Goal: Understand process/instructions: Learn how to perform a task or action

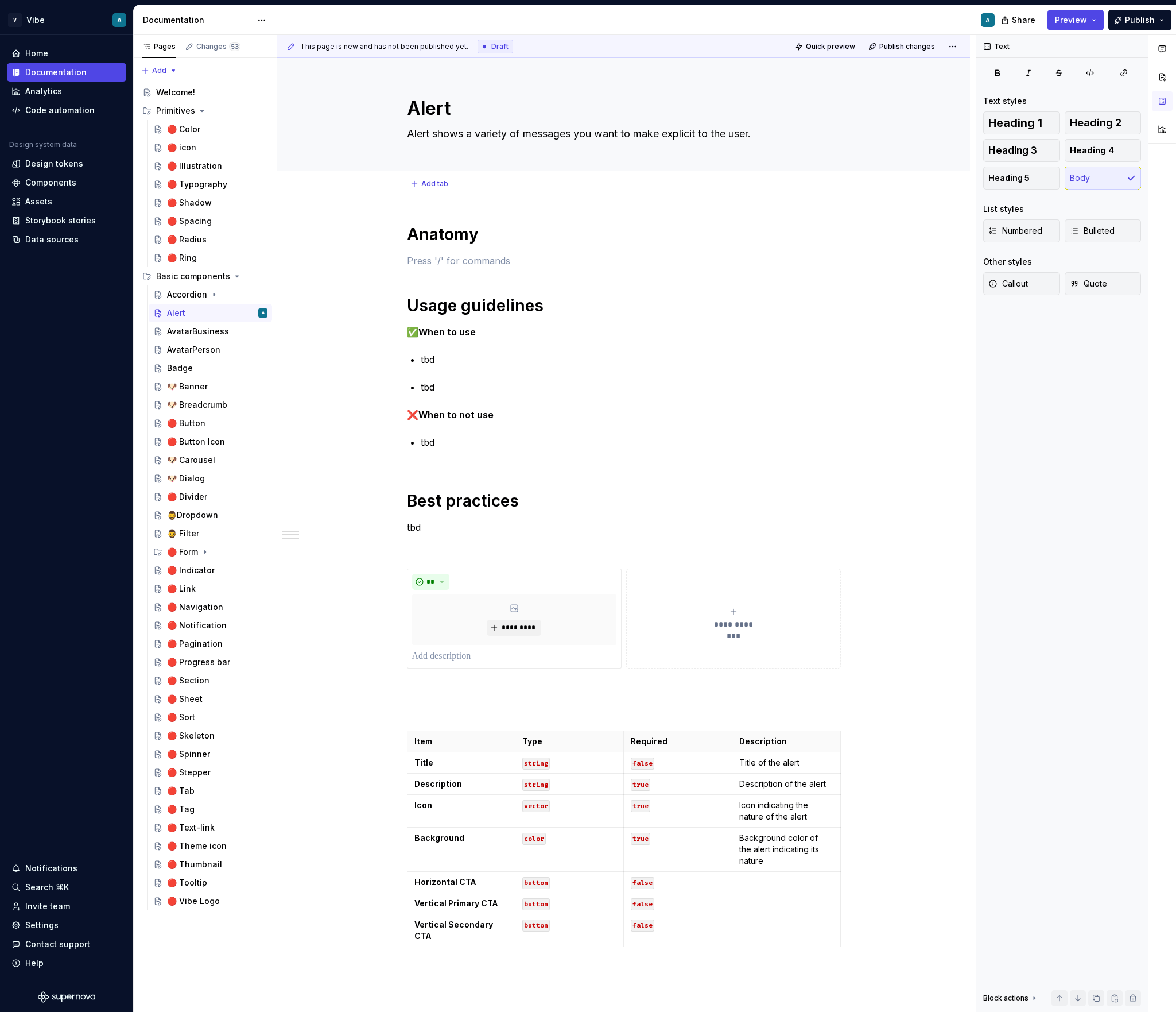
type textarea "*"
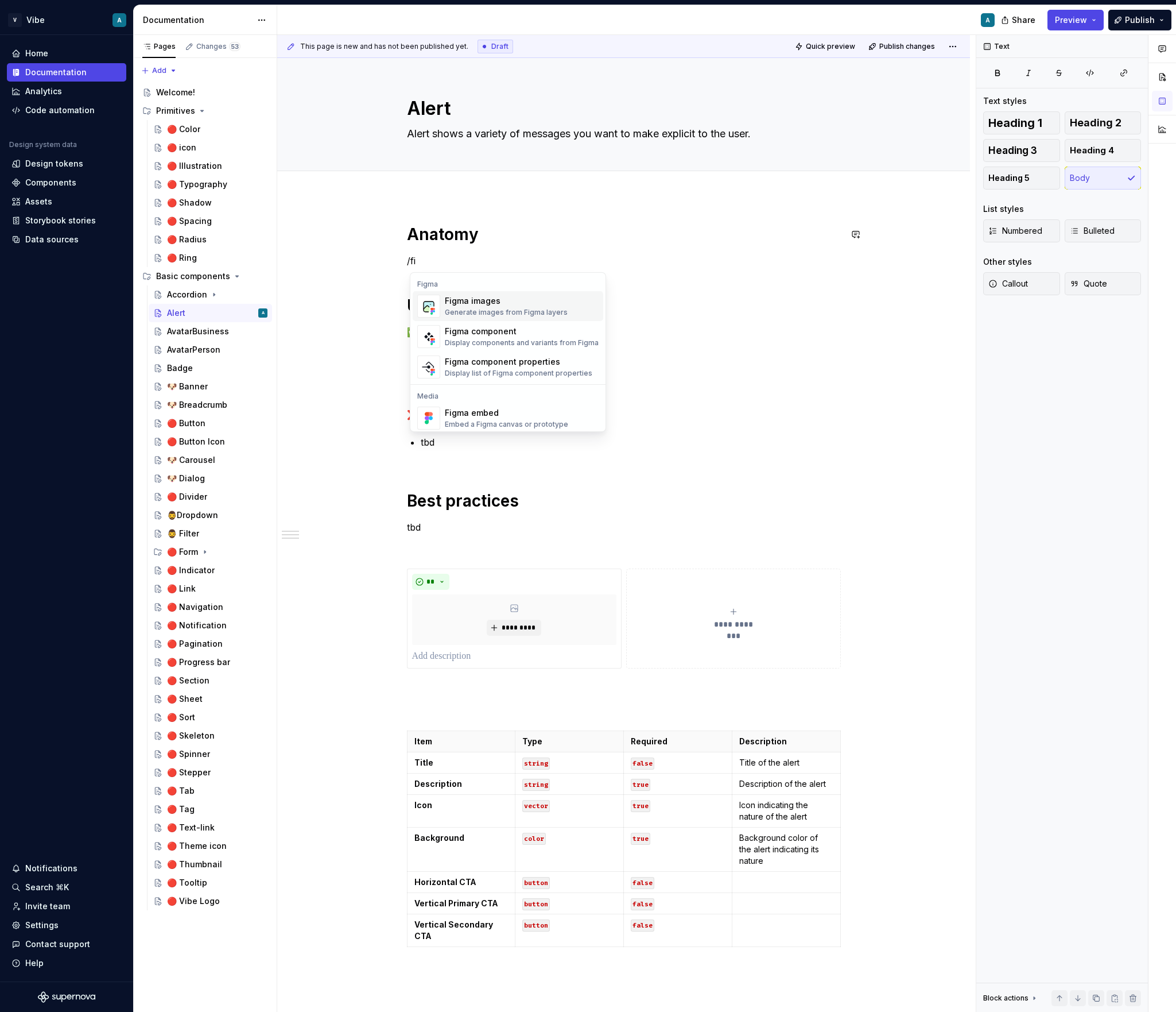
click at [489, 305] on div "Figma images" at bounding box center [506, 301] width 123 height 11
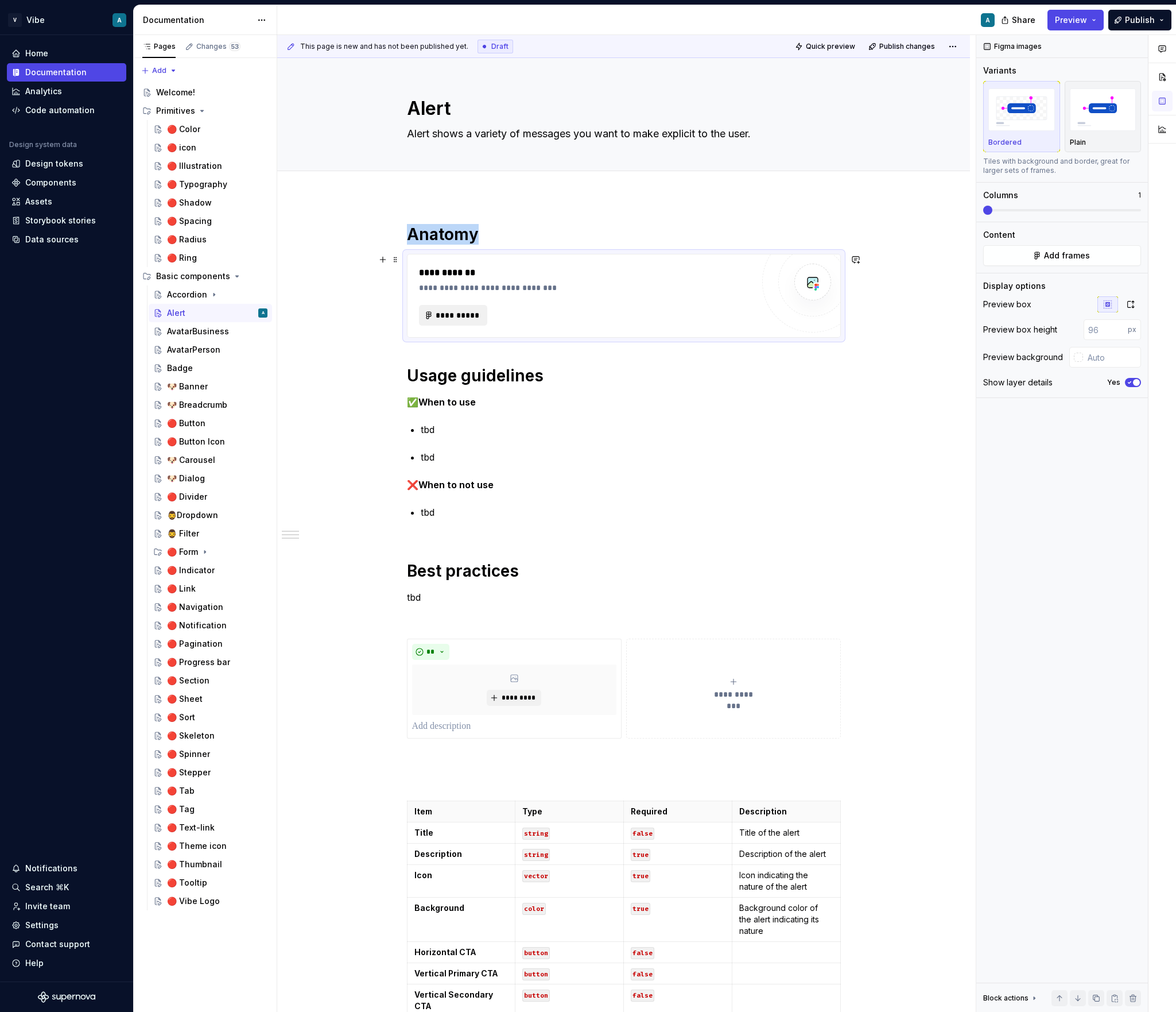
click at [473, 312] on span "**********" at bounding box center [458, 315] width 45 height 11
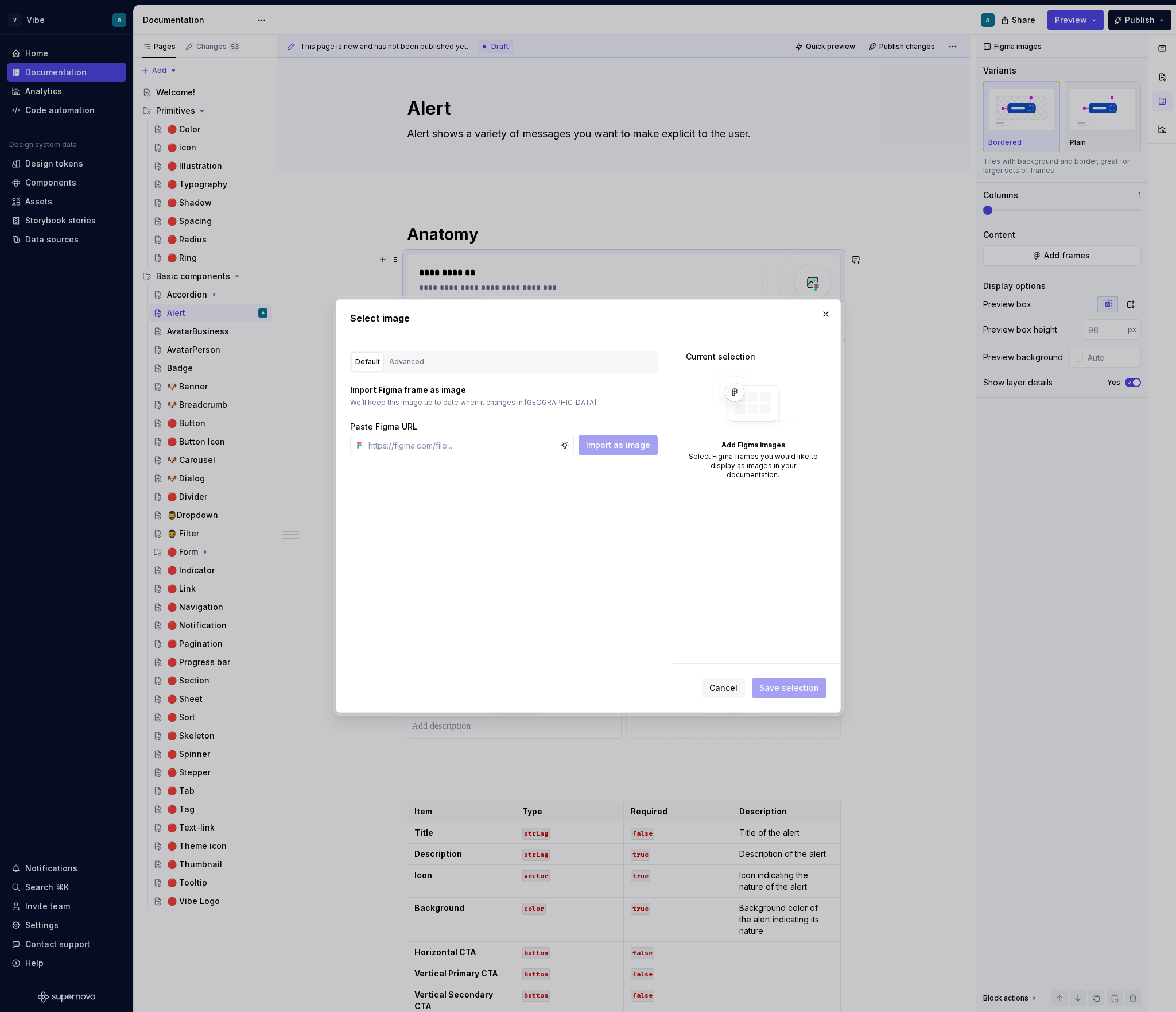
type textarea "*"
click at [411, 363] on div "Advanced" at bounding box center [406, 362] width 35 height 11
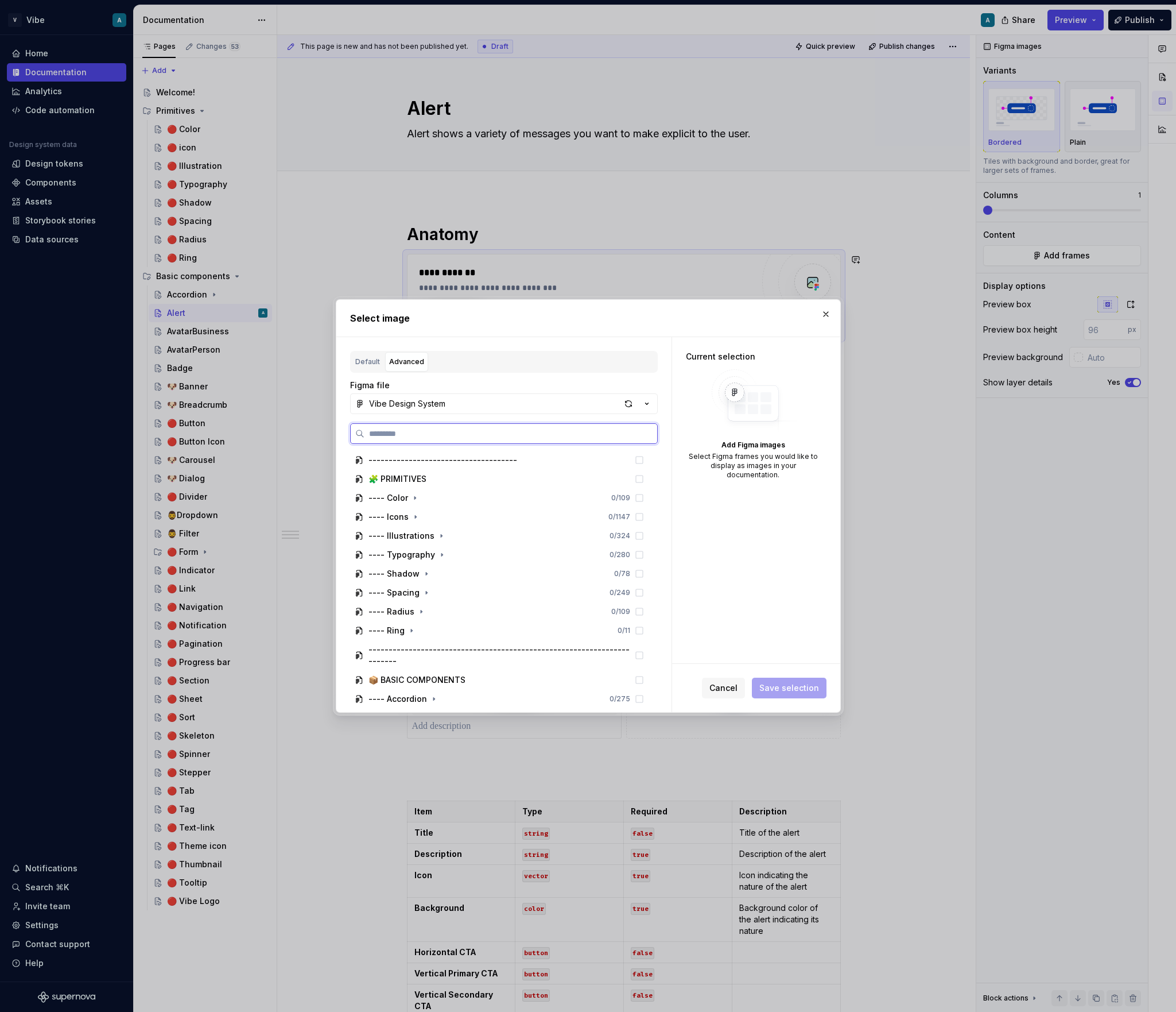
click at [408, 434] on input "search" at bounding box center [510, 434] width 293 height 11
paste input "**********"
type input "**********"
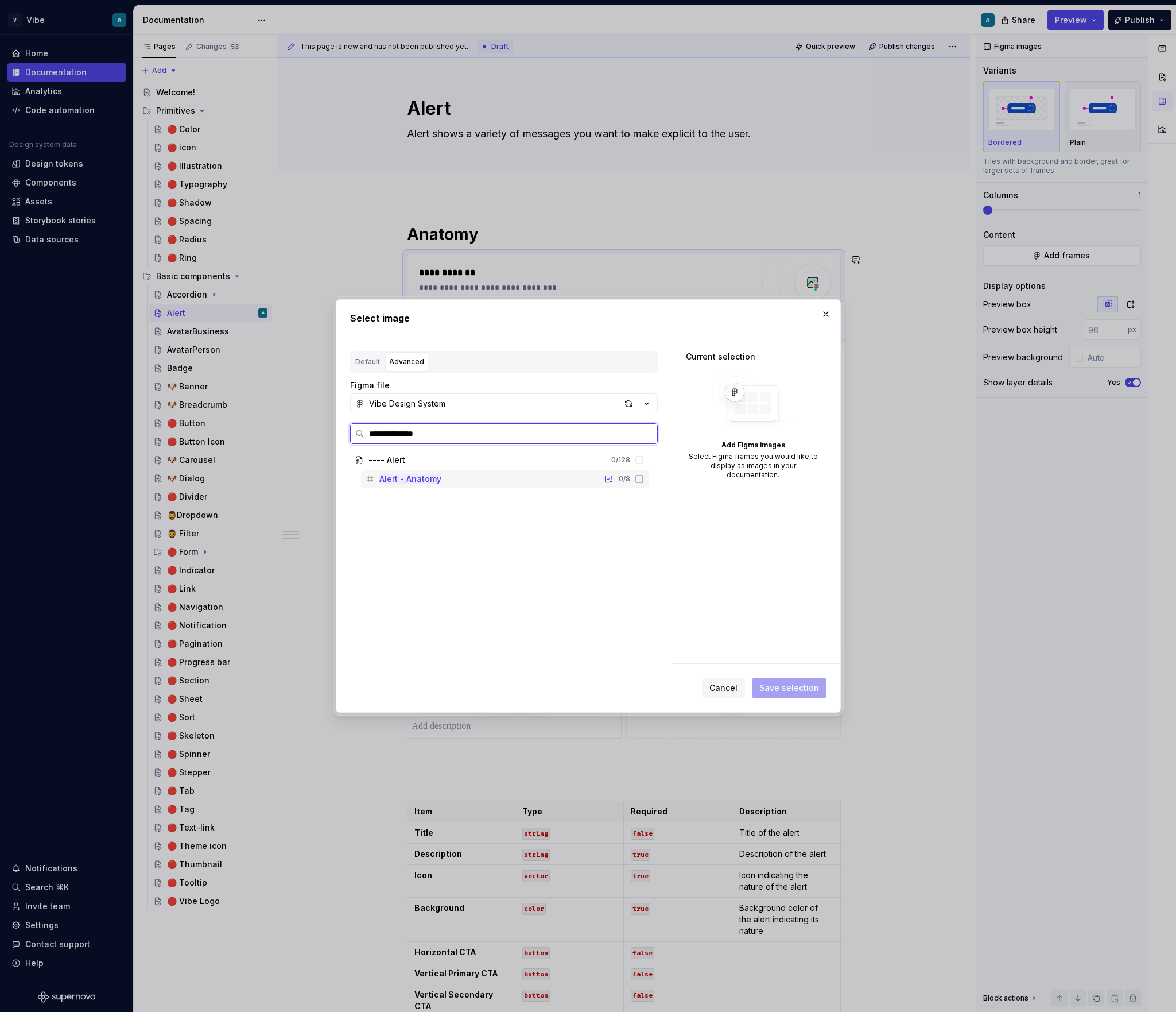
click at [512, 473] on div "Alert - Anatomy 0 / 8" at bounding box center [505, 478] width 287 height 18
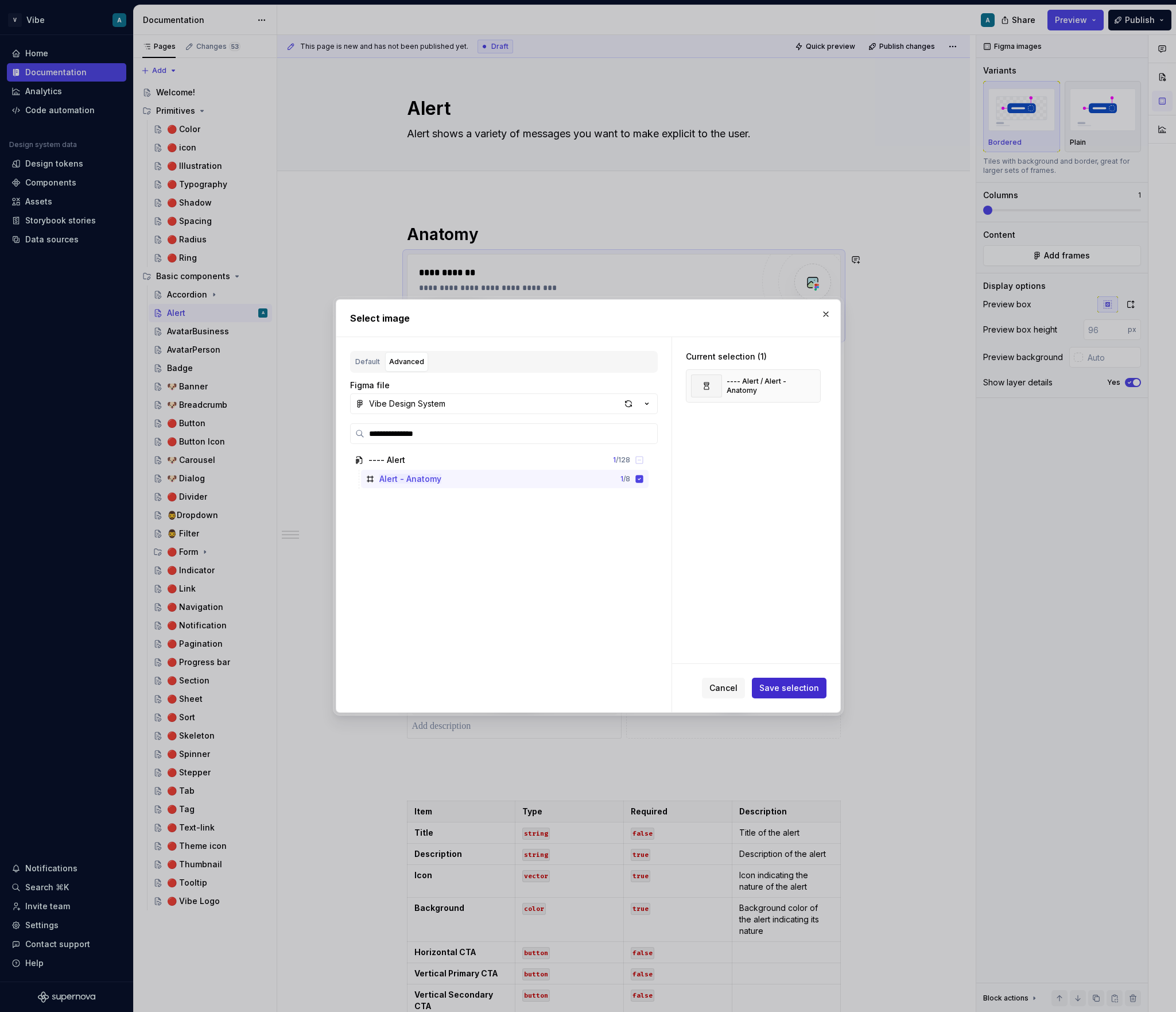
click at [803, 682] on span "Save selection" at bounding box center [789, 688] width 60 height 11
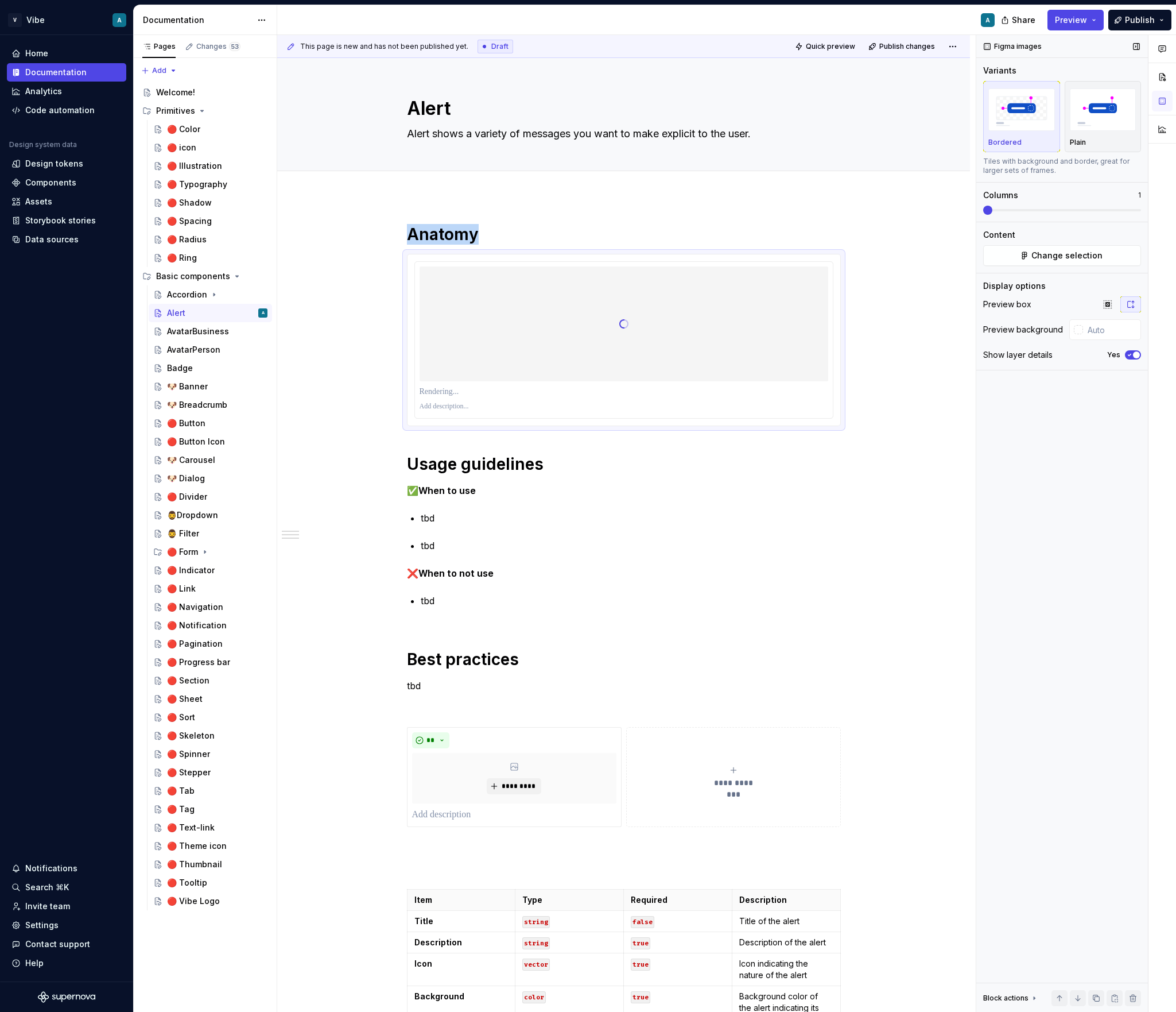
click at [1139, 353] on span "button" at bounding box center [1136, 355] width 7 height 7
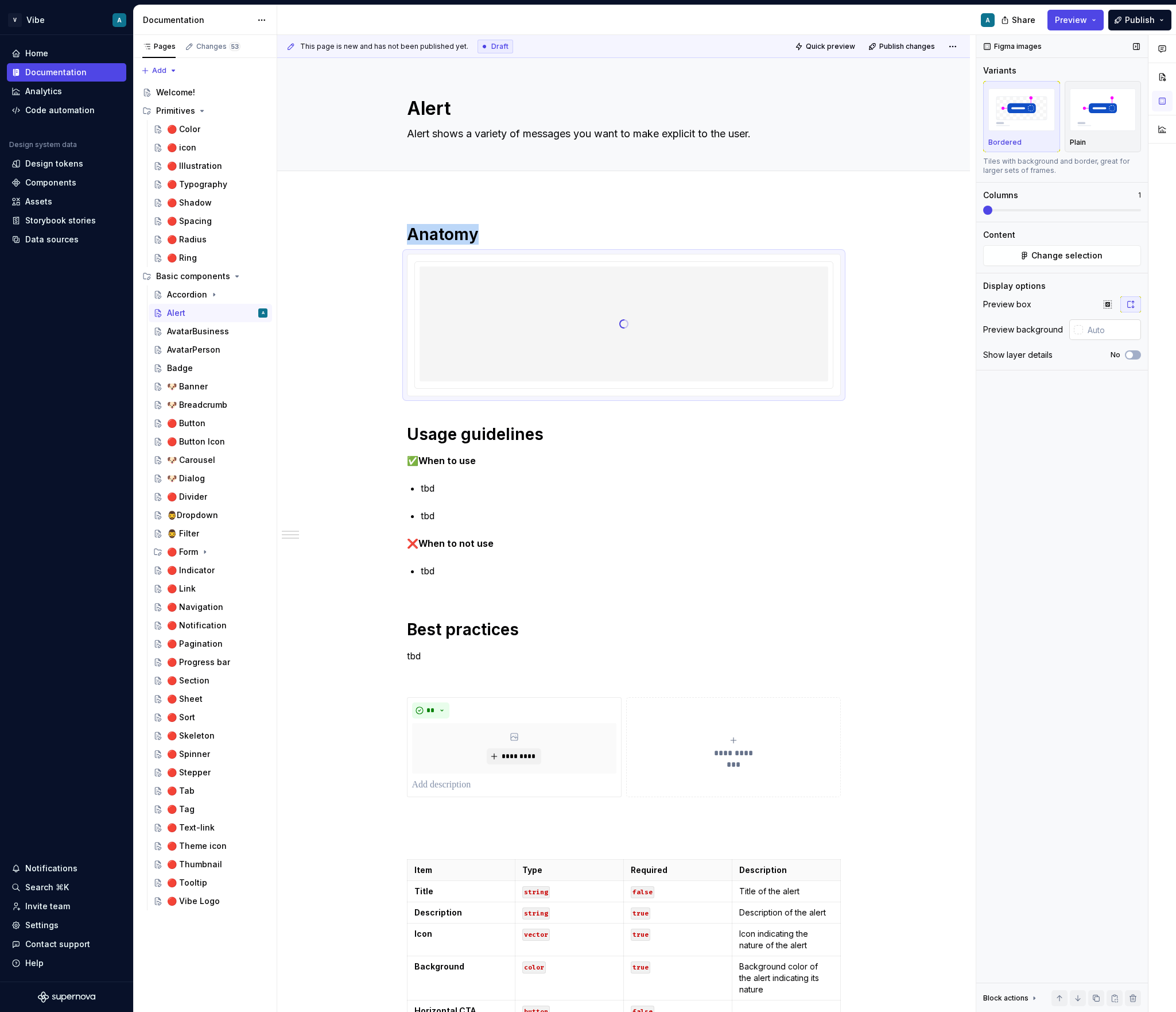
click at [1108, 336] on input "text" at bounding box center [1112, 330] width 58 height 21
click at [1063, 478] on div "Figma images Variants Bordered Plain Tiles with background and border, great fo…" at bounding box center [1062, 524] width 172 height 978
type input "#FFFFFF"
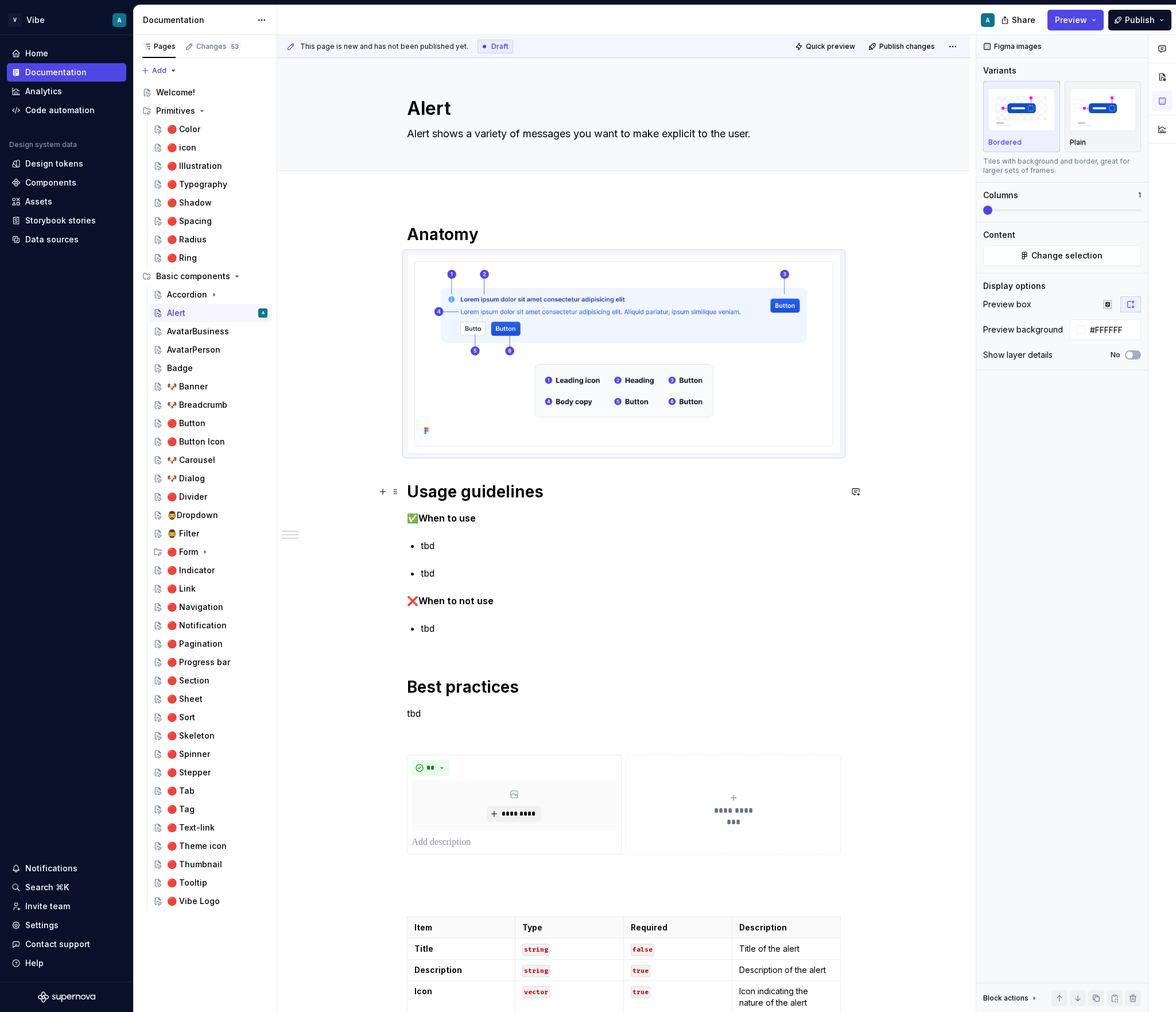
click at [411, 494] on h1 "Usage guidelines" at bounding box center [624, 491] width 434 height 21
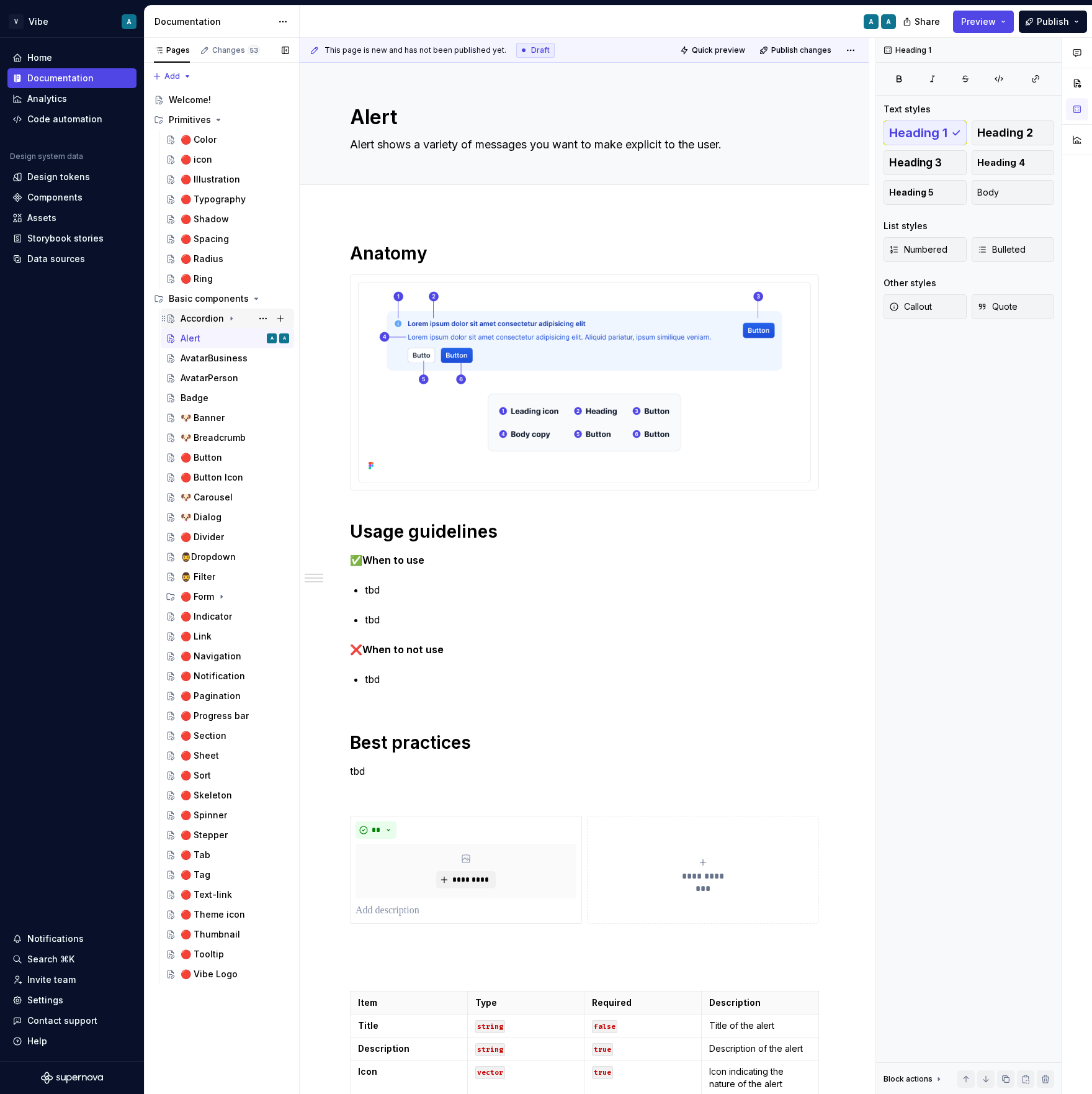
click at [197, 316] on div "Accordion" at bounding box center [202, 319] width 43 height 12
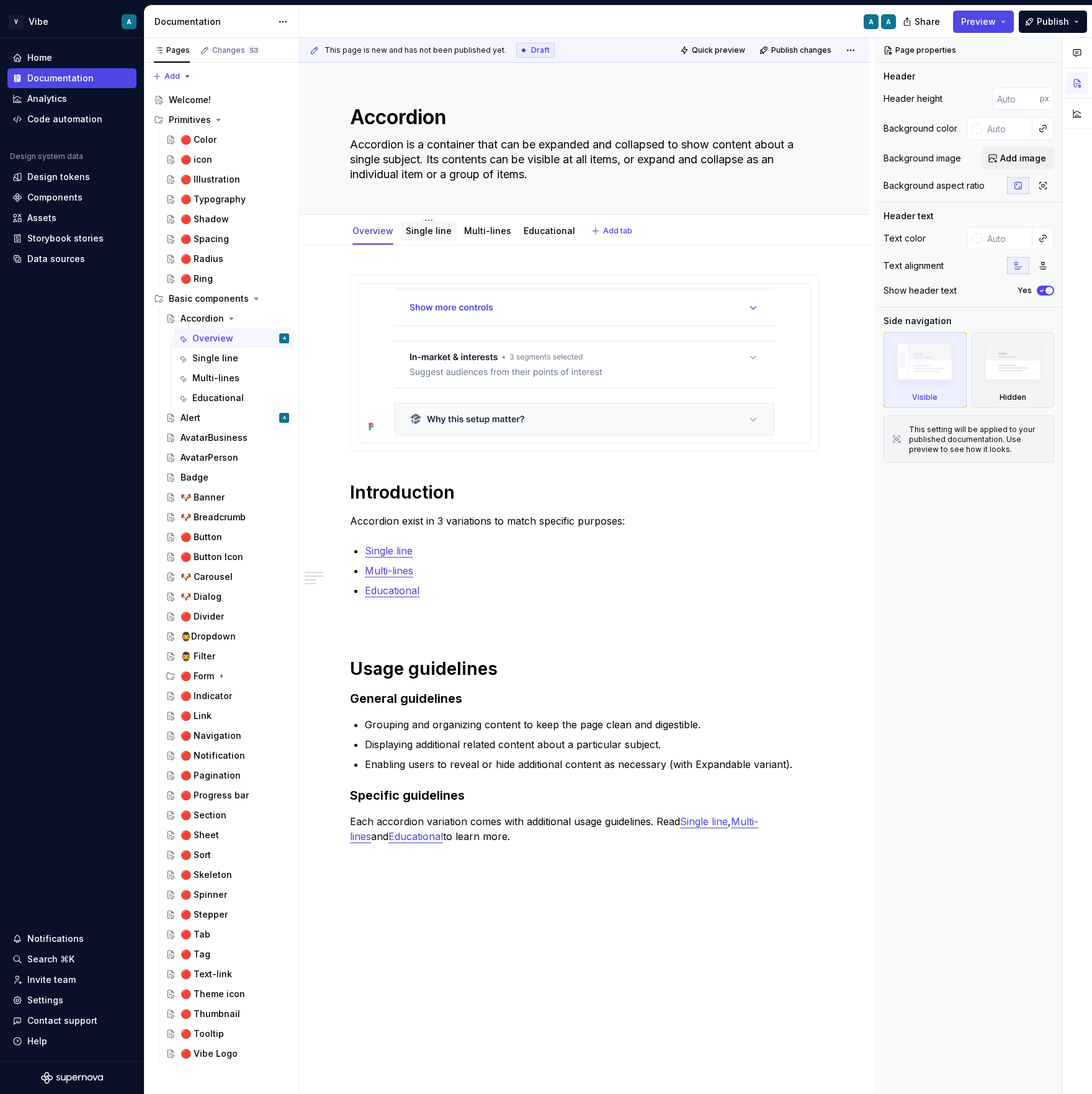
click at [439, 229] on link "Single line" at bounding box center [428, 231] width 46 height 10
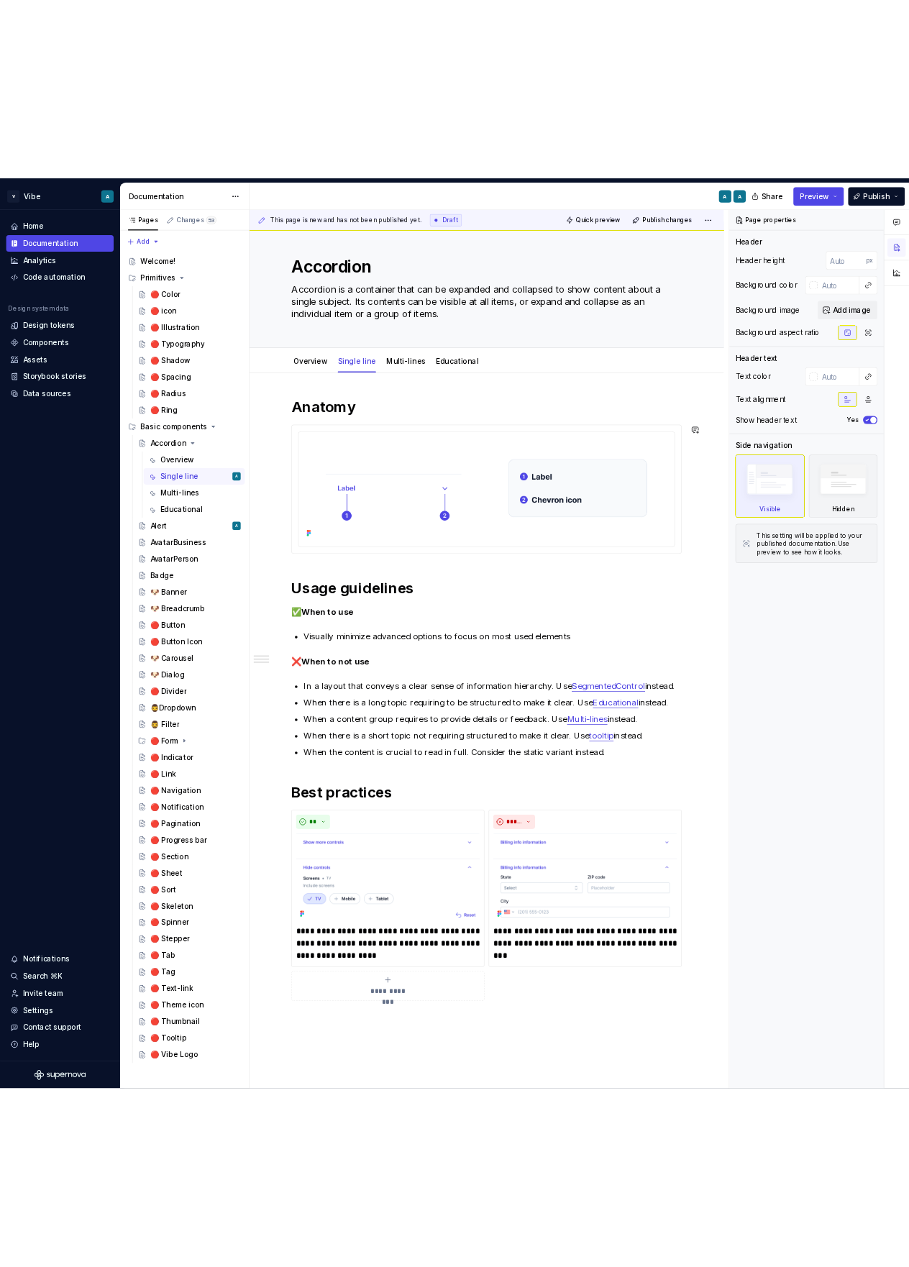
scroll to position [14, 0]
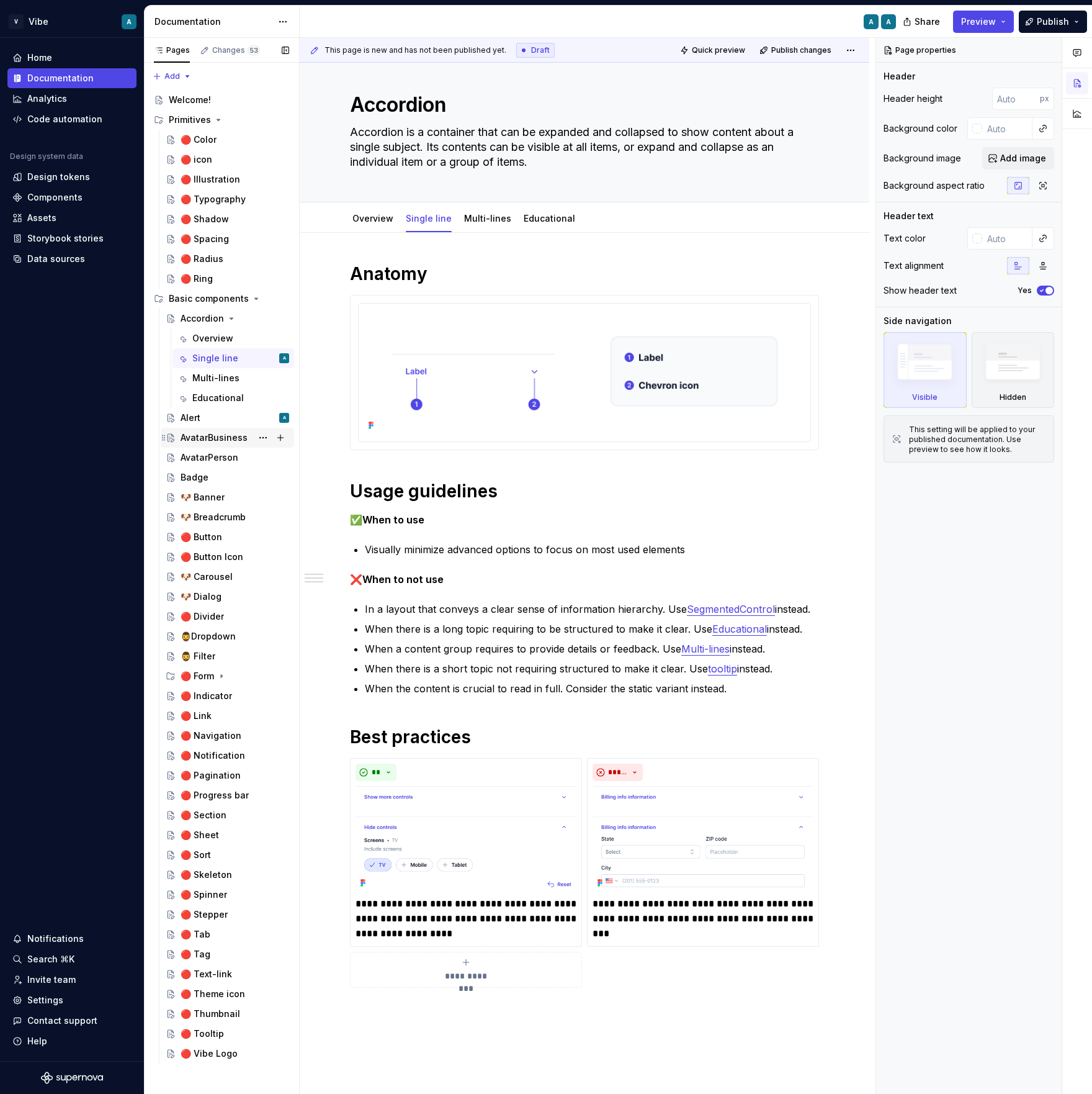
click at [203, 436] on div "AvatarBusiness" at bounding box center [214, 438] width 67 height 12
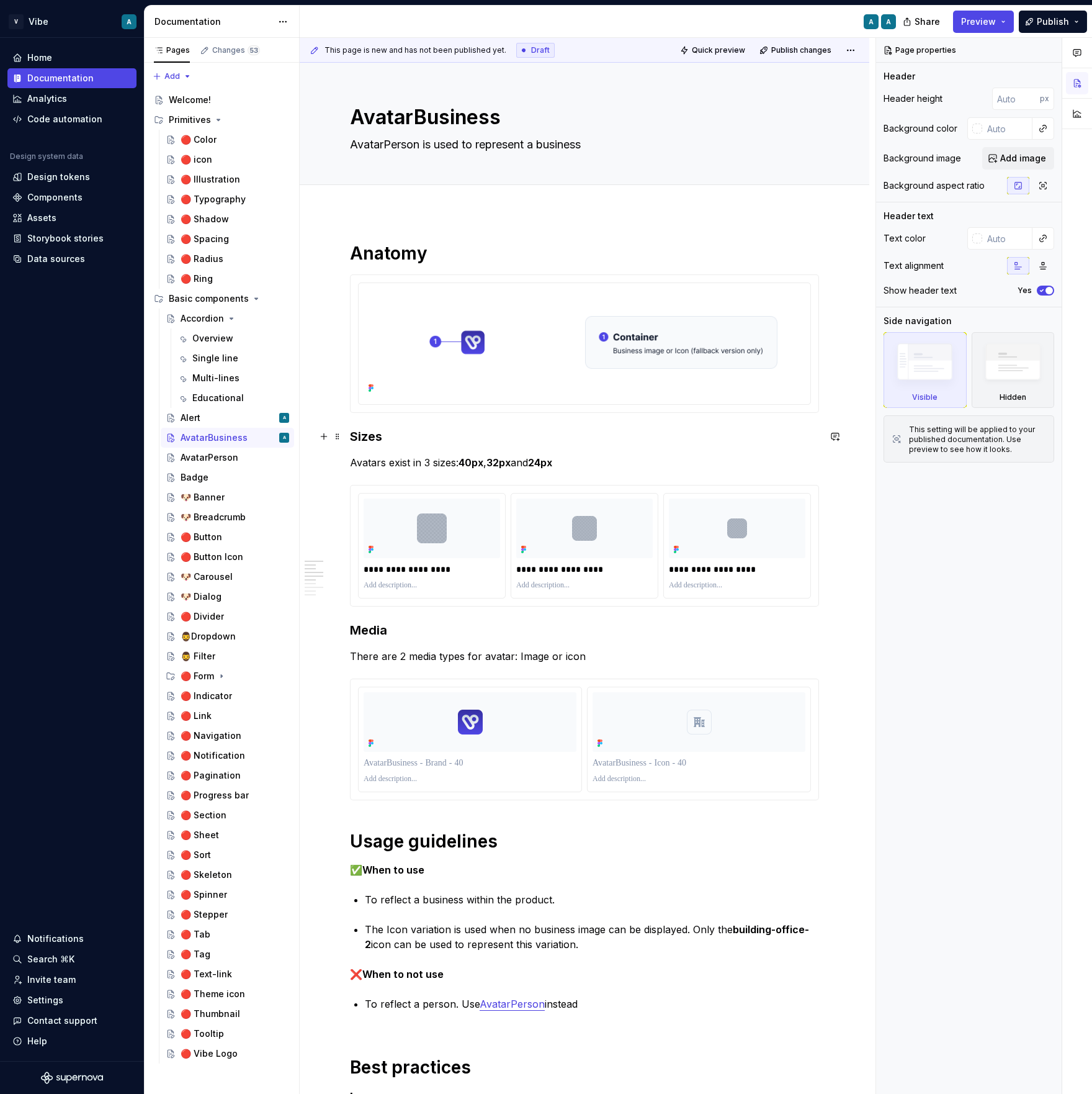
click at [371, 432] on h3 "Sizes" at bounding box center [584, 436] width 469 height 17
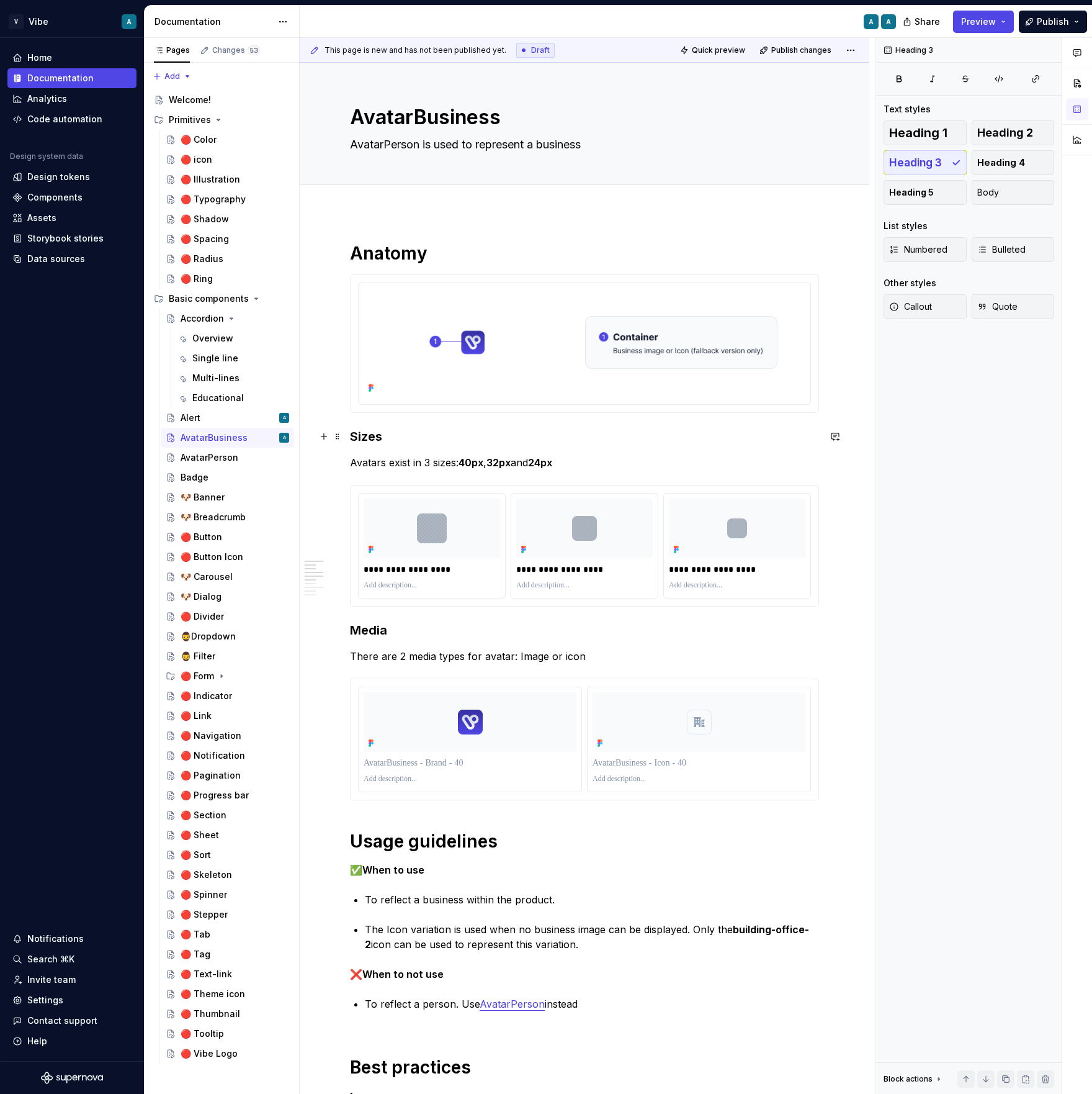
click at [371, 432] on h3 "Sizes" at bounding box center [584, 436] width 469 height 17
copy h3 "Sizes"
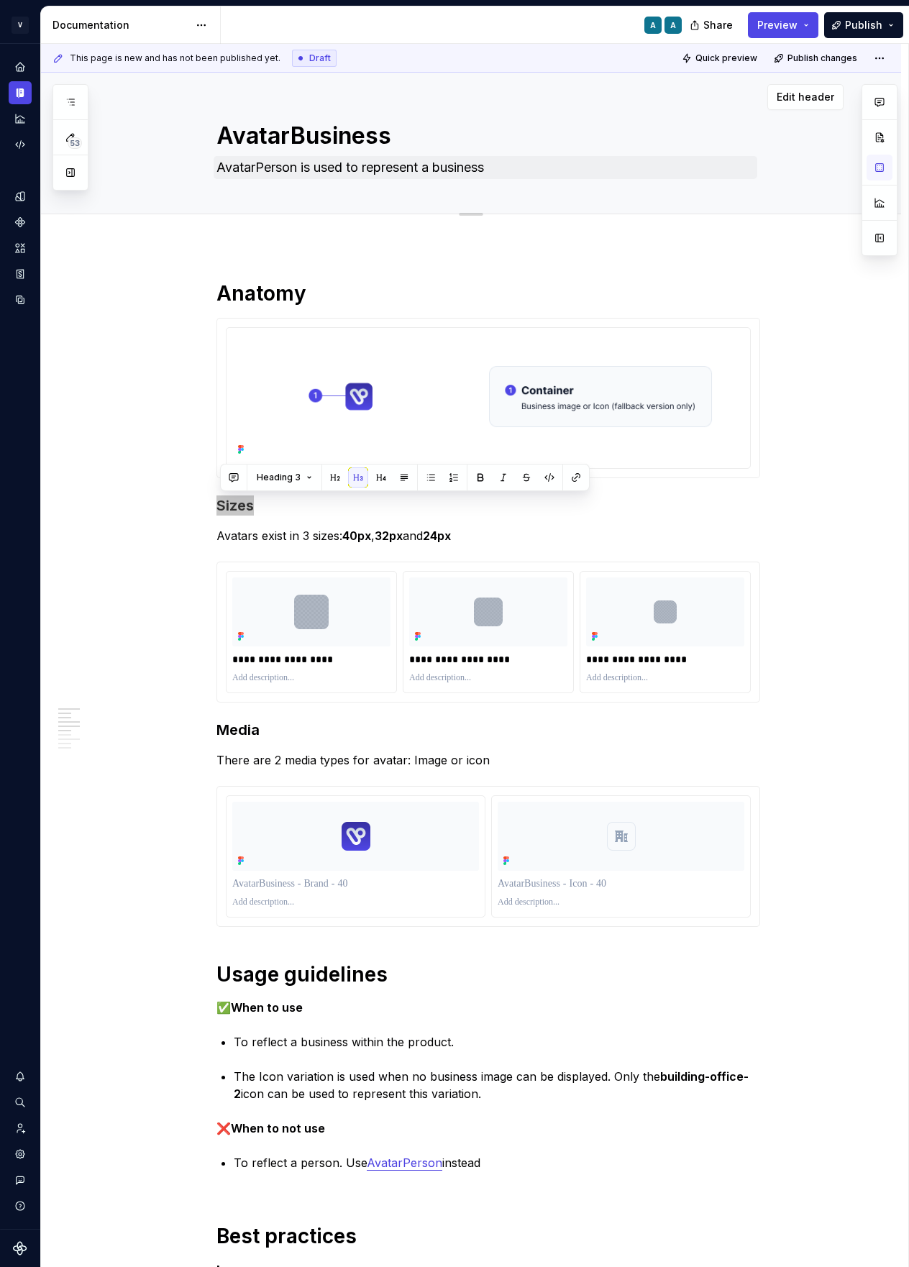
type textarea "*"
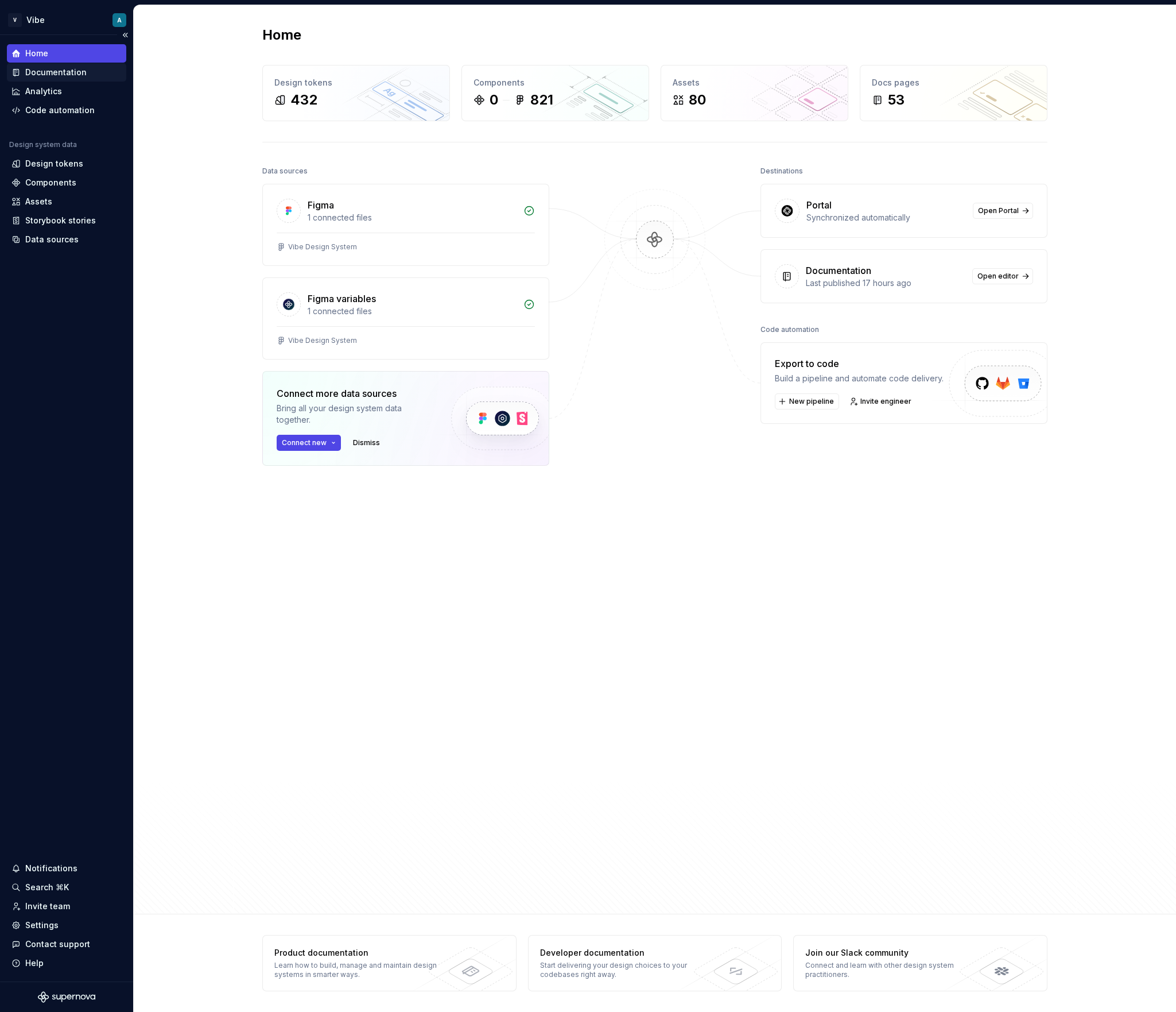
click at [60, 69] on div "Documentation" at bounding box center [56, 72] width 61 height 11
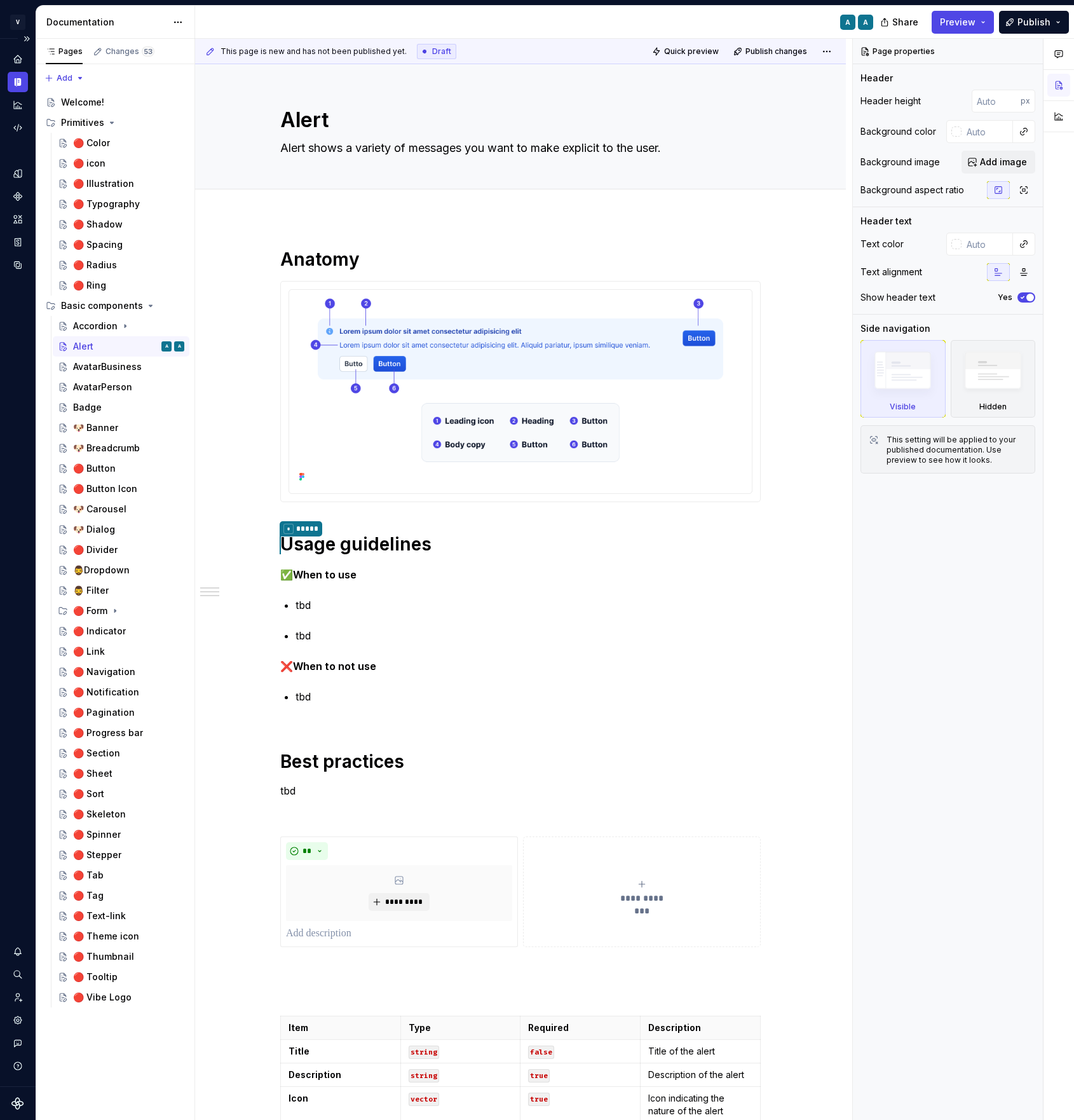
type textarea "*"
click at [301, 541] on h1 "Usage guidelines" at bounding box center [519, 544] width 480 height 23
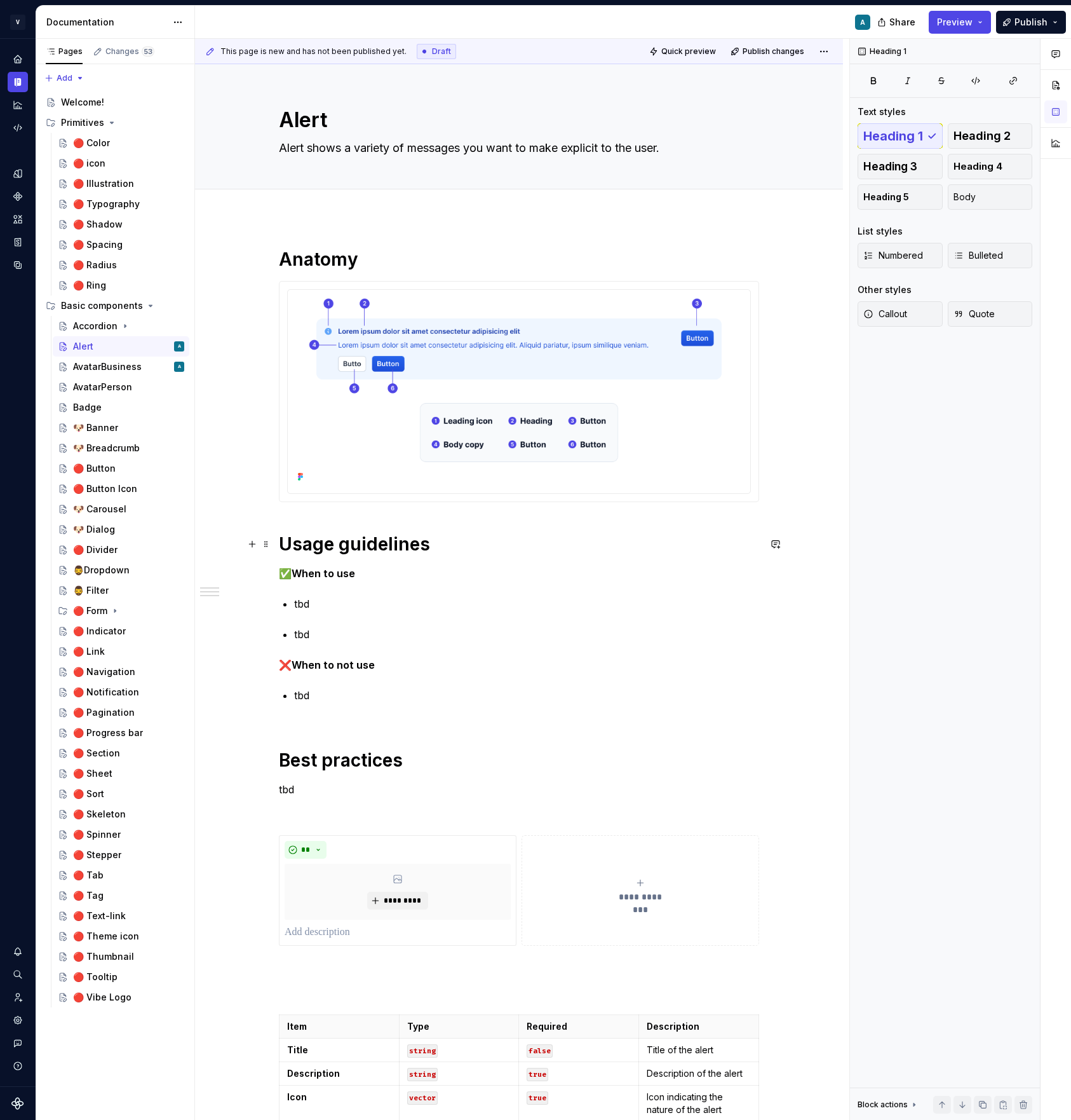
click at [285, 544] on h1 "Usage guidelines" at bounding box center [519, 544] width 480 height 23
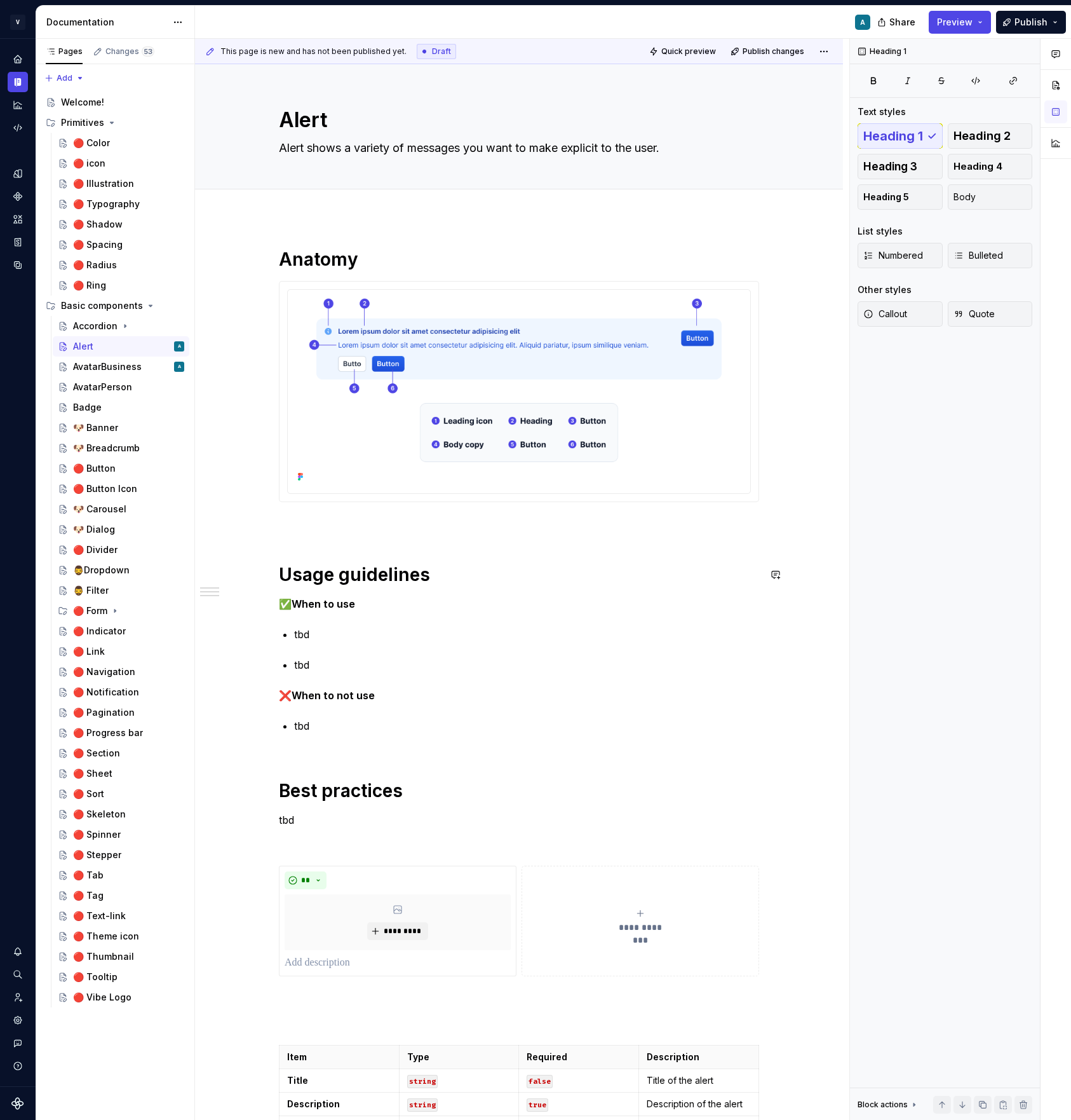
click at [297, 541] on div "**********" at bounding box center [519, 783] width 480 height 1072
click at [294, 530] on p at bounding box center [519, 524] width 480 height 15
click at [297, 519] on p "Sizes" at bounding box center [519, 524] width 480 height 15
click at [309, 528] on p "Variations" at bounding box center [519, 524] width 480 height 15
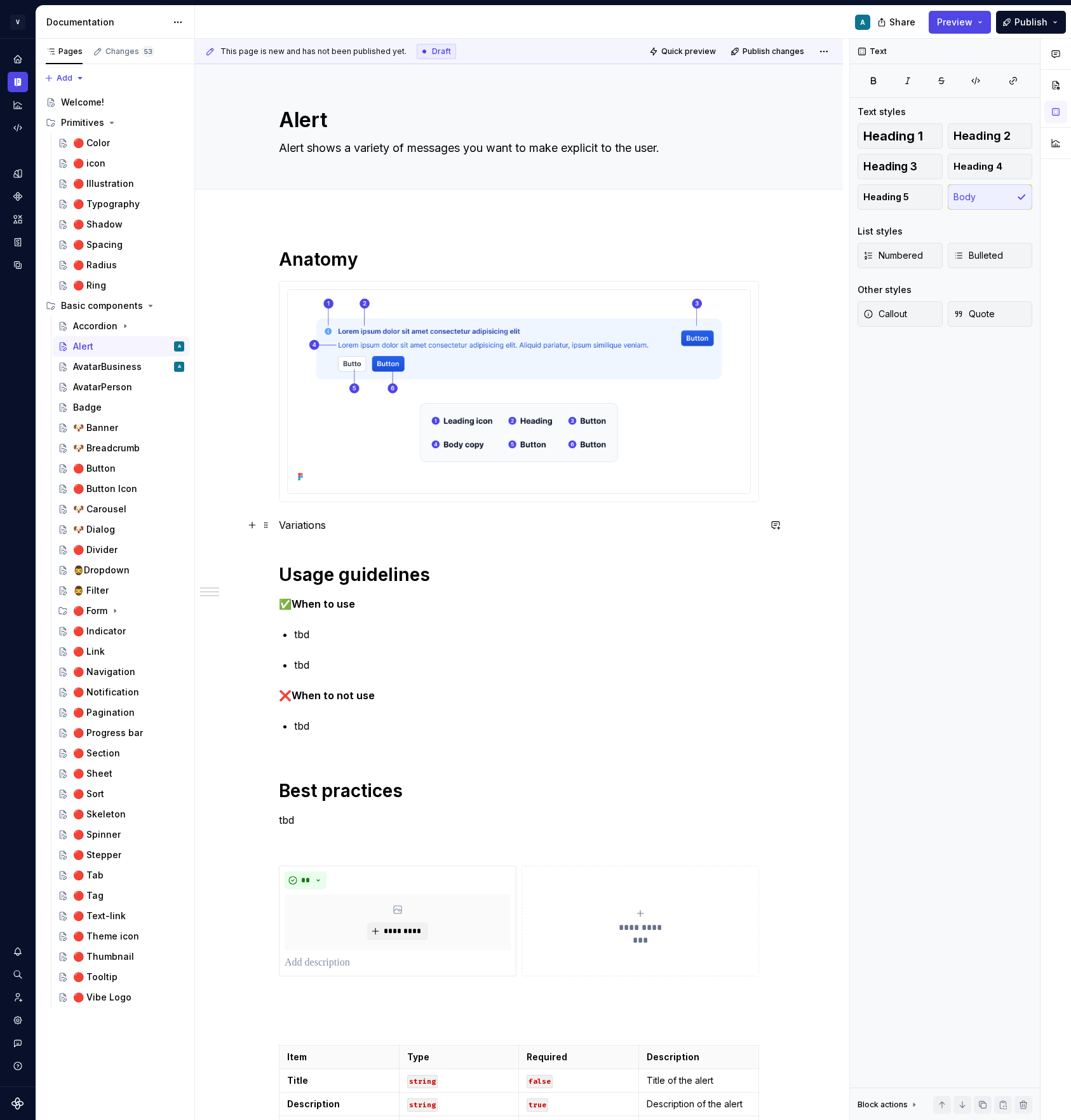
click at [309, 528] on p "Variations" at bounding box center [519, 524] width 480 height 15
click at [382, 503] on button "button" at bounding box center [383, 501] width 18 height 18
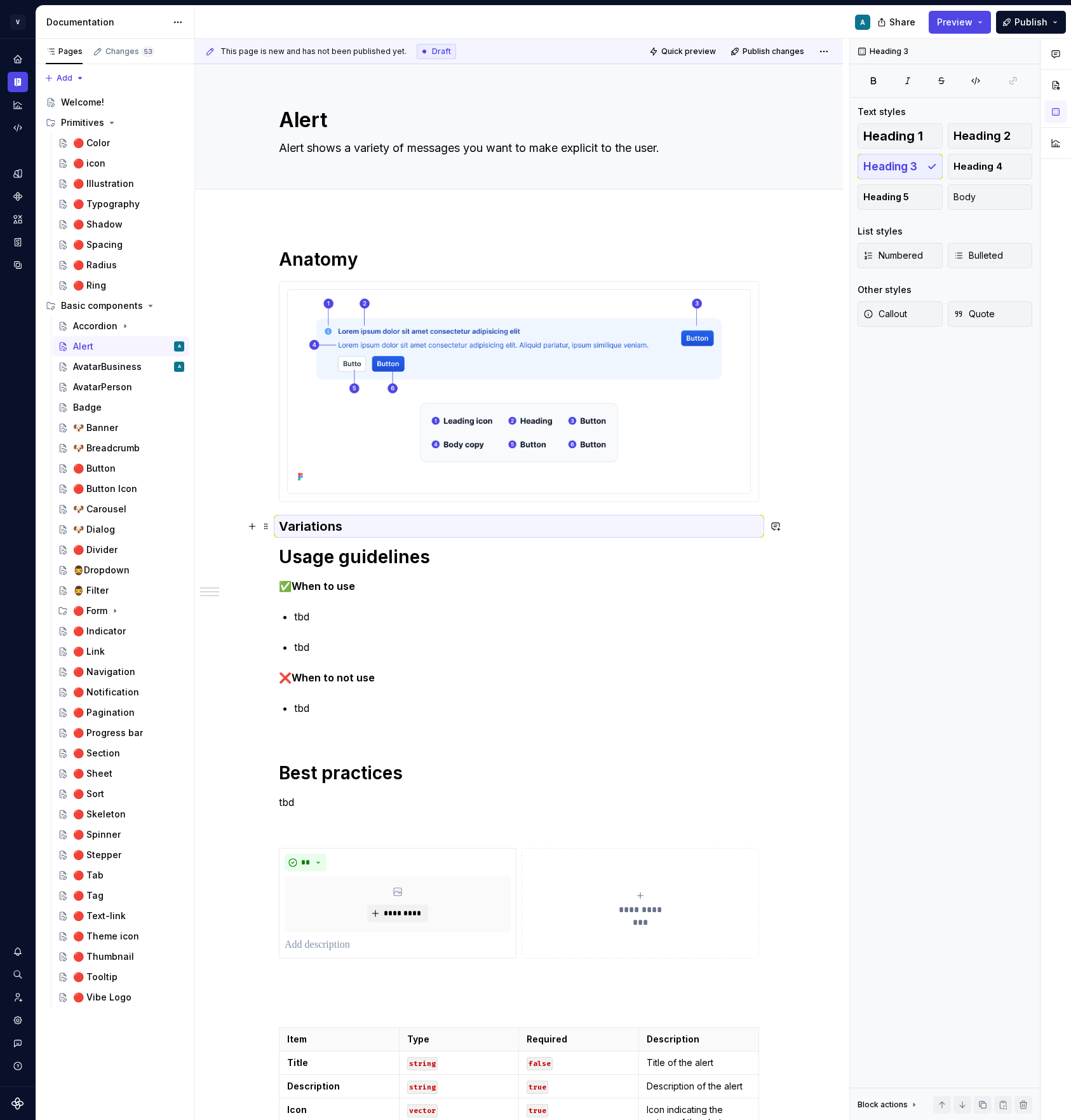
click at [369, 523] on h3 "Variations" at bounding box center [519, 526] width 480 height 18
click at [359, 523] on h3 "Variations" at bounding box center [519, 526] width 480 height 18
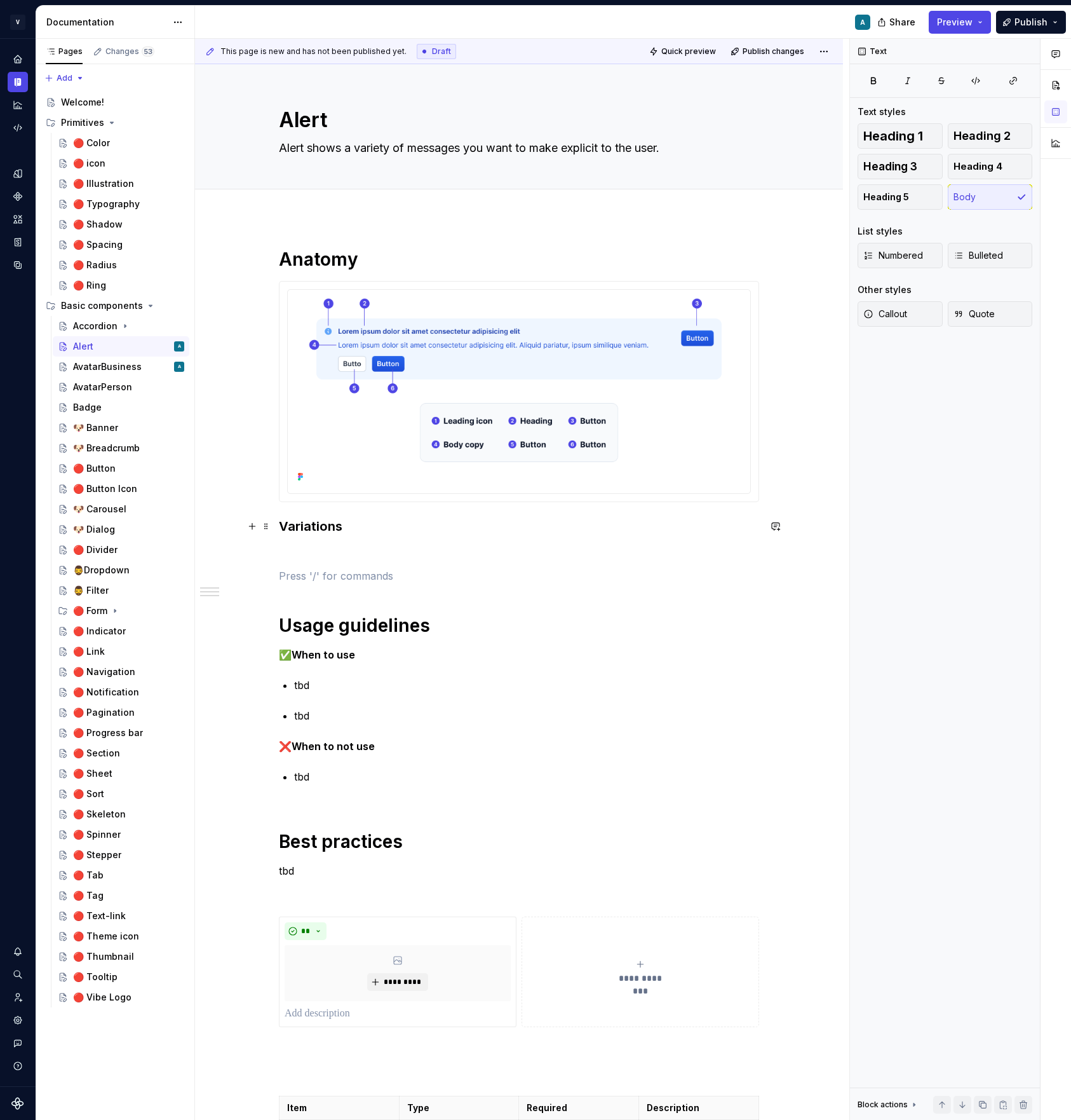
click at [306, 535] on h3 "Variations" at bounding box center [519, 526] width 480 height 18
click at [306, 533] on h3 "Variations" at bounding box center [519, 526] width 480 height 18
copy h3 "Variations"
click at [297, 572] on p at bounding box center [519, 575] width 480 height 15
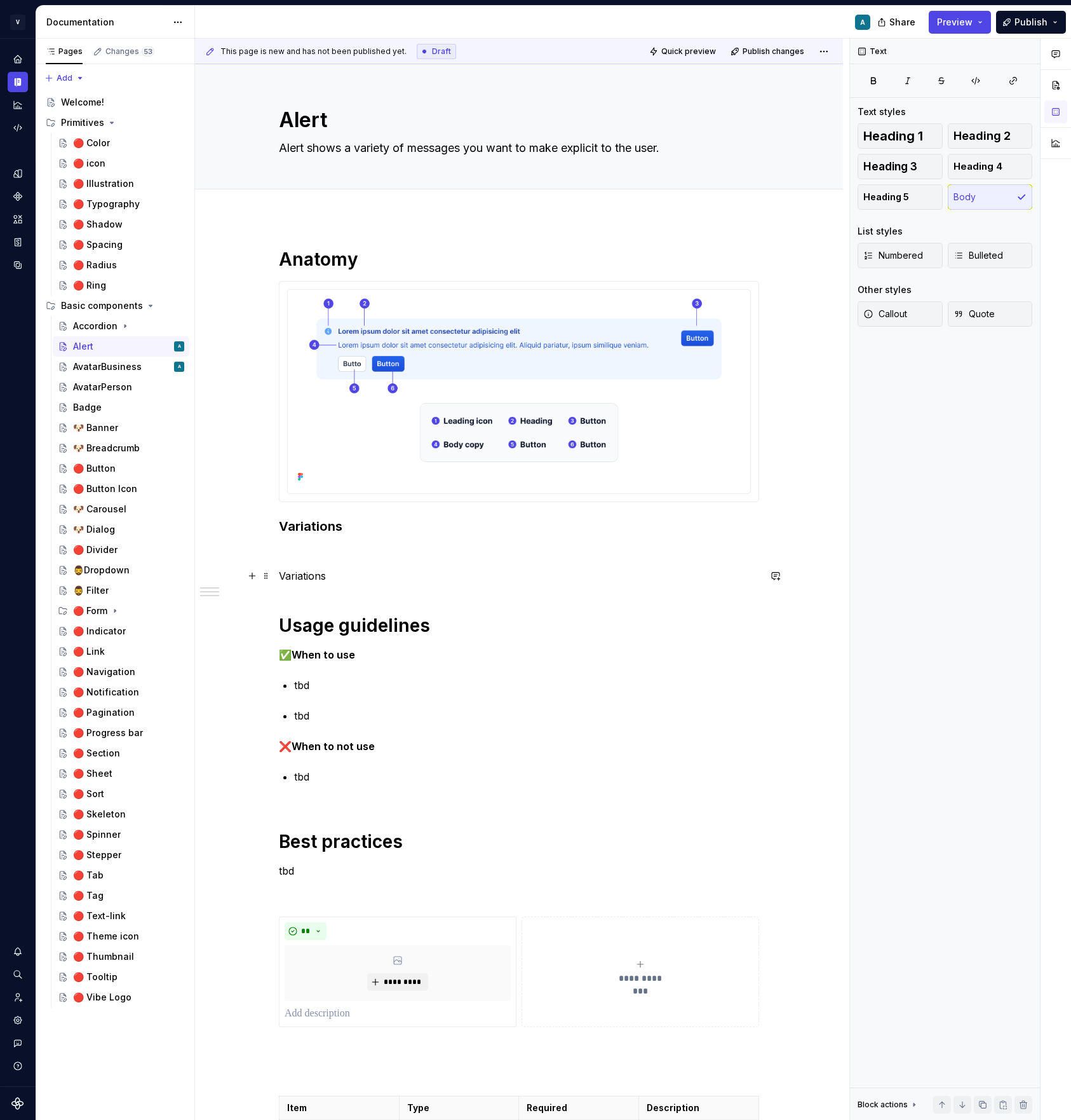
click at [308, 573] on p "Variations" at bounding box center [519, 575] width 480 height 15
click at [389, 555] on button "button" at bounding box center [383, 552] width 18 height 18
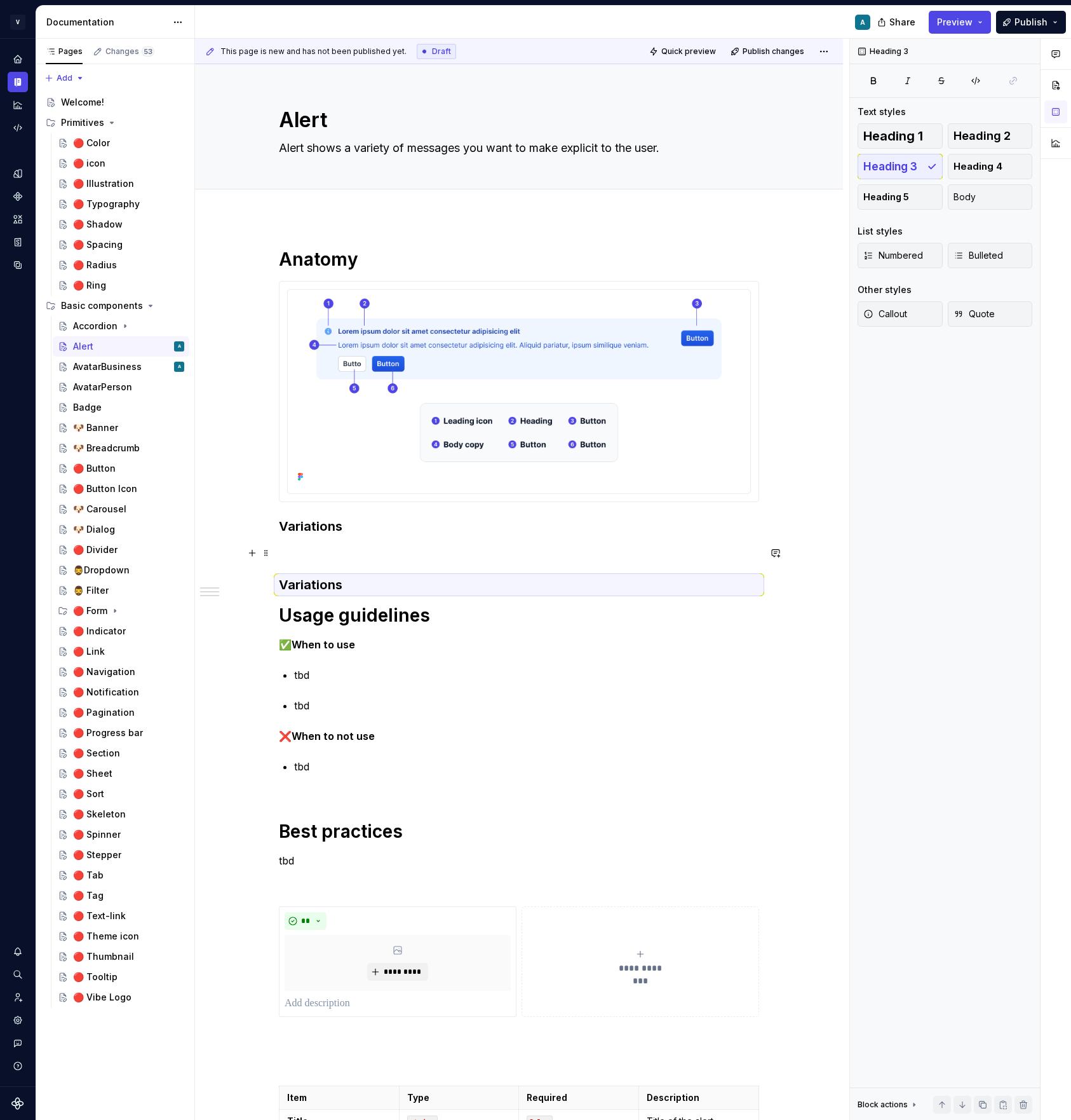
click at [334, 552] on p at bounding box center [519, 552] width 480 height 15
click at [324, 523] on h3 "Variations" at bounding box center [519, 526] width 480 height 18
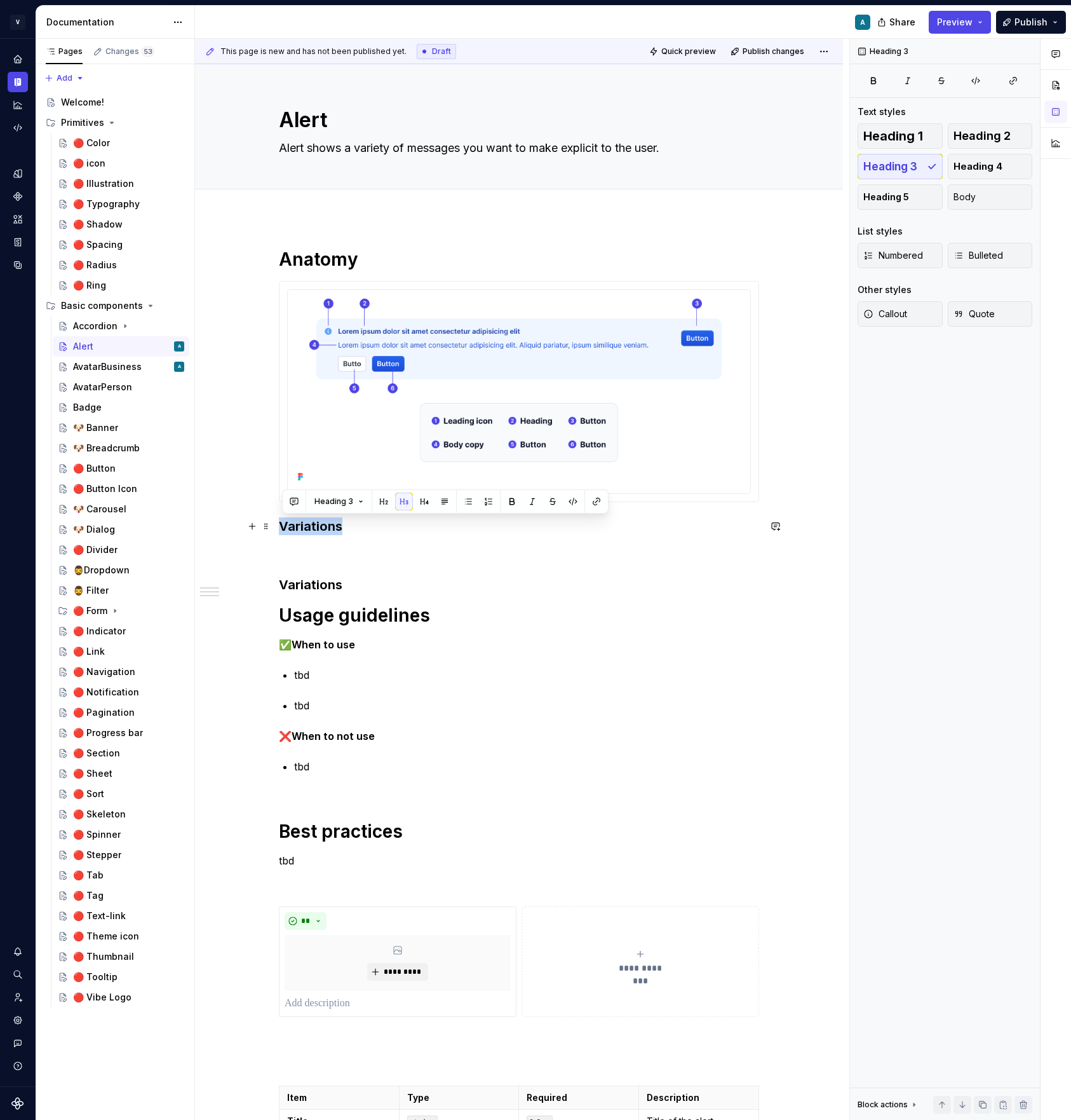
click at [324, 523] on h3 "Variations" at bounding box center [519, 526] width 480 height 18
click at [317, 567] on div "**********" at bounding box center [519, 804] width 480 height 1113
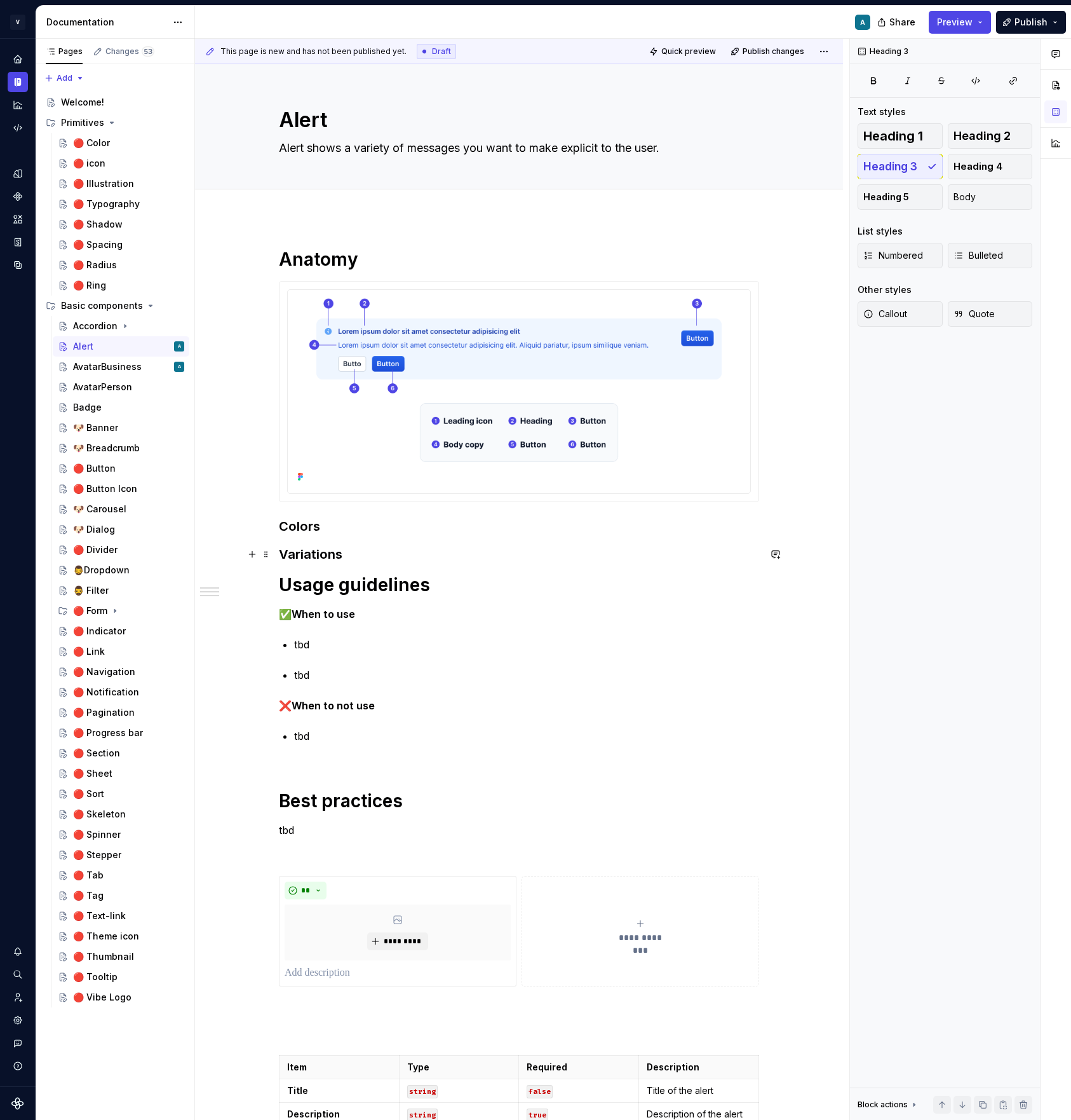
click at [370, 552] on h3 "Variations" at bounding box center [519, 554] width 480 height 18
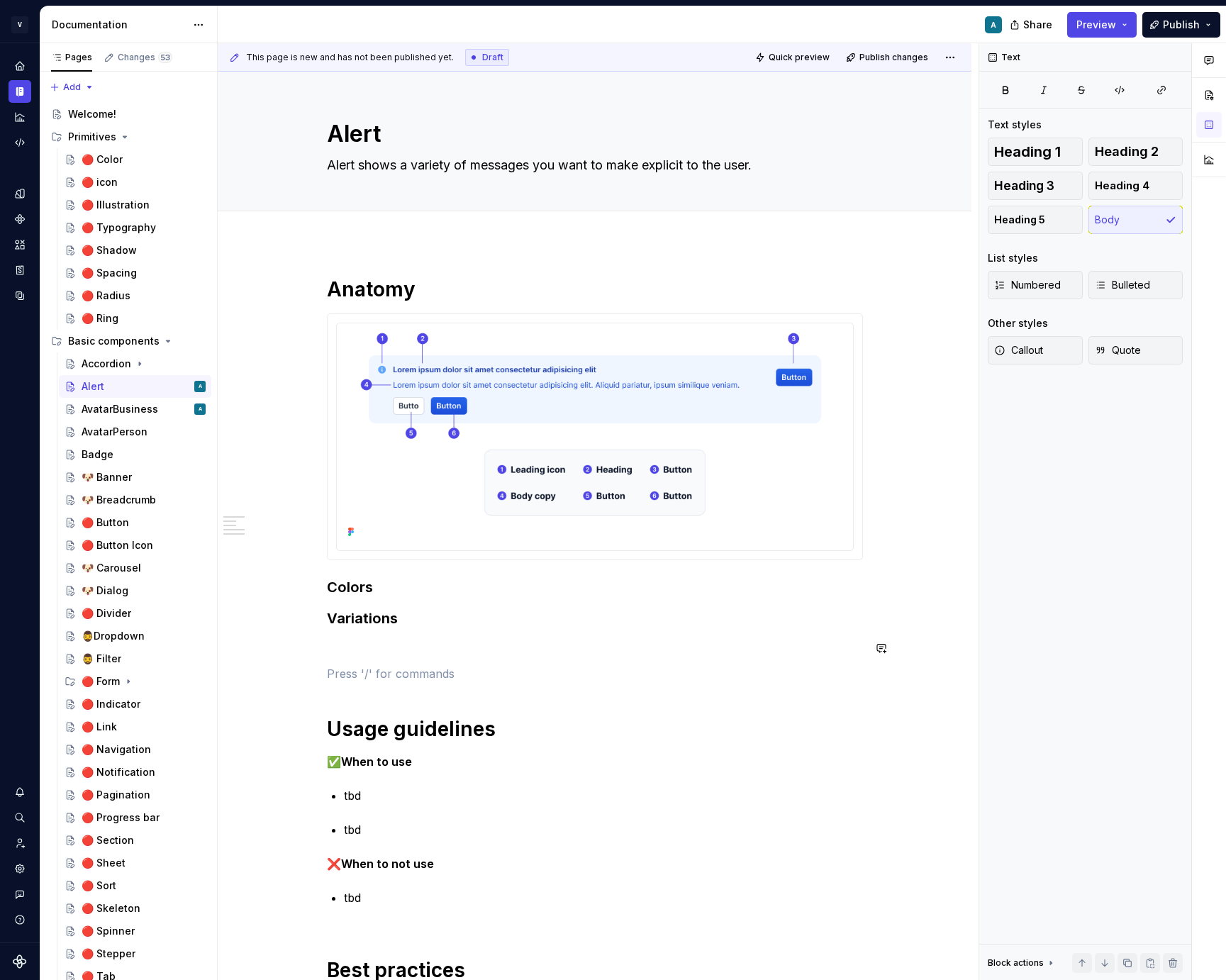
click at [370, 634] on div "**********" at bounding box center [594, 918] width 536 height 1284
click at [399, 632] on div "**********" at bounding box center [594, 918] width 536 height 1284
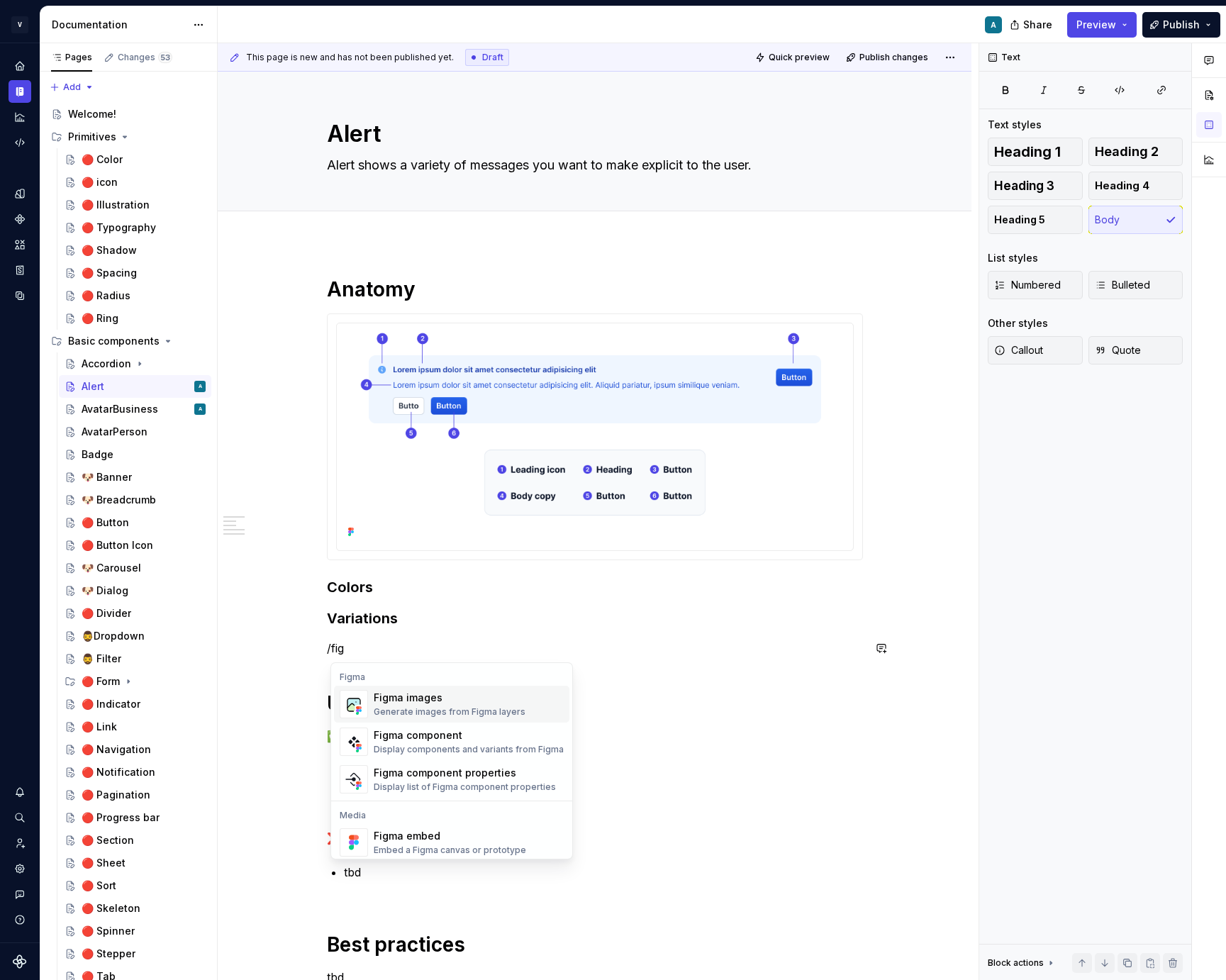
click at [412, 711] on div "Generate images from Figma layers" at bounding box center [450, 712] width 152 height 12
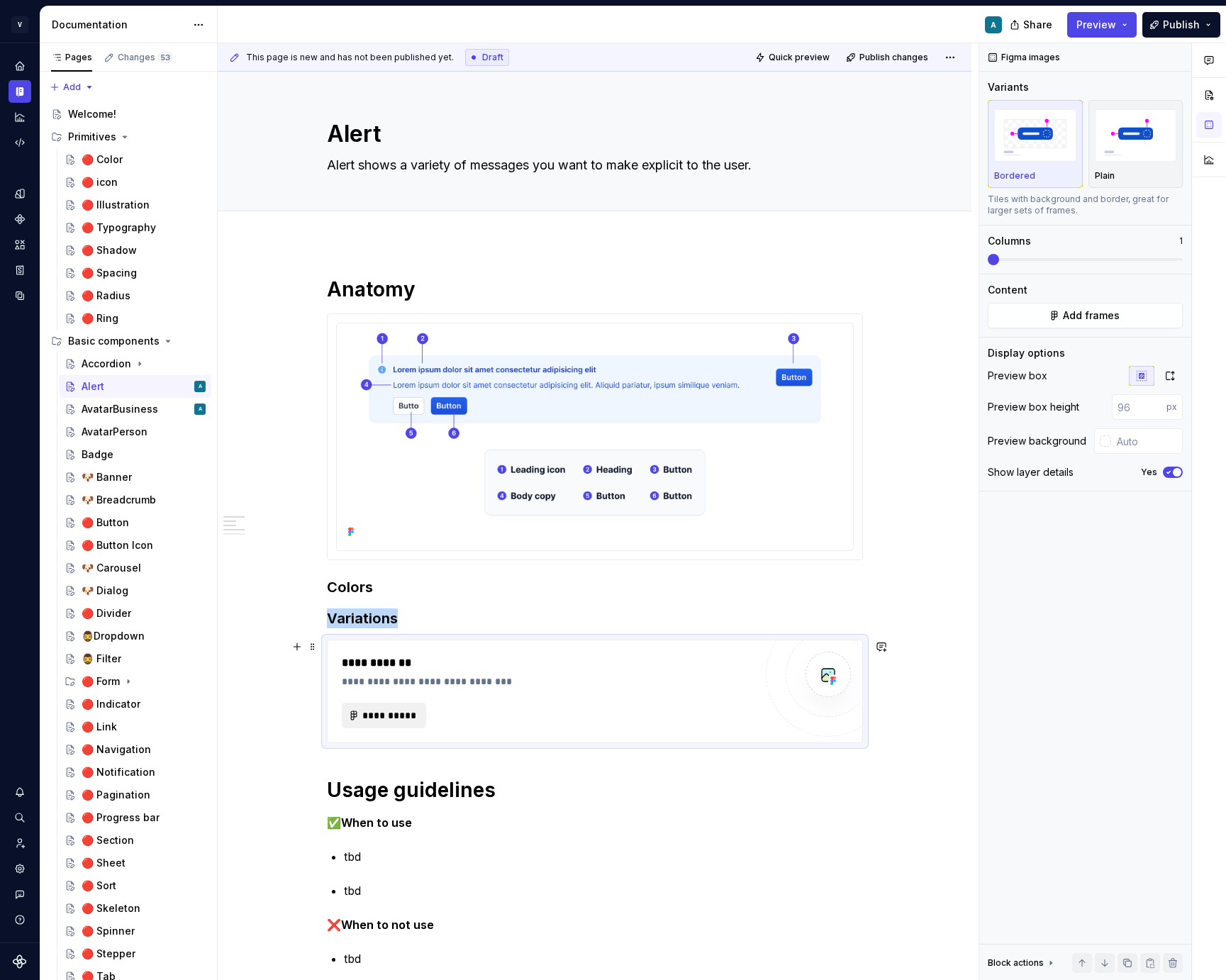
click at [393, 720] on span "**********" at bounding box center [390, 715] width 55 height 14
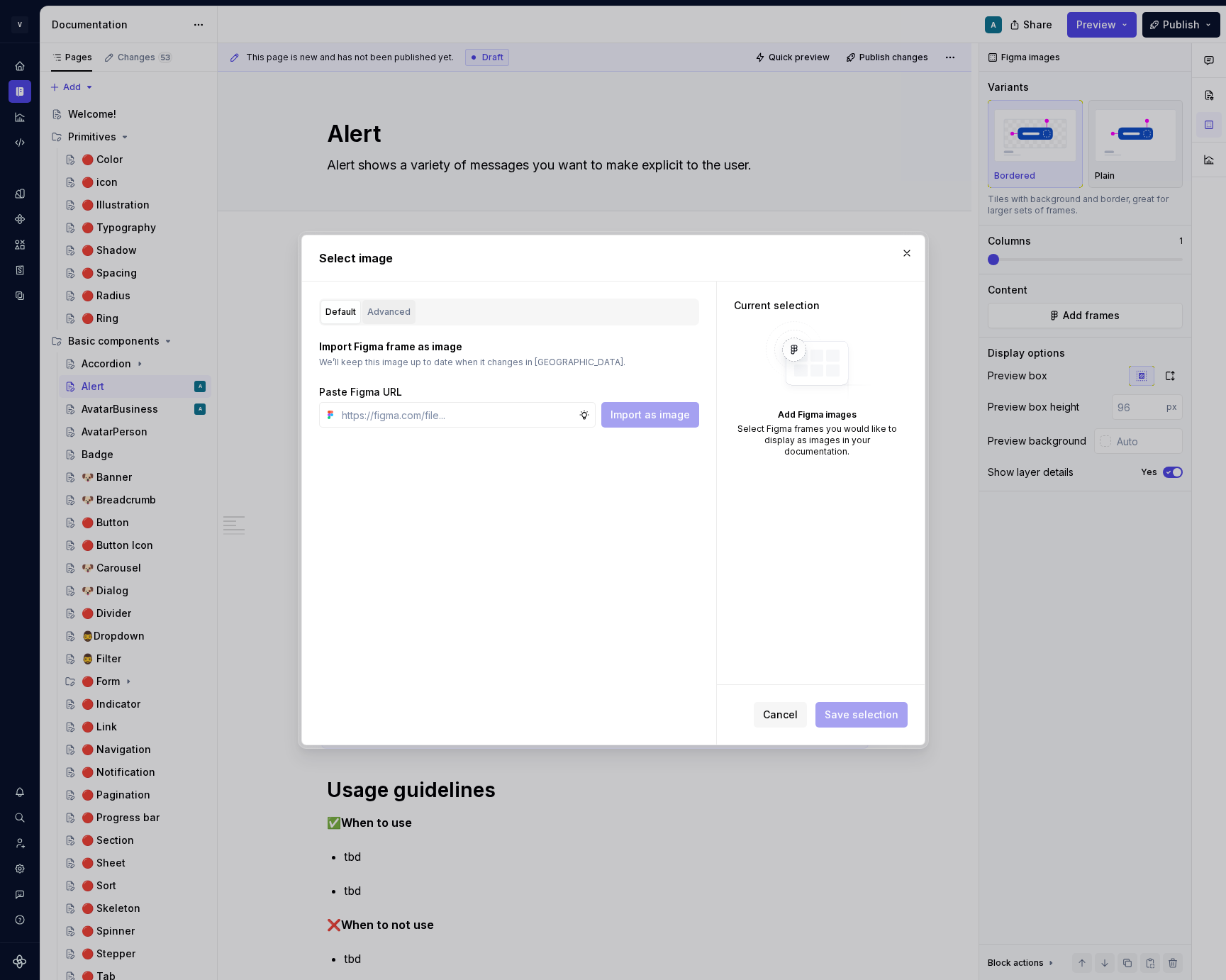
click at [394, 315] on div "Advanced" at bounding box center [389, 312] width 43 height 14
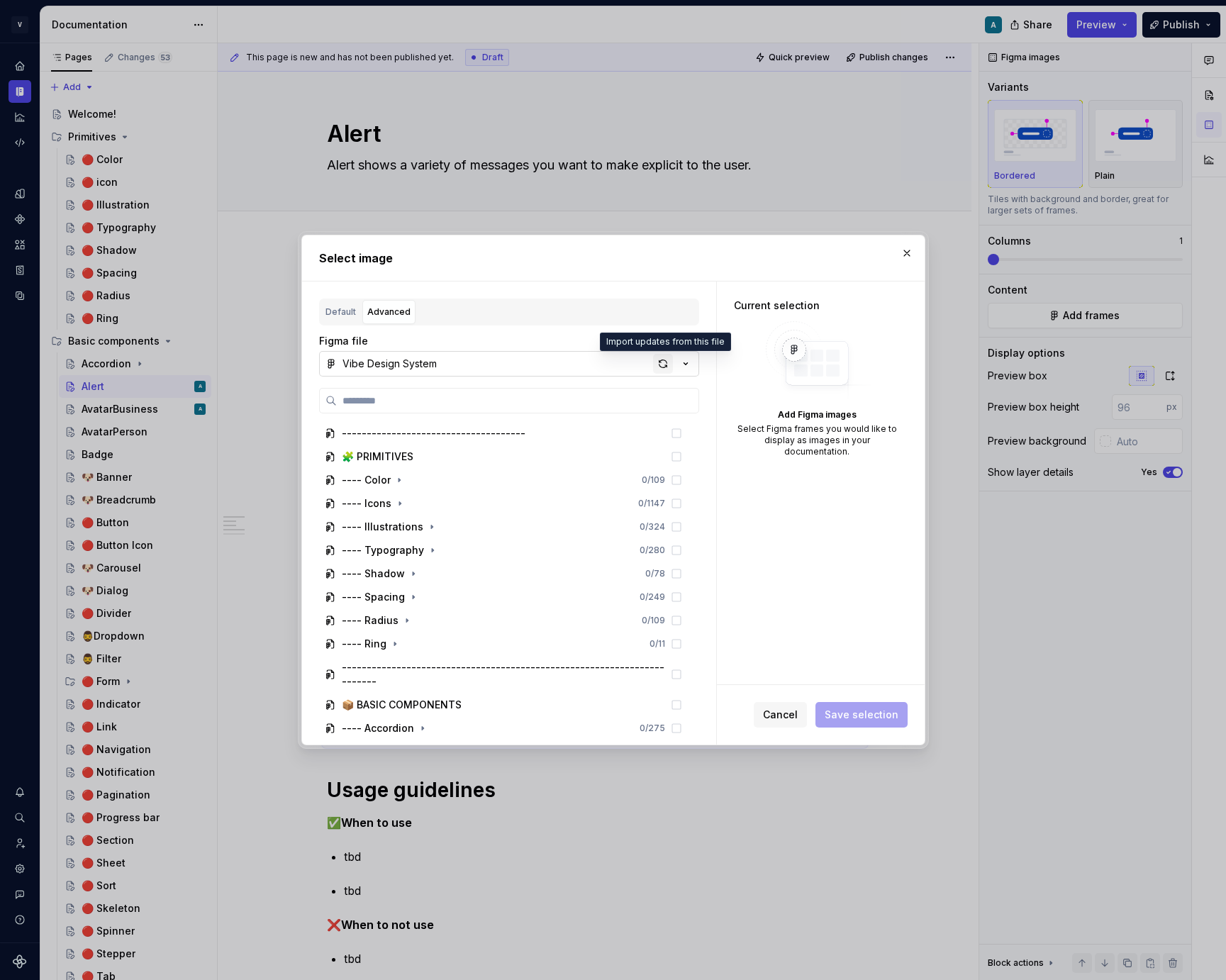
click at [656, 373] on div "button" at bounding box center [663, 364] width 20 height 20
type textarea "*"
paste input "**********"
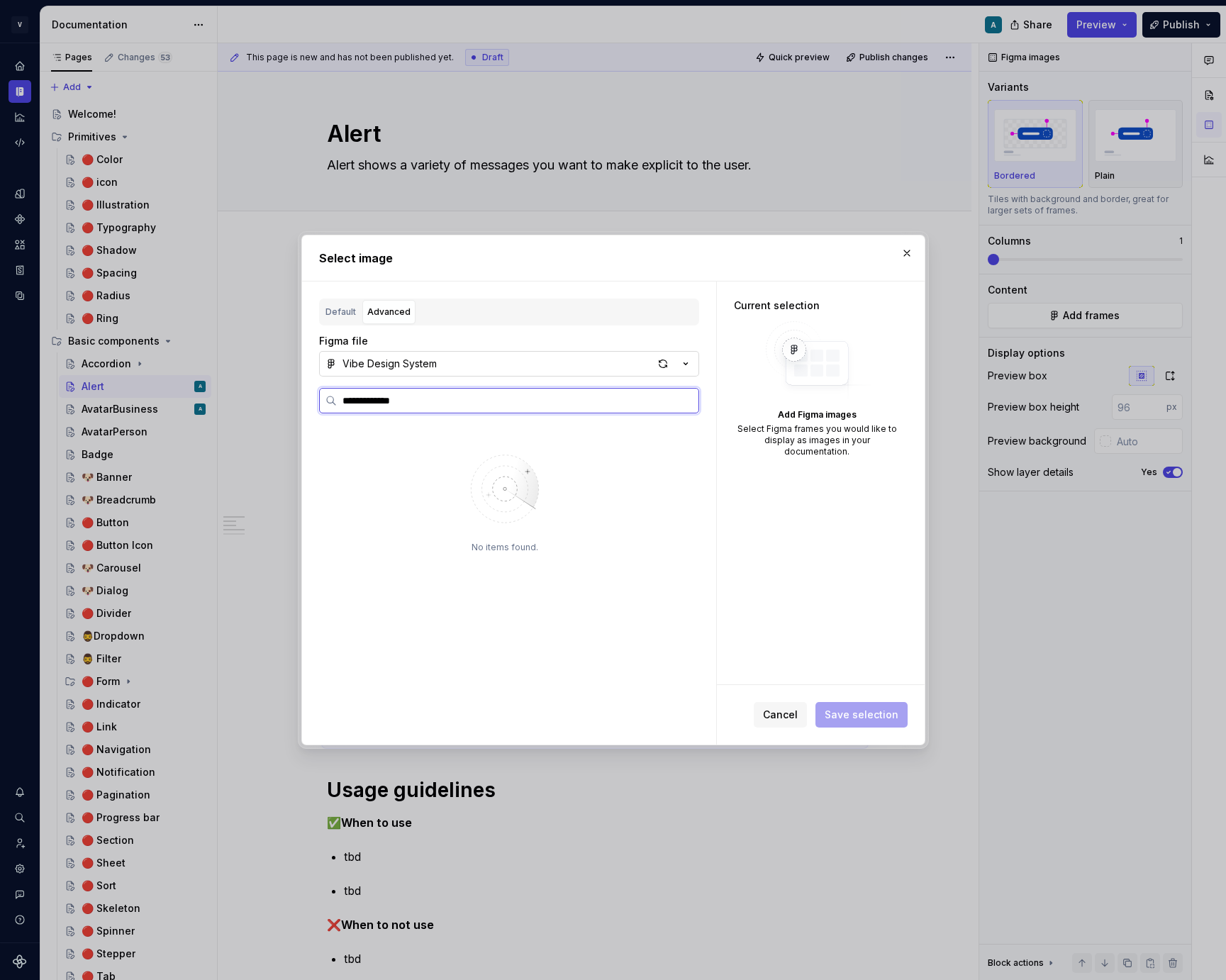
paste input "*****"
type input "**********"
click at [655, 367] on div "button" at bounding box center [663, 364] width 20 height 20
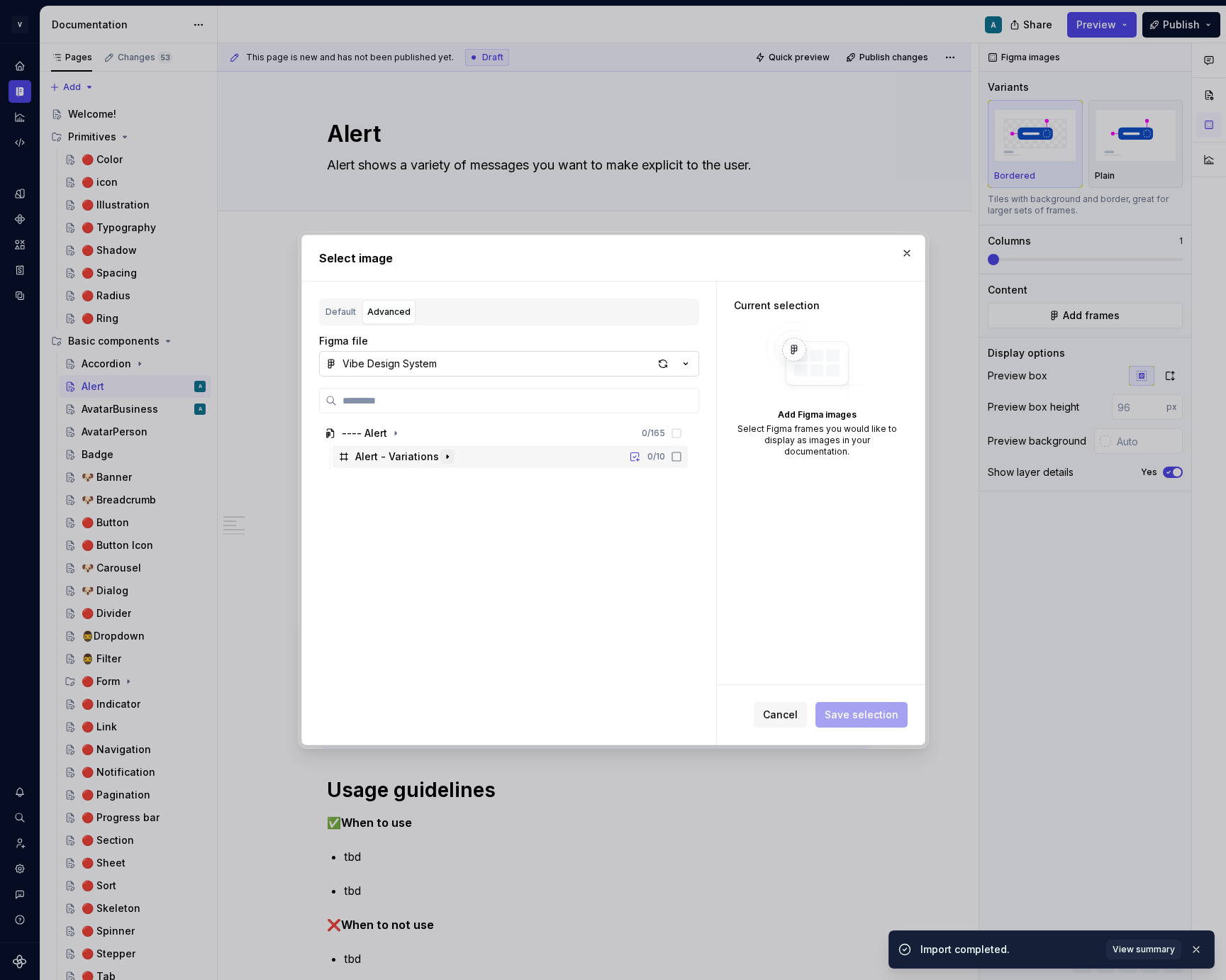
click at [442, 461] on icon "button" at bounding box center [448, 456] width 12 height 12
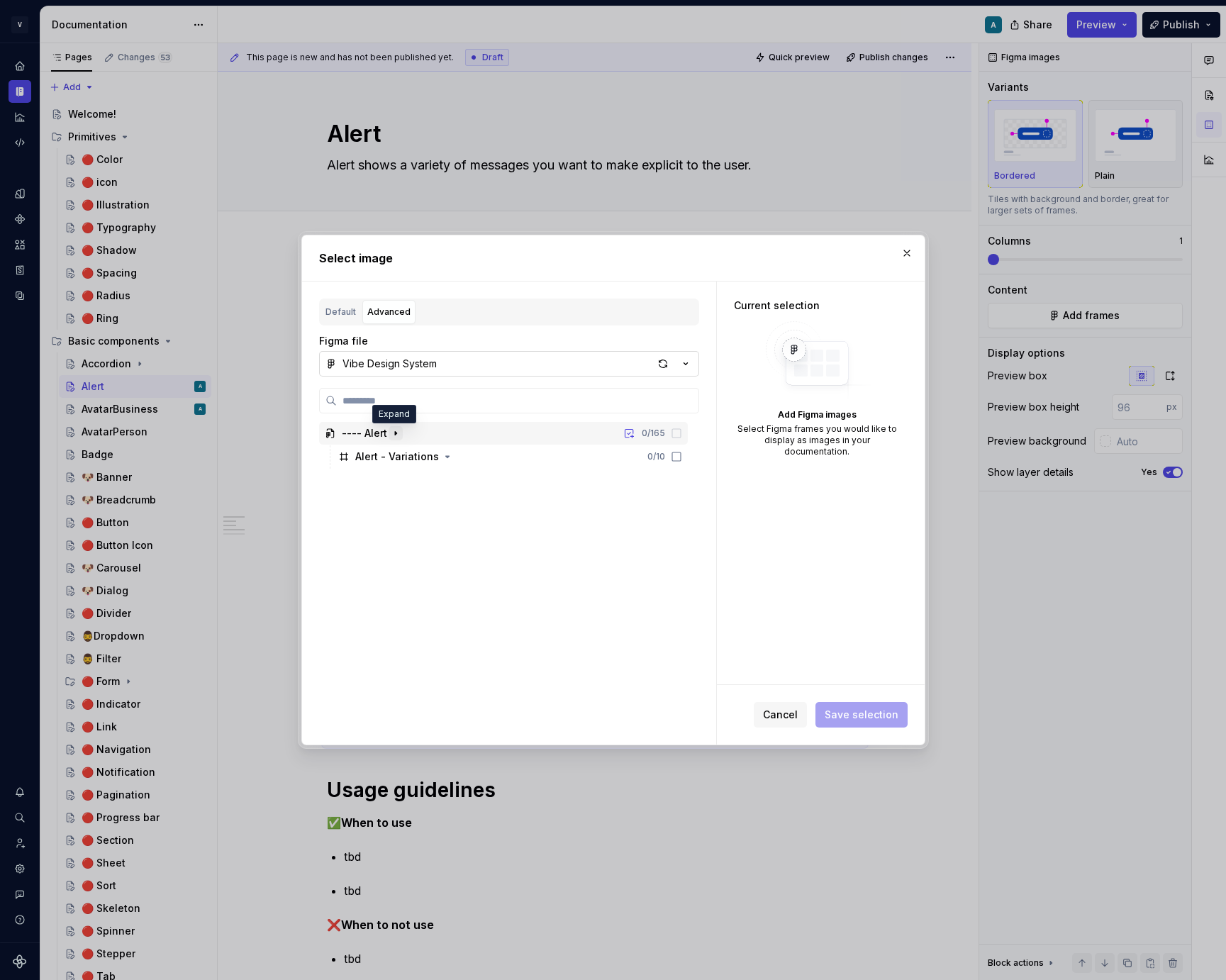
click at [395, 437] on icon "button" at bounding box center [396, 433] width 12 height 12
click at [445, 456] on icon "button" at bounding box center [447, 455] width 4 height 1
click at [410, 460] on div "Alert - Variations" at bounding box center [397, 456] width 84 height 14
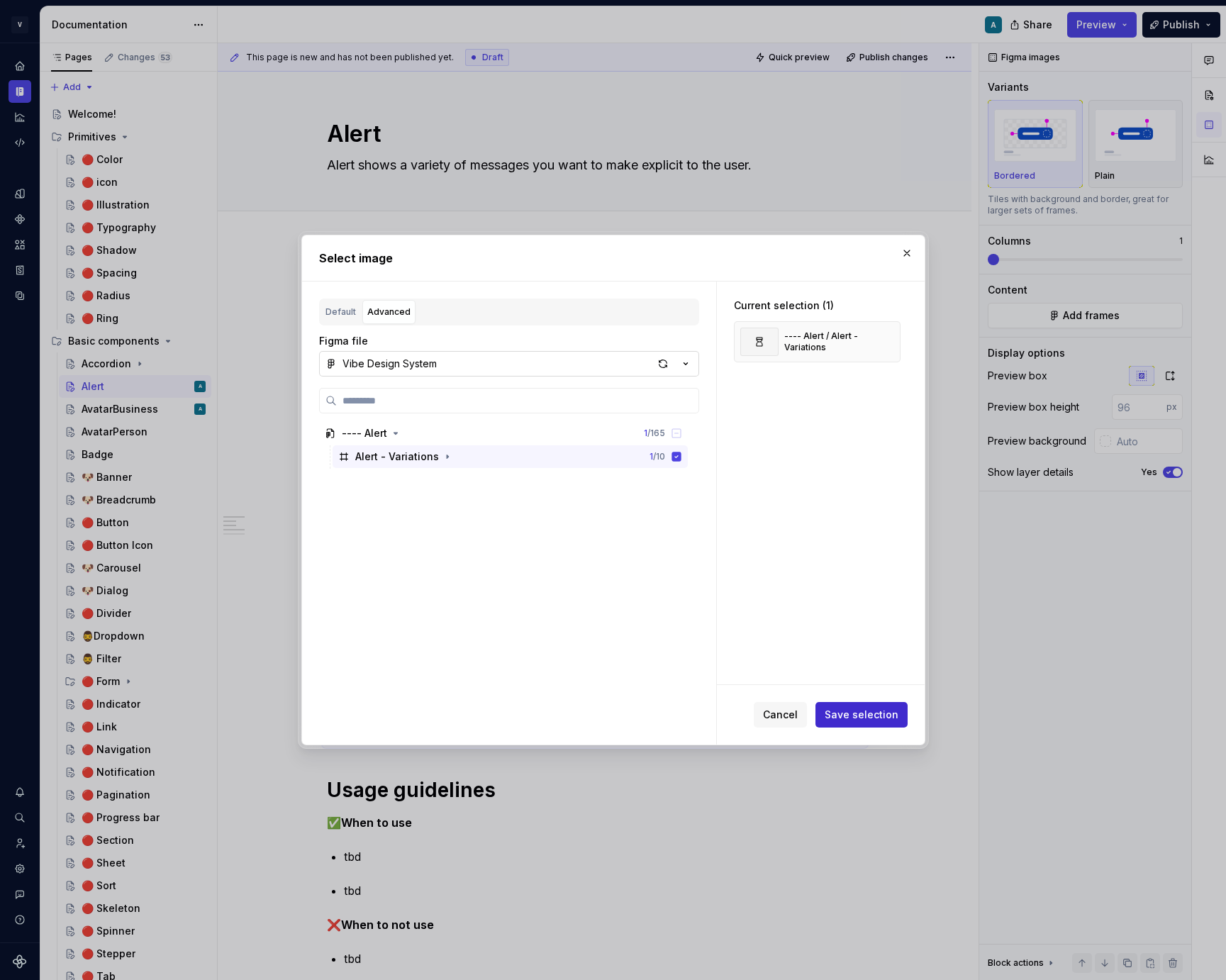
click at [851, 712] on span "Save selection" at bounding box center [861, 714] width 74 height 14
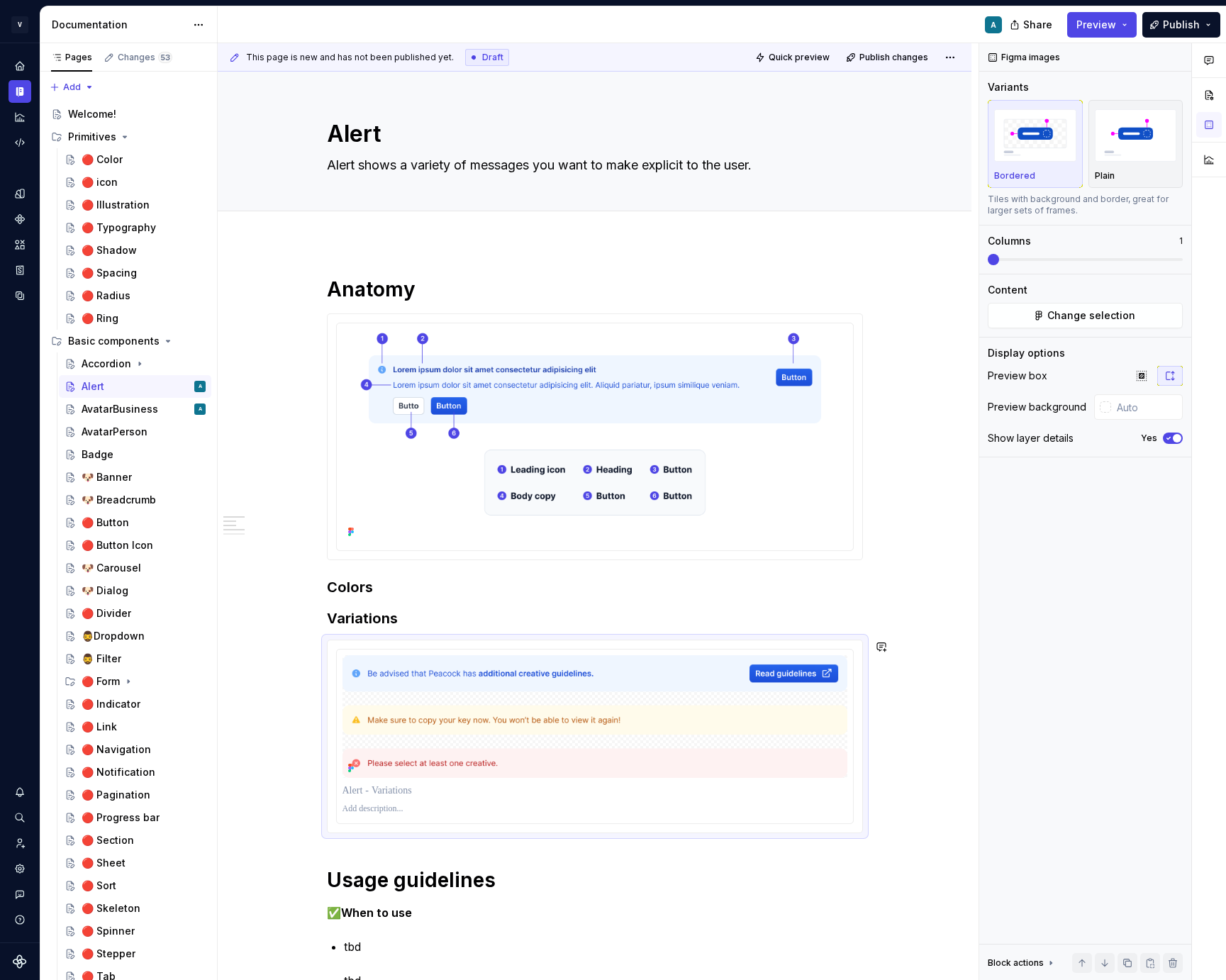
type textarea "*"
click at [522, 406] on img at bounding box center [595, 436] width 505 height 213
type input "#FFFFFF"
click at [448, 629] on div "**********" at bounding box center [594, 993] width 536 height 1435
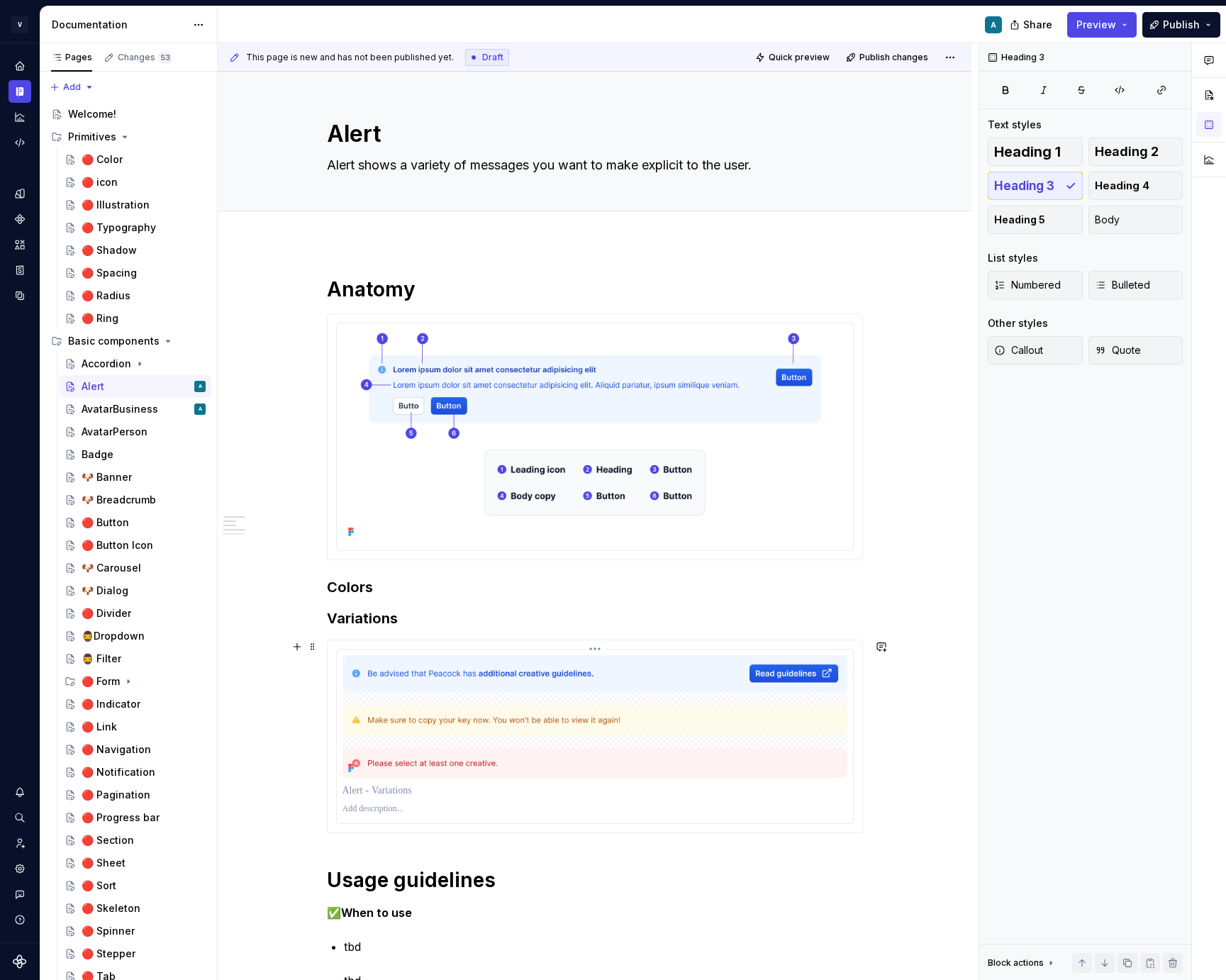
click at [448, 664] on img at bounding box center [595, 716] width 505 height 122
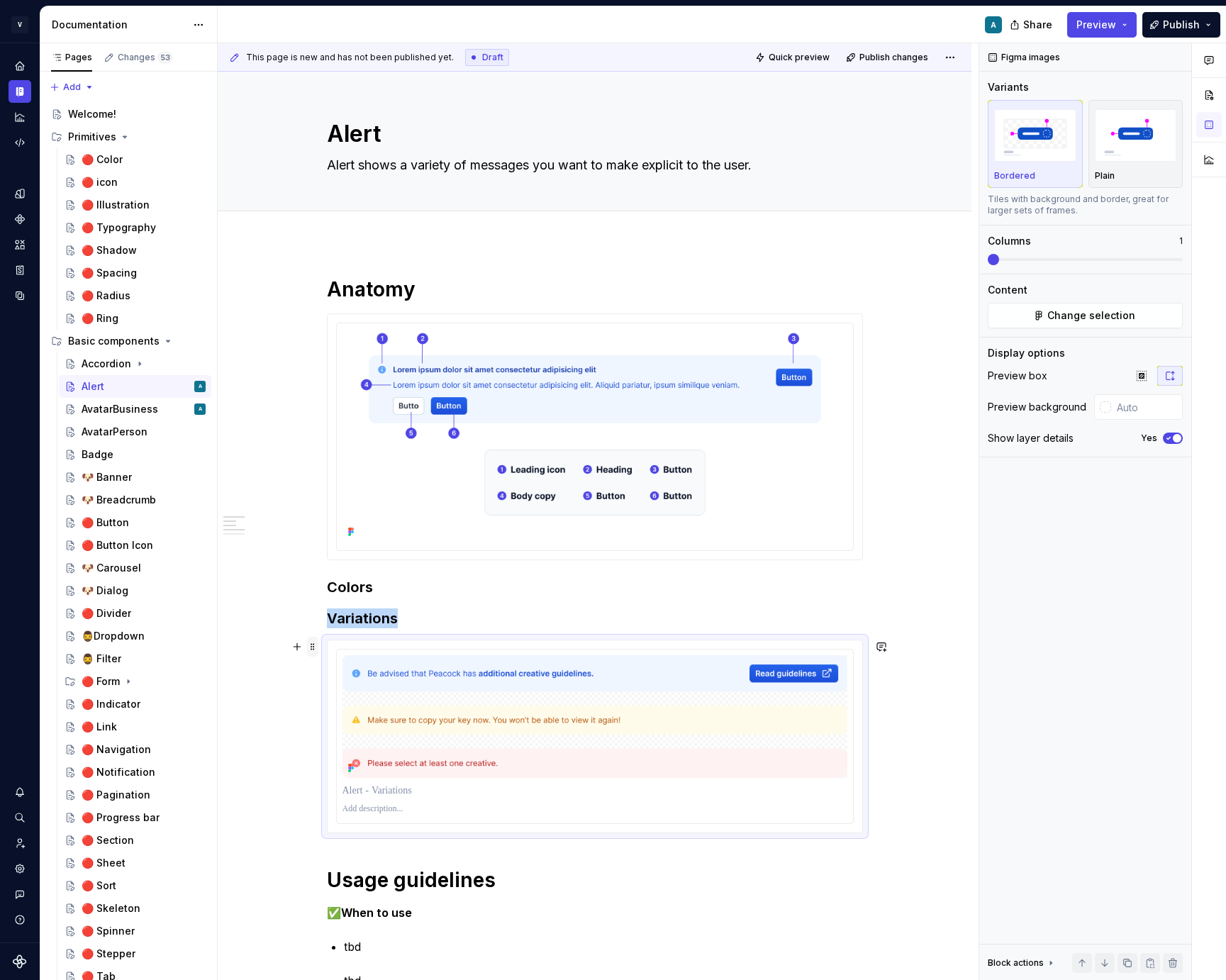
click at [318, 649] on span at bounding box center [313, 647] width 12 height 20
click at [356, 765] on div "Delete" at bounding box center [382, 772] width 92 height 14
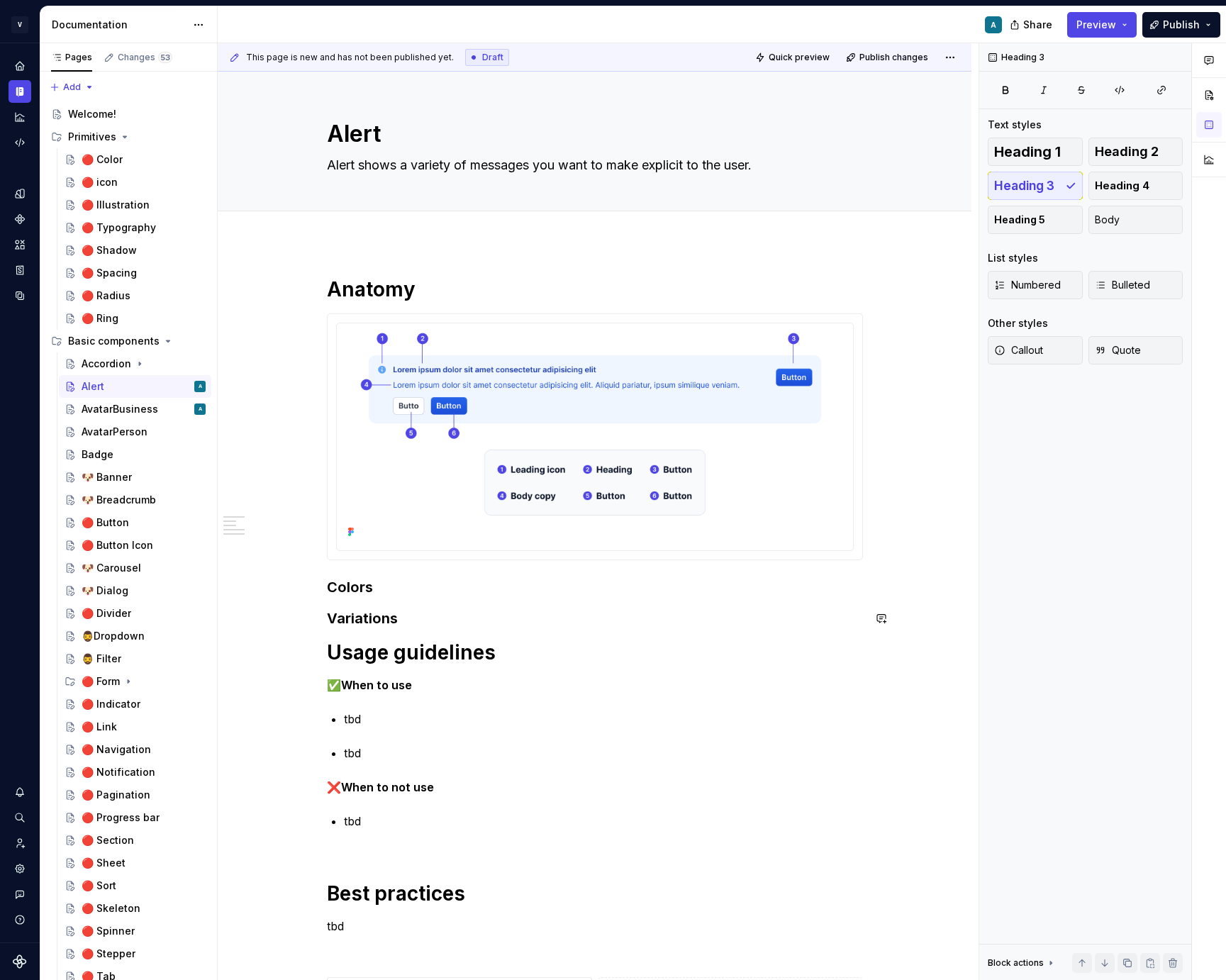
click at [419, 601] on div "**********" at bounding box center [594, 879] width 536 height 1207
click at [414, 618] on h3 "Variations" at bounding box center [594, 618] width 536 height 20
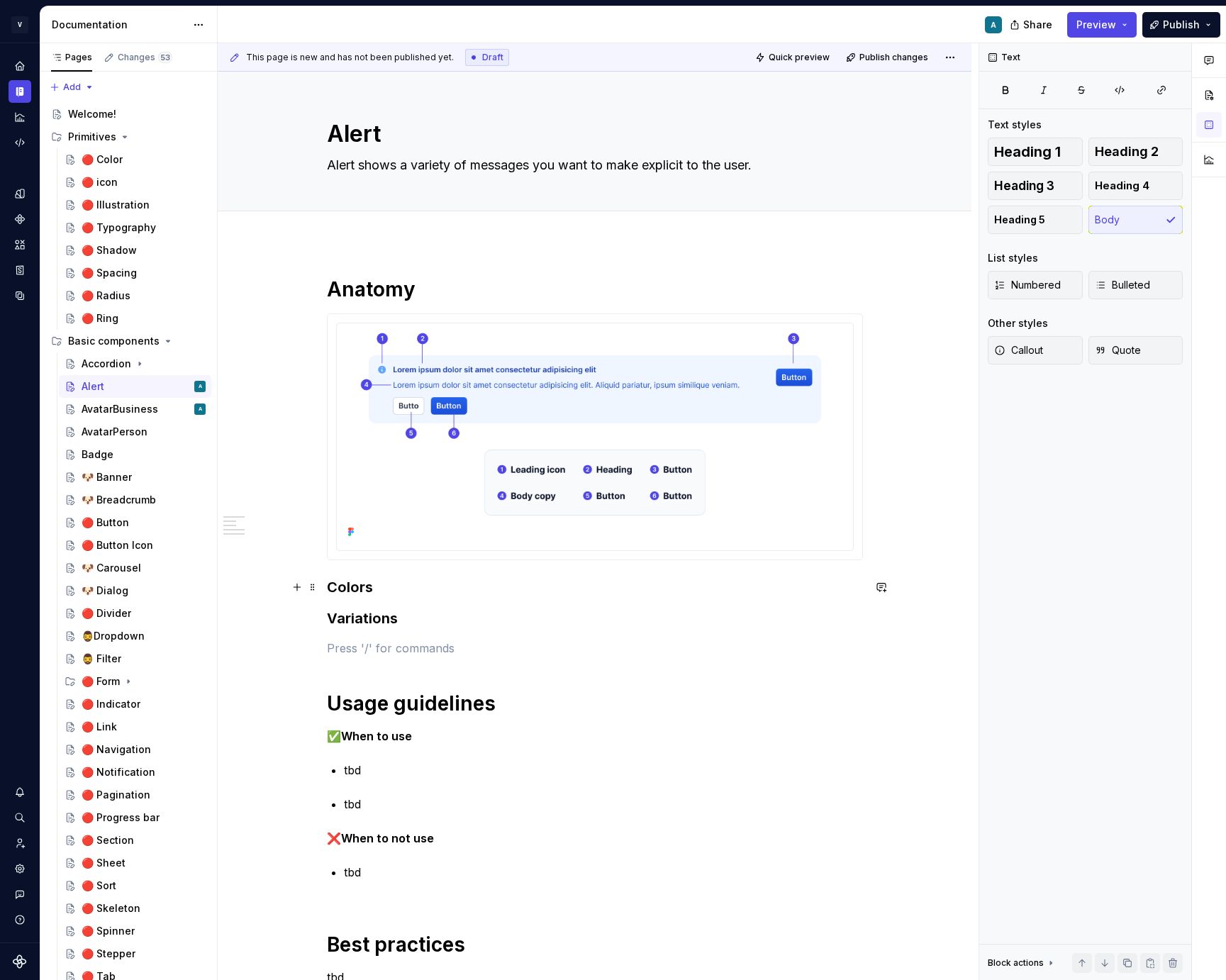
click at [393, 591] on h3 "Colors" at bounding box center [594, 587] width 536 height 20
click at [379, 641] on p at bounding box center [594, 647] width 536 height 17
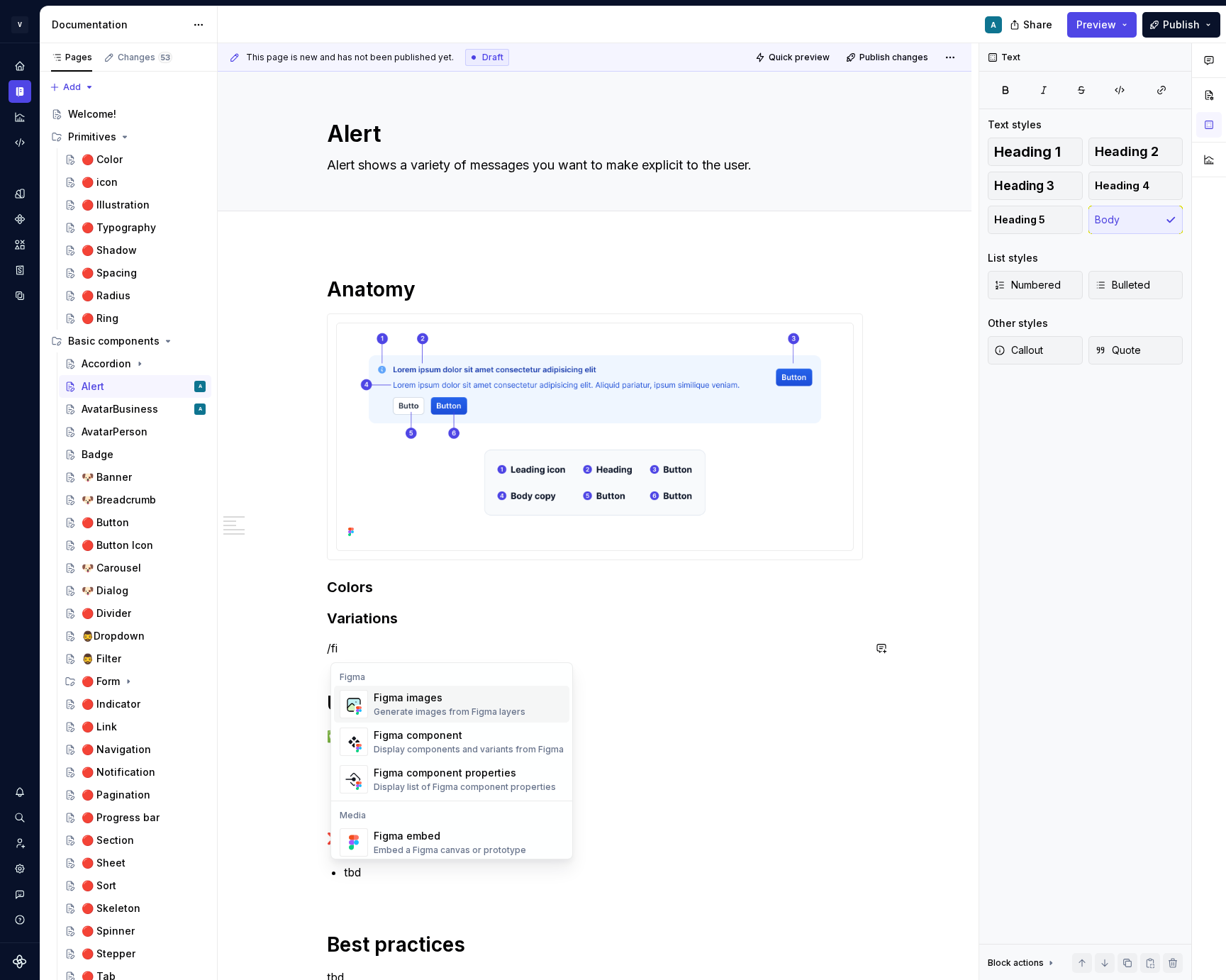
click at [390, 711] on div "Generate images from Figma layers" at bounding box center [450, 712] width 152 height 12
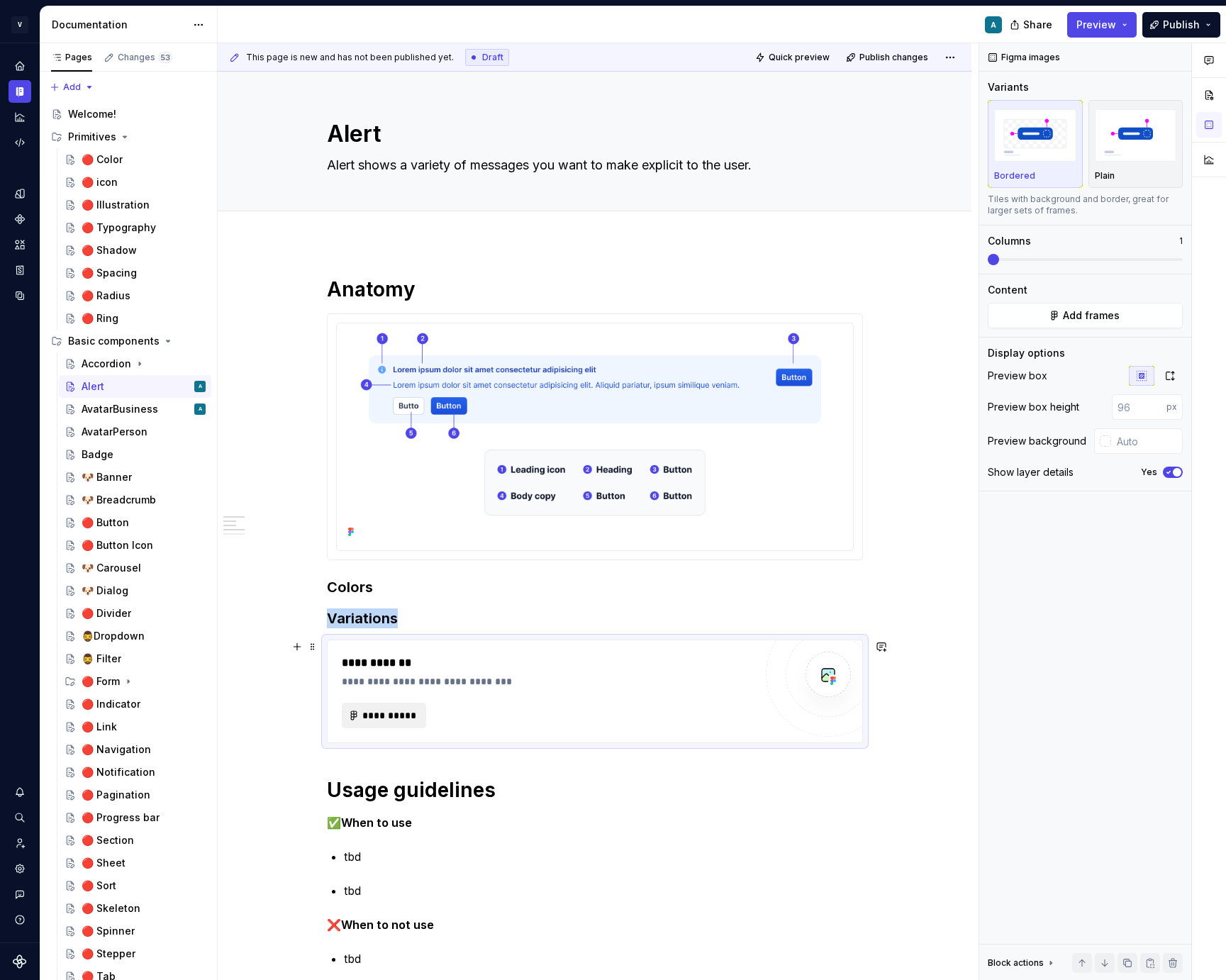
click at [400, 715] on span "**********" at bounding box center [390, 715] width 55 height 14
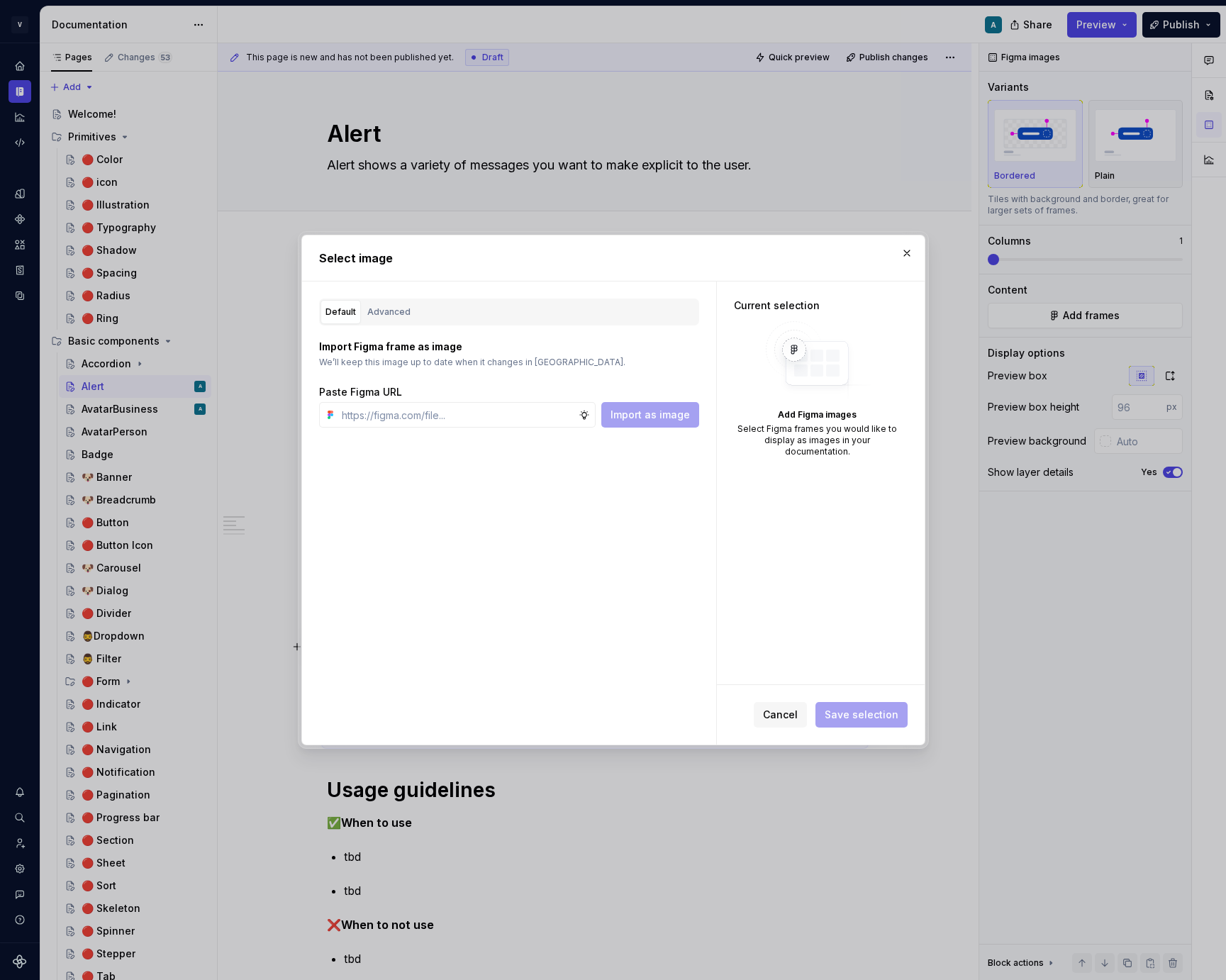
type textarea "*"
click at [393, 312] on div "Advanced" at bounding box center [389, 312] width 43 height 14
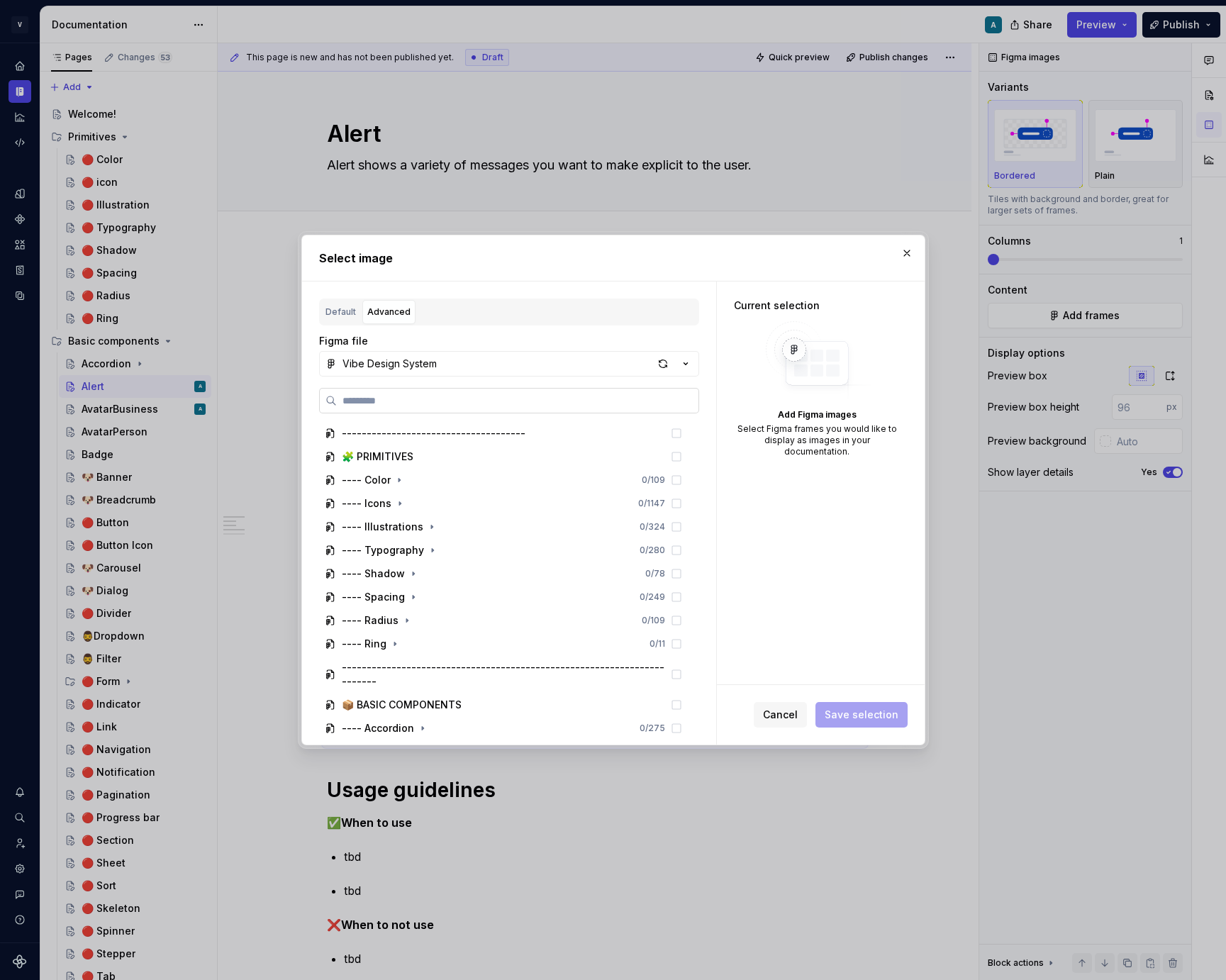
paste input "**********"
type input "**********"
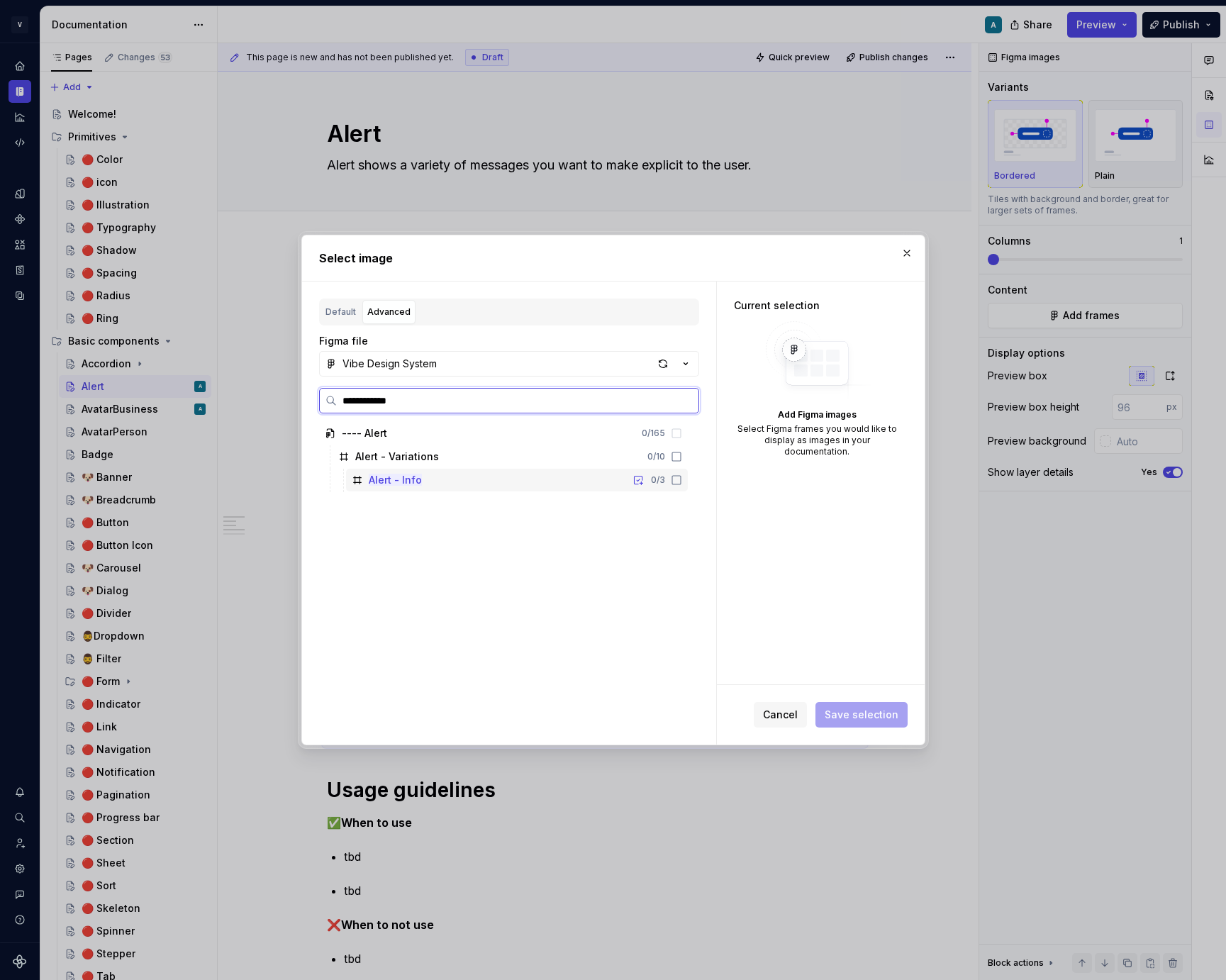
click at [587, 475] on div "Alert - Info 0 / 3" at bounding box center [517, 479] width 342 height 23
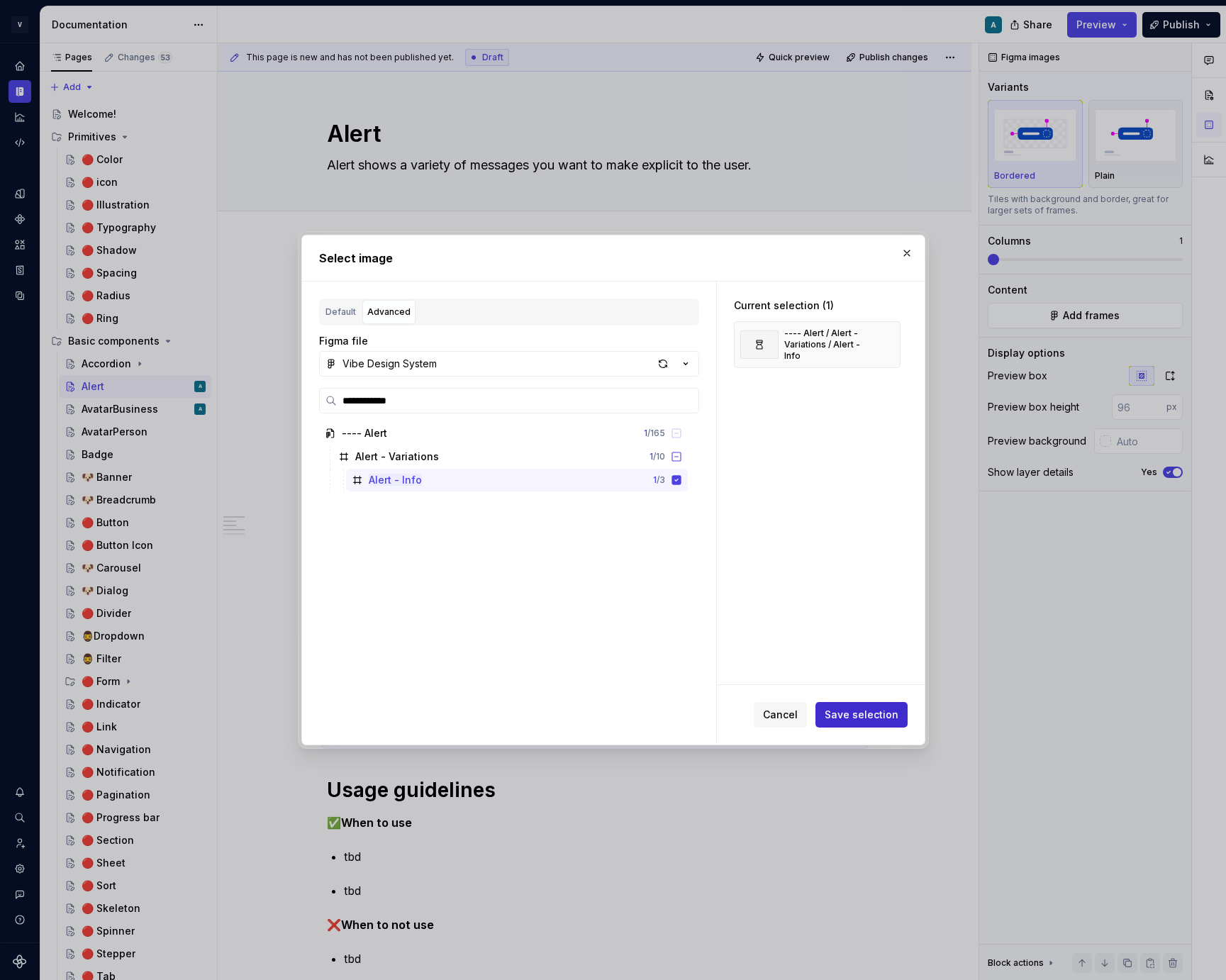
click at [875, 705] on button "Save selection" at bounding box center [861, 715] width 92 height 26
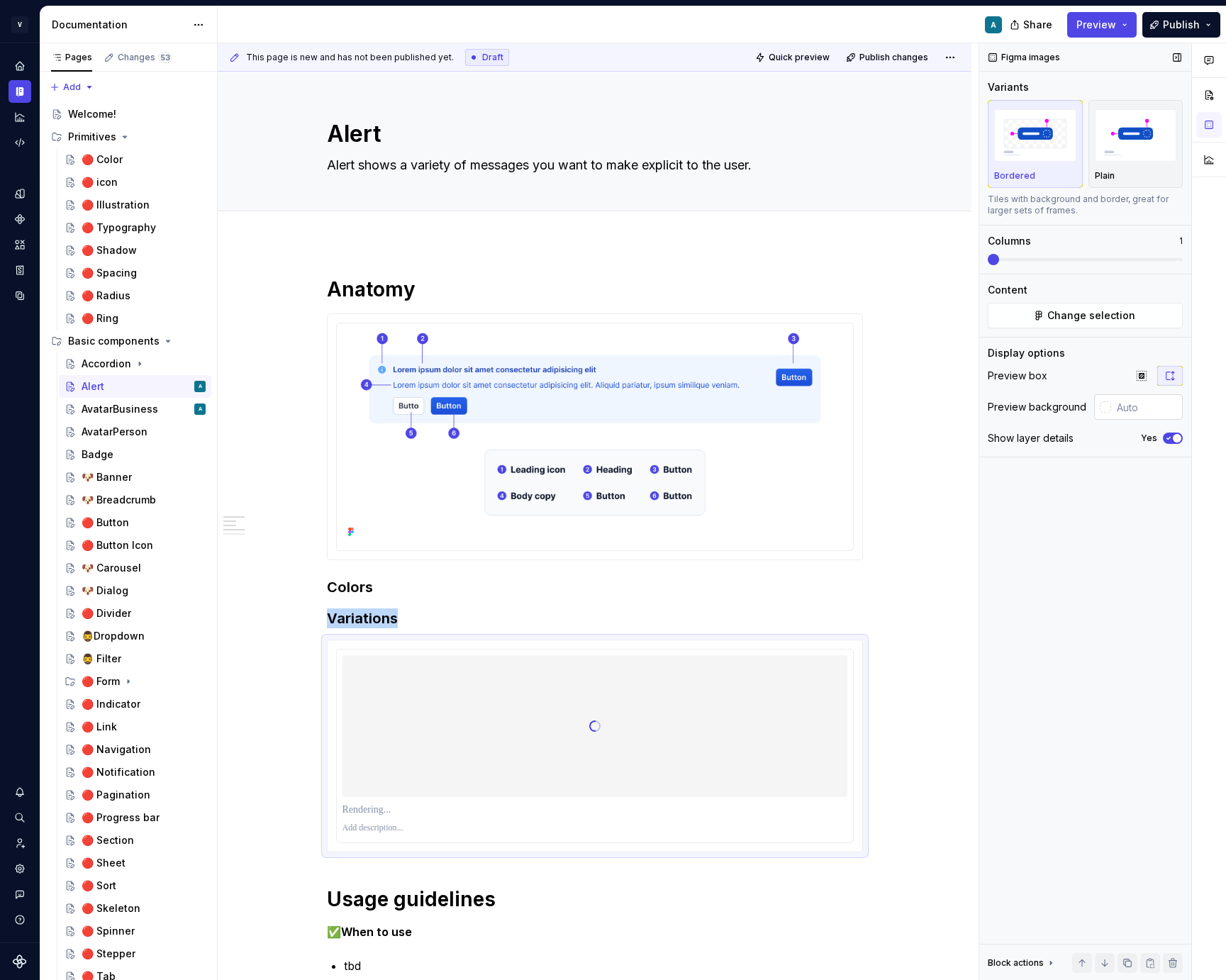
click at [1136, 411] on input "text" at bounding box center [1146, 407] width 72 height 26
type input "#FFFFFF"
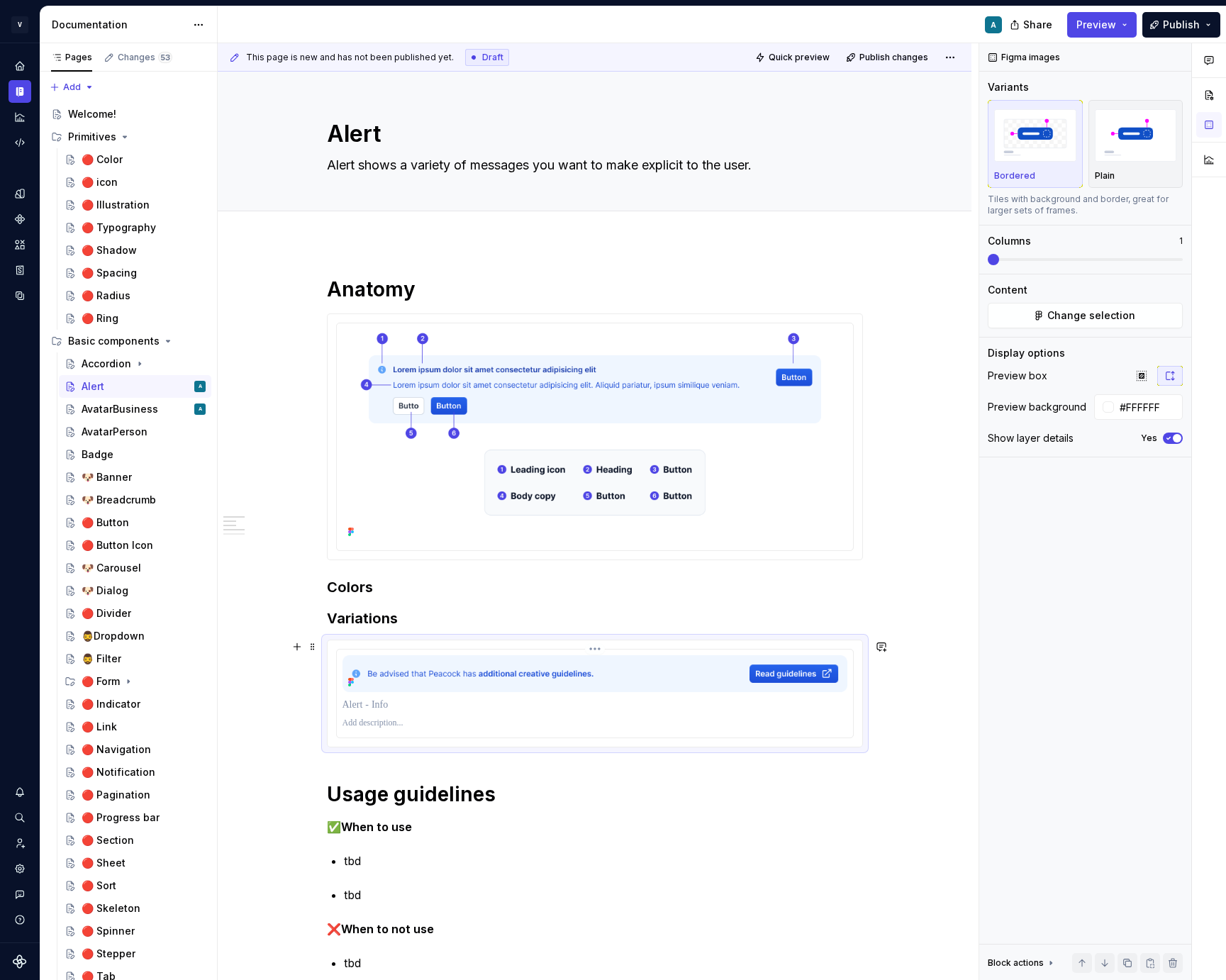
click at [423, 683] on img at bounding box center [595, 672] width 505 height 36
type textarea "*"
click at [1070, 321] on span "Change selection" at bounding box center [1091, 315] width 88 height 14
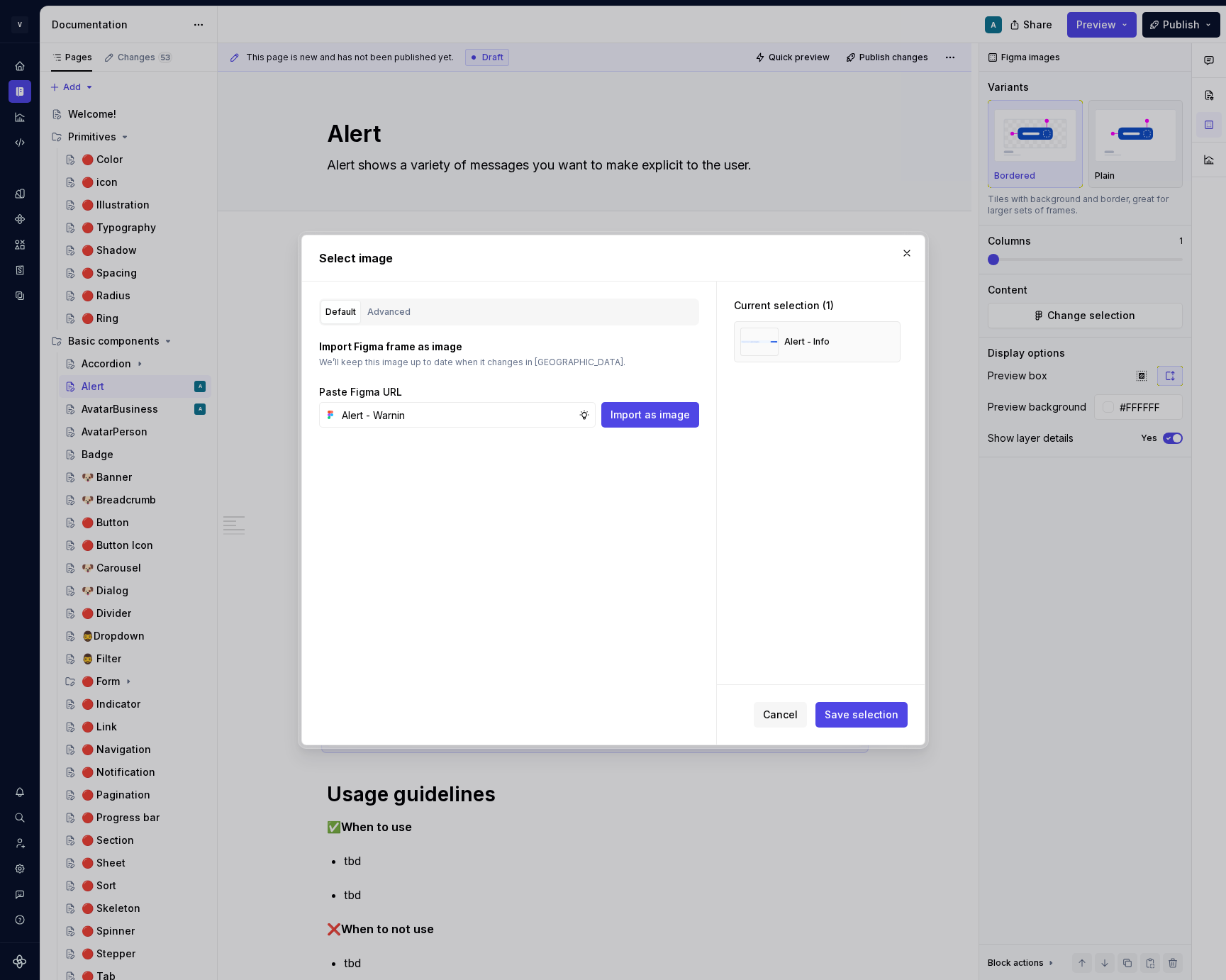
type input "Alert - Warning"
click at [402, 303] on button "Advanced" at bounding box center [389, 312] width 53 height 24
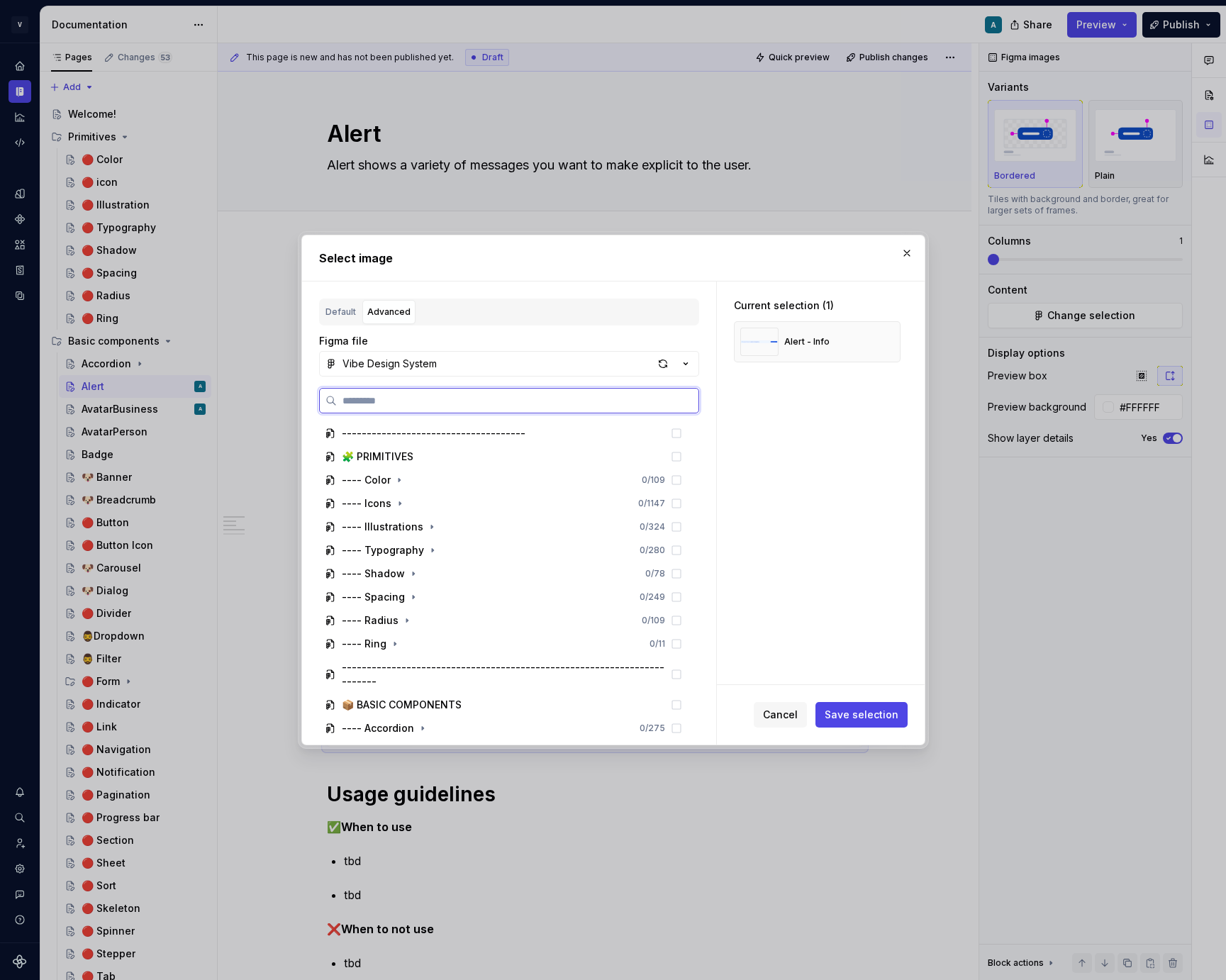
click at [376, 393] on input "search" at bounding box center [517, 400] width 362 height 14
paste input "**********"
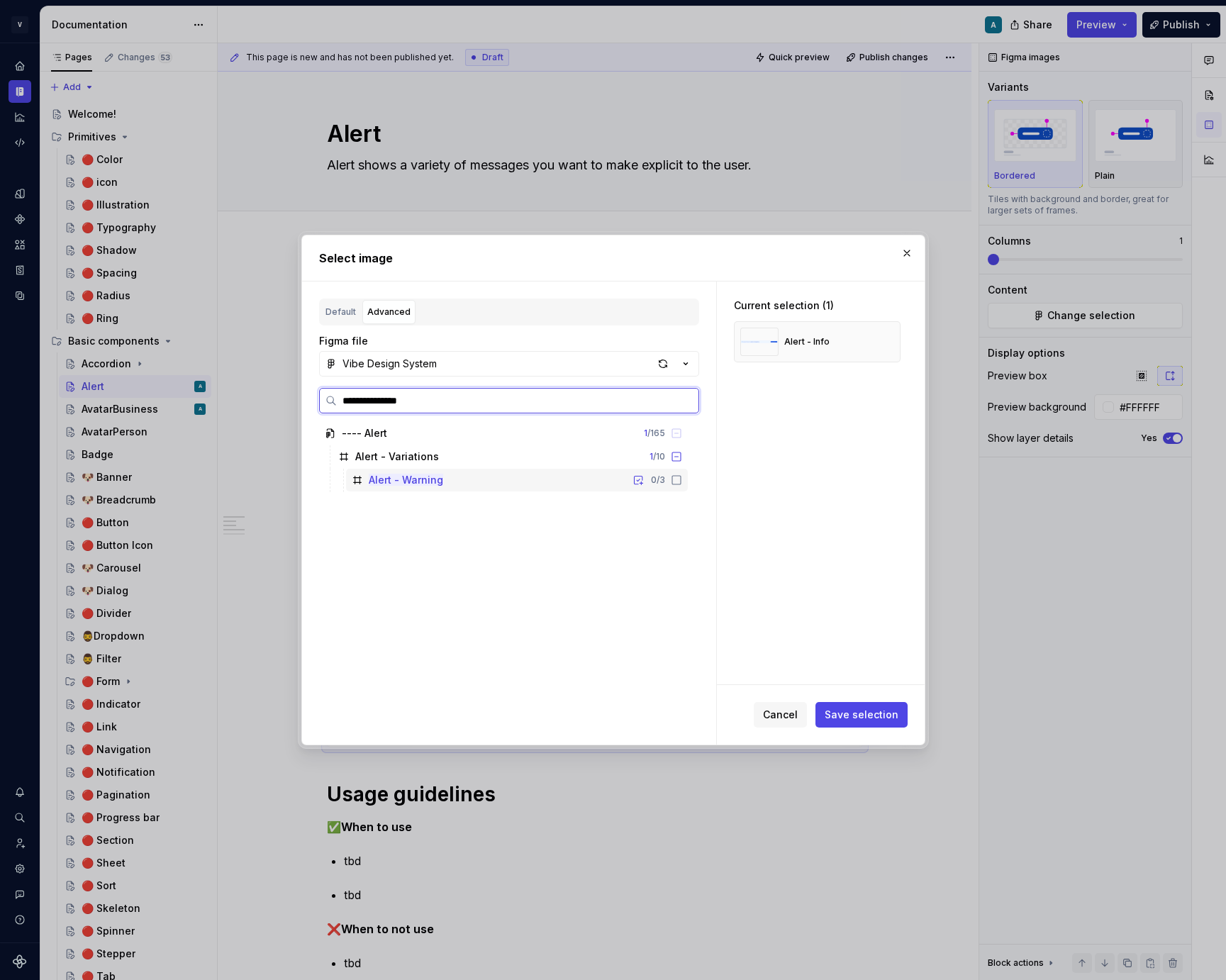
click at [683, 480] on icon at bounding box center [677, 480] width 12 height 12
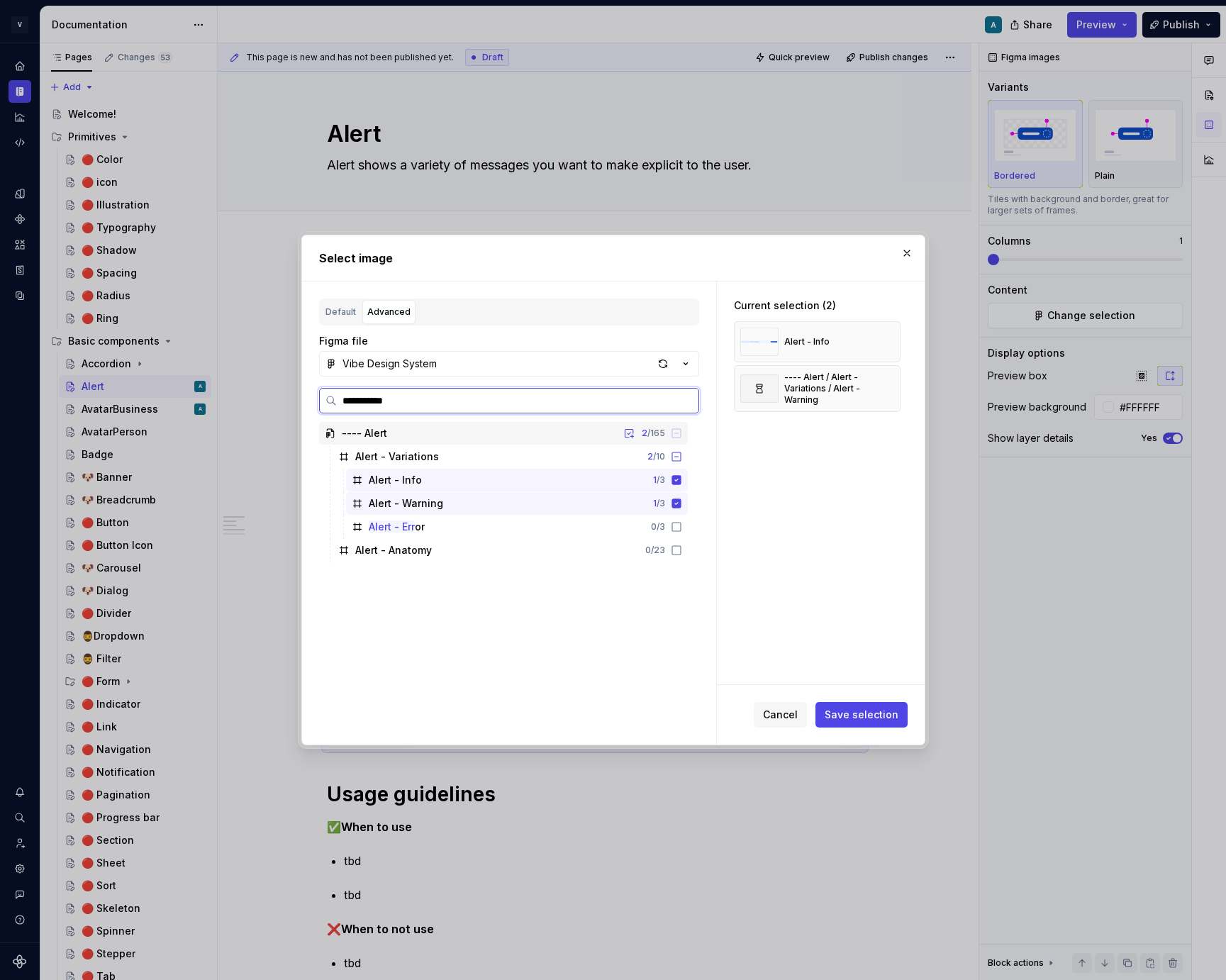
type input "**********"
click at [508, 486] on div "Alert - Erro r 0 / 3" at bounding box center [517, 479] width 342 height 23
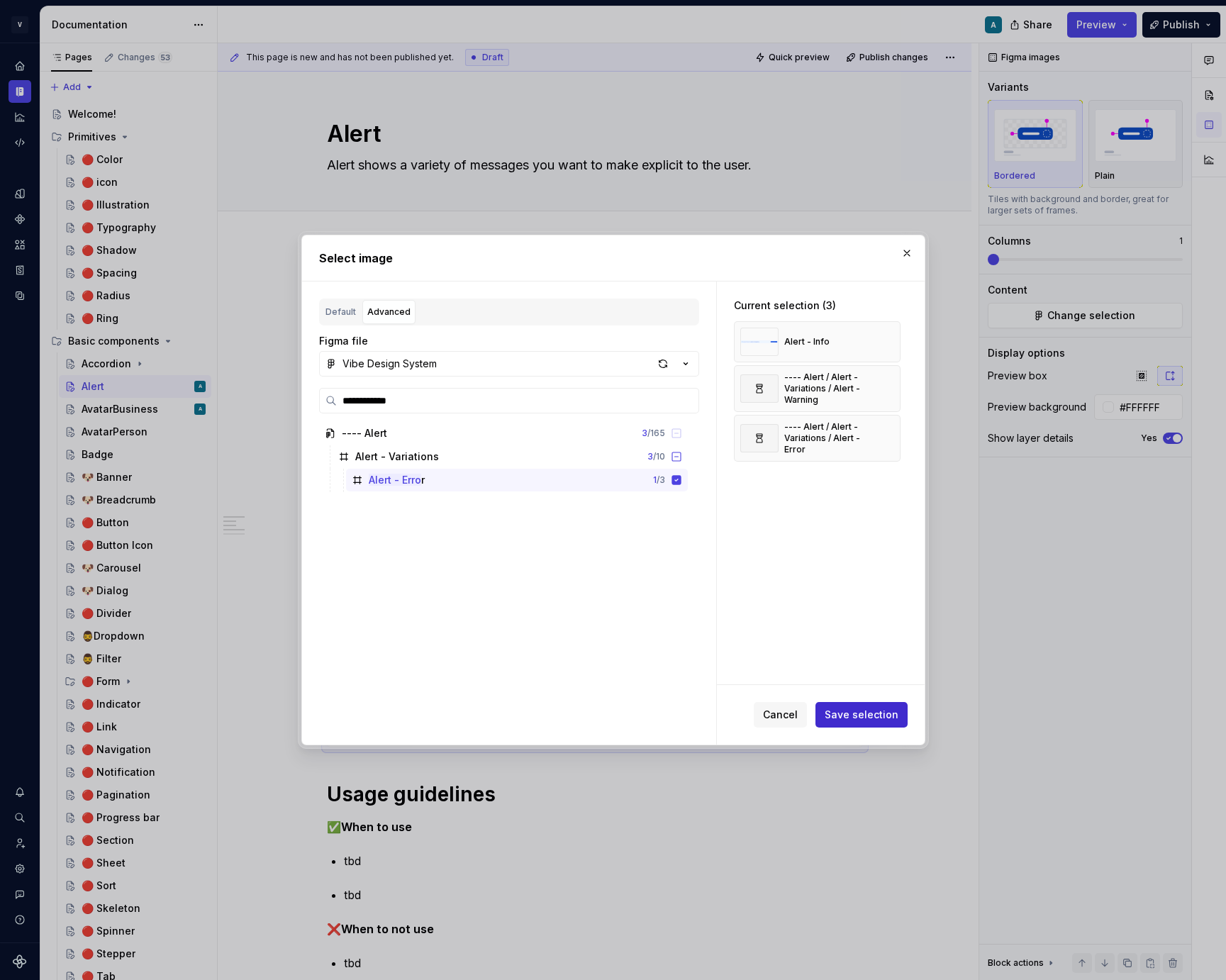
click at [872, 722] on button "Save selection" at bounding box center [861, 715] width 92 height 26
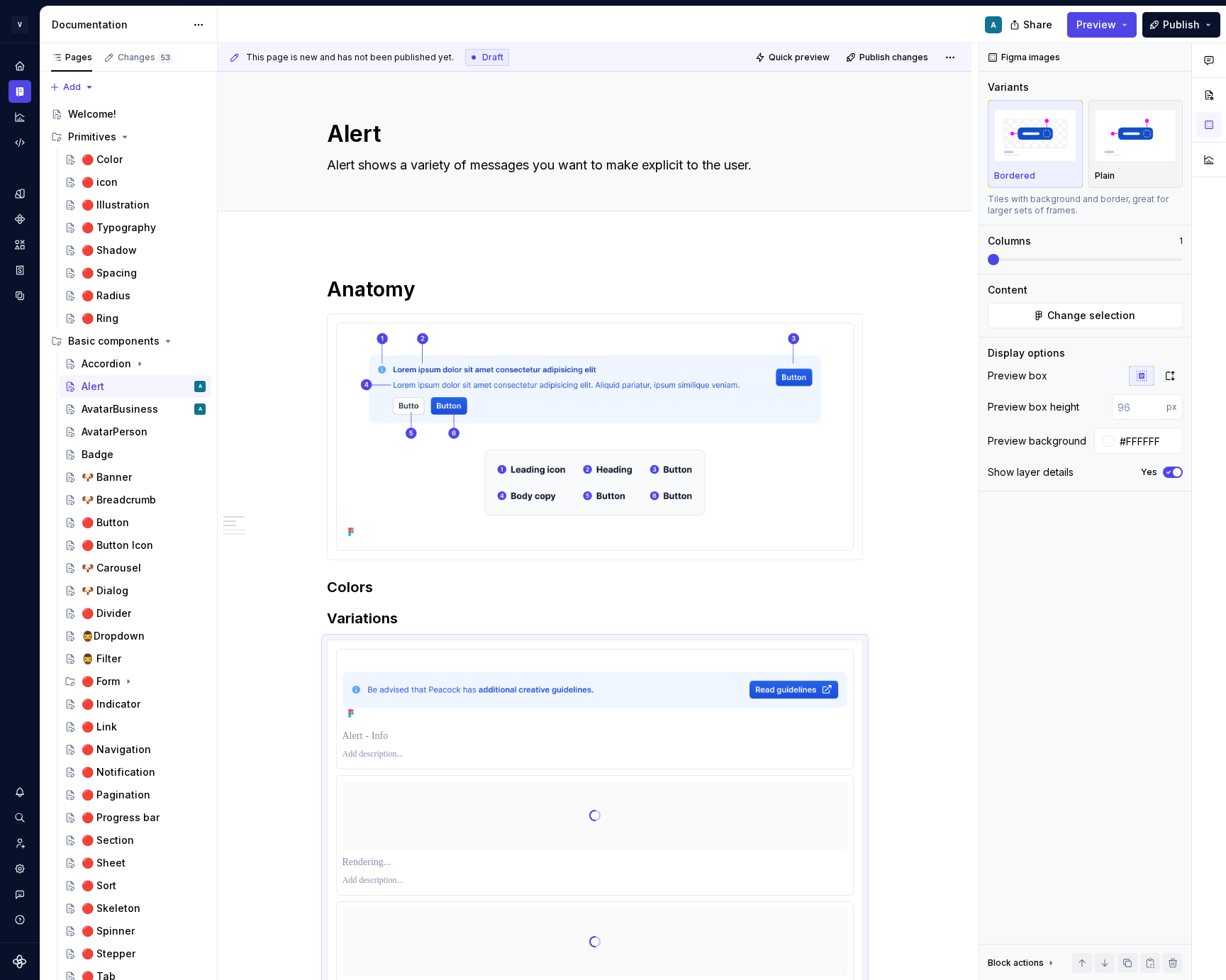
type textarea "*"
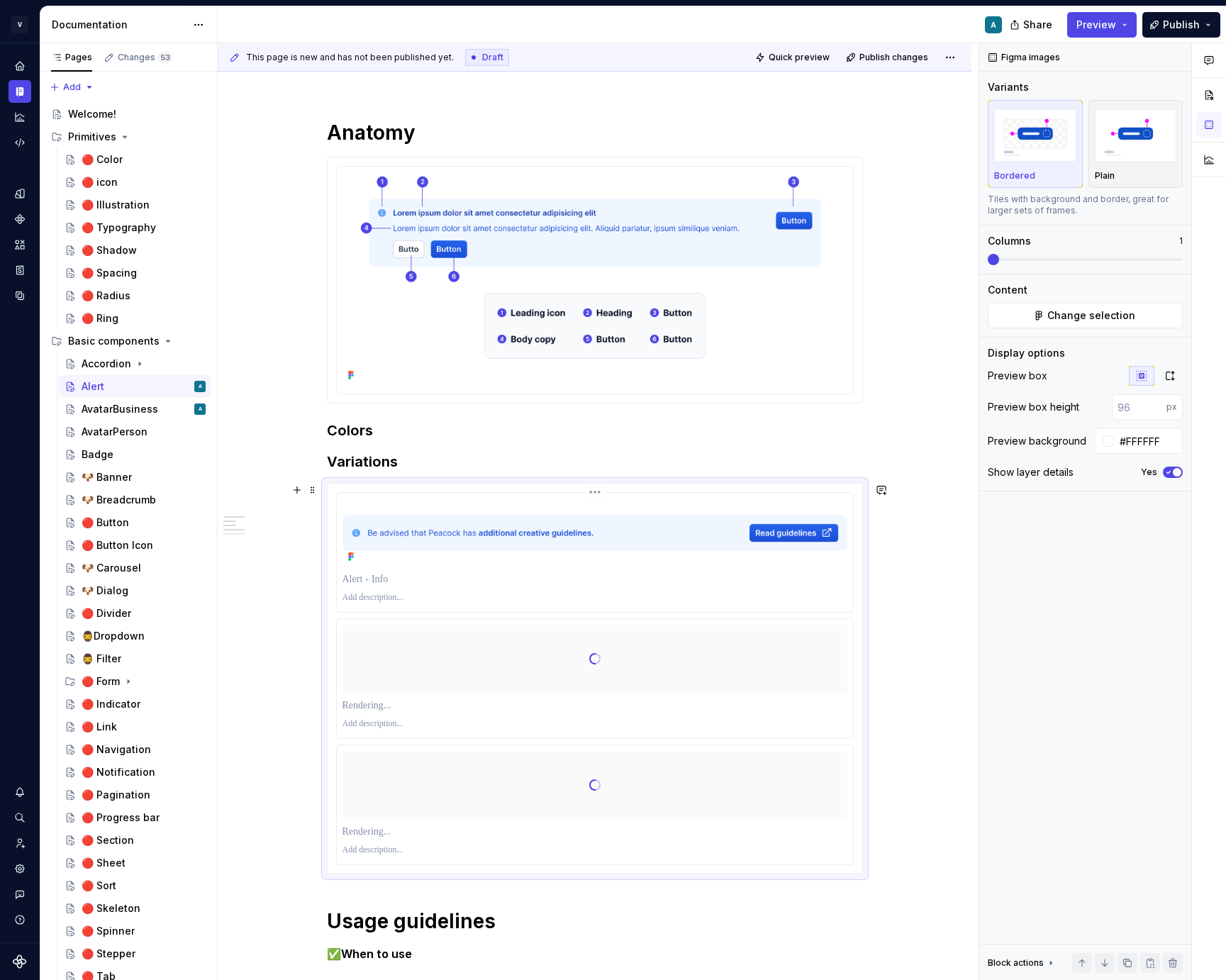
scroll to position [163, 0]
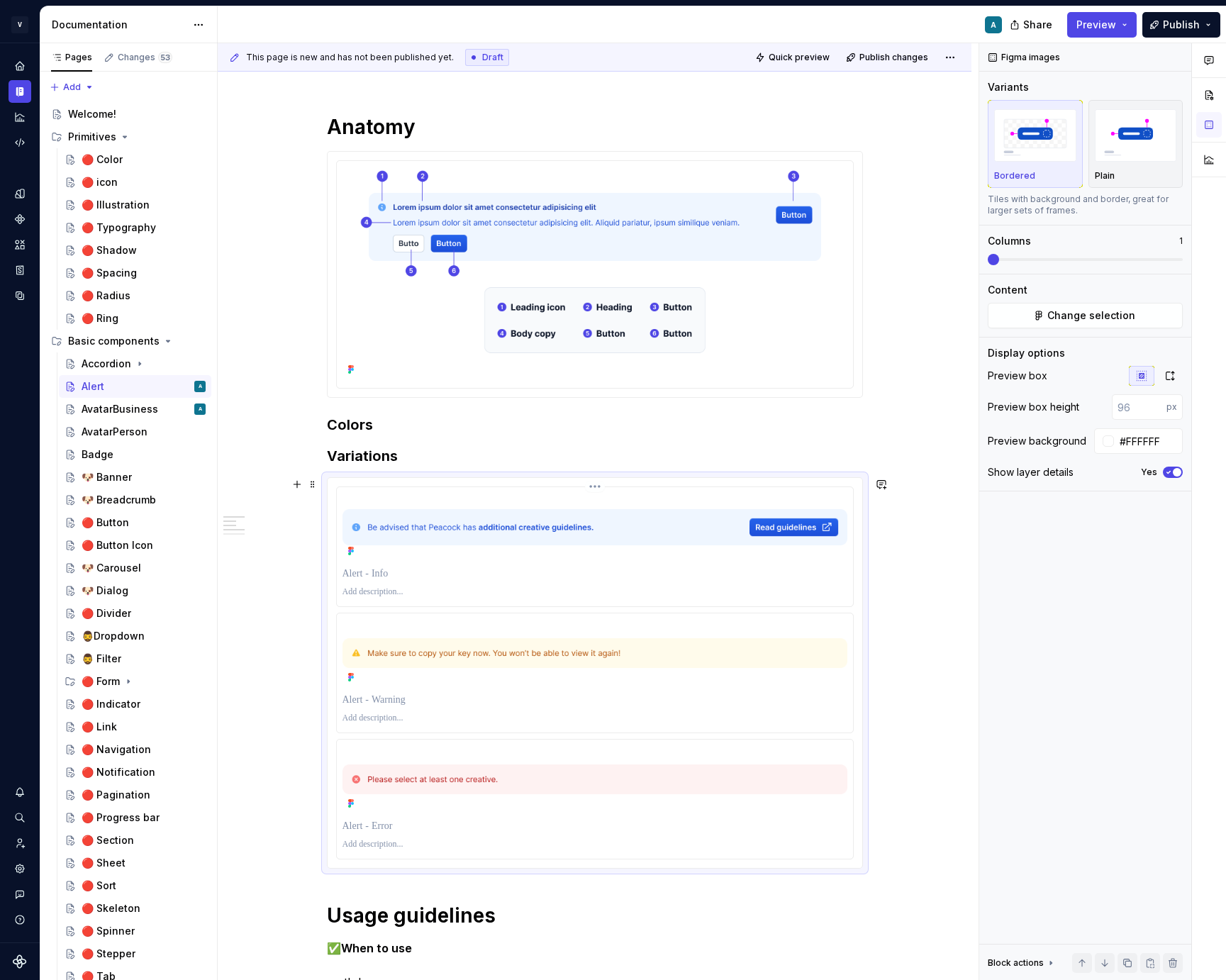
click at [375, 574] on p at bounding box center [595, 573] width 505 height 14
click at [397, 693] on p at bounding box center [595, 699] width 505 height 14
click at [387, 826] on p at bounding box center [595, 825] width 505 height 14
paste div
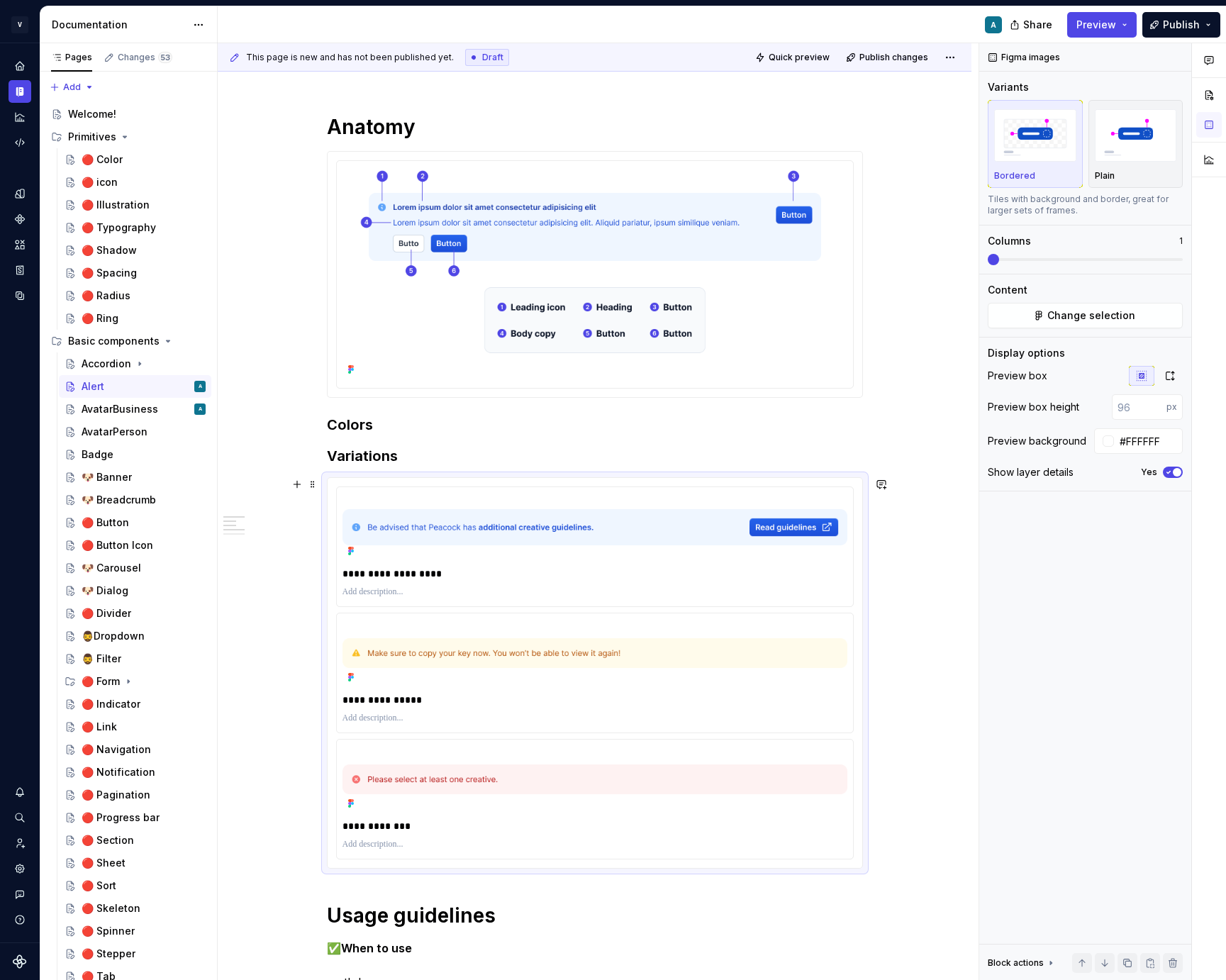
click at [382, 590] on p at bounding box center [595, 593] width 505 height 12
click at [362, 584] on div at bounding box center [595, 592] width 505 height 17
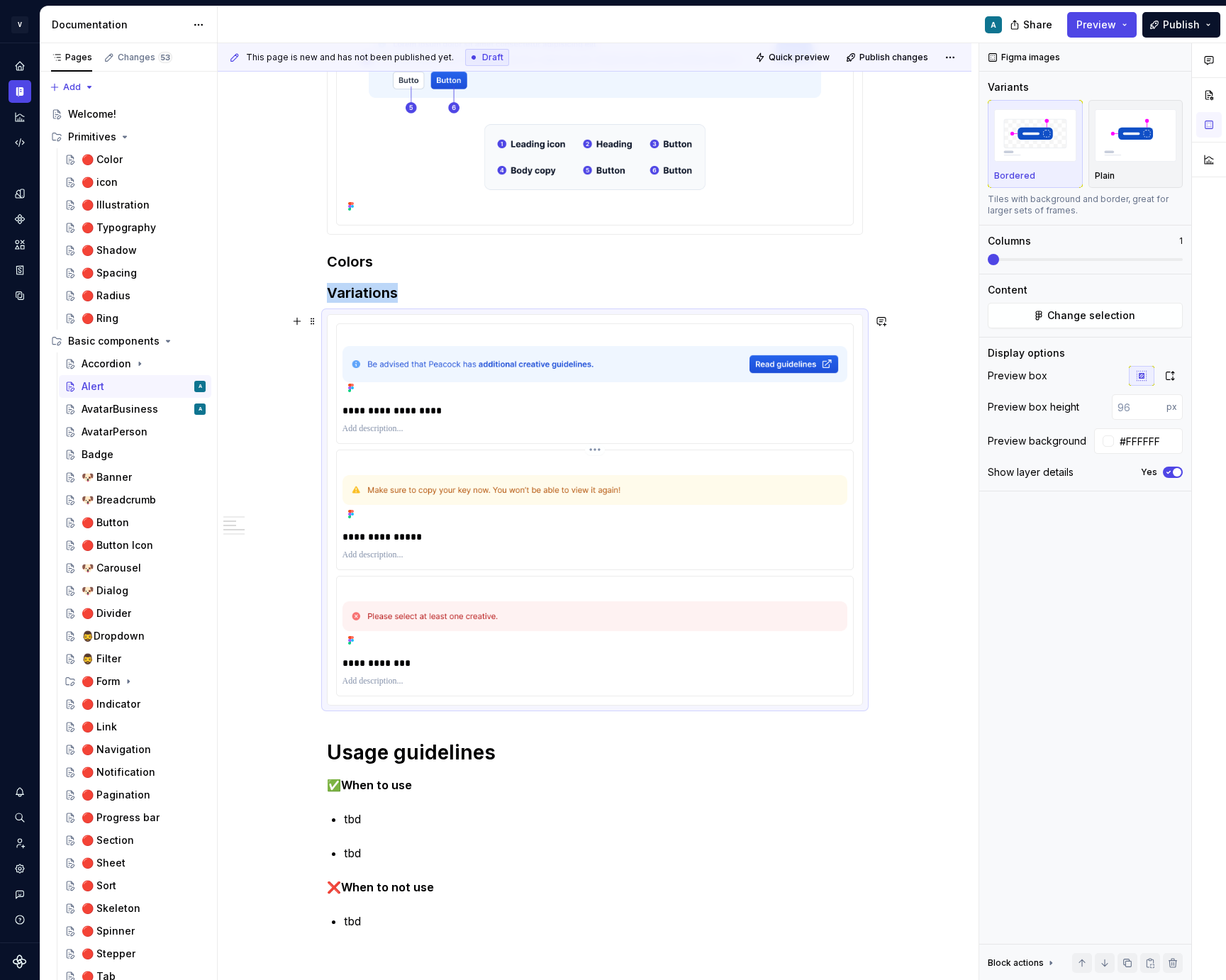
scroll to position [323, 0]
click at [381, 743] on h1 "Usage guidelines" at bounding box center [594, 754] width 536 height 26
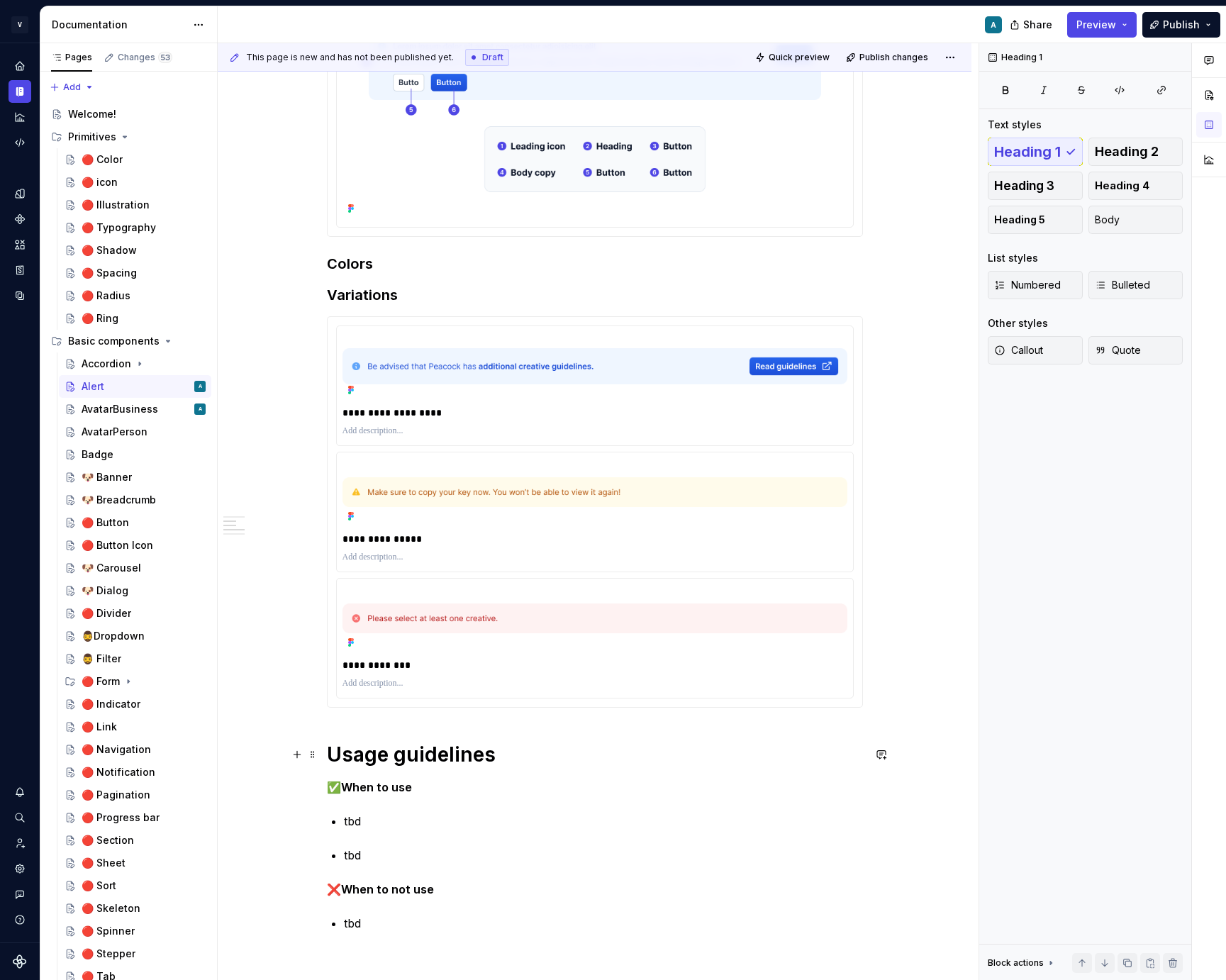
click at [532, 748] on h1 "Usage guidelines" at bounding box center [594, 754] width 536 height 26
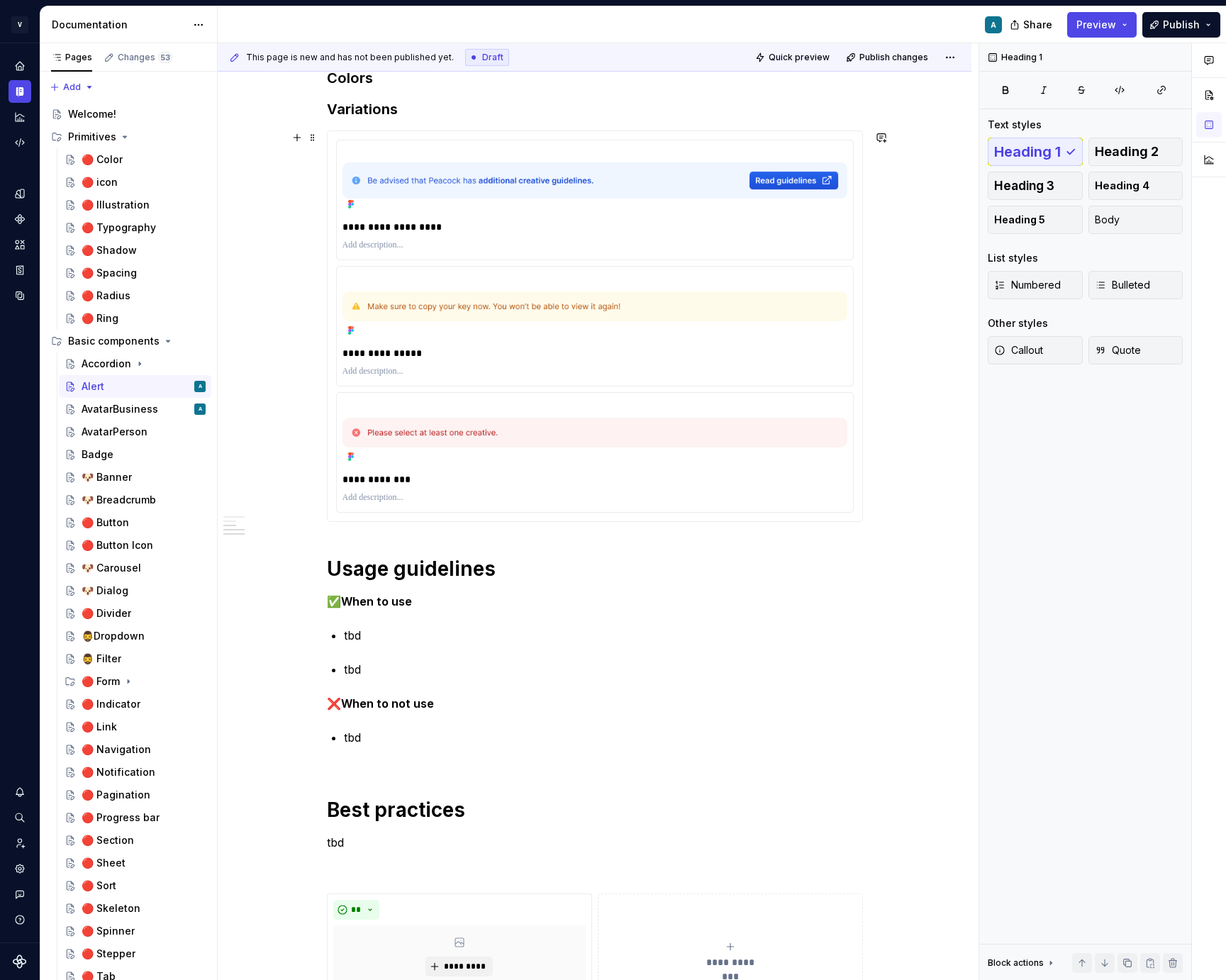
scroll to position [498, 0]
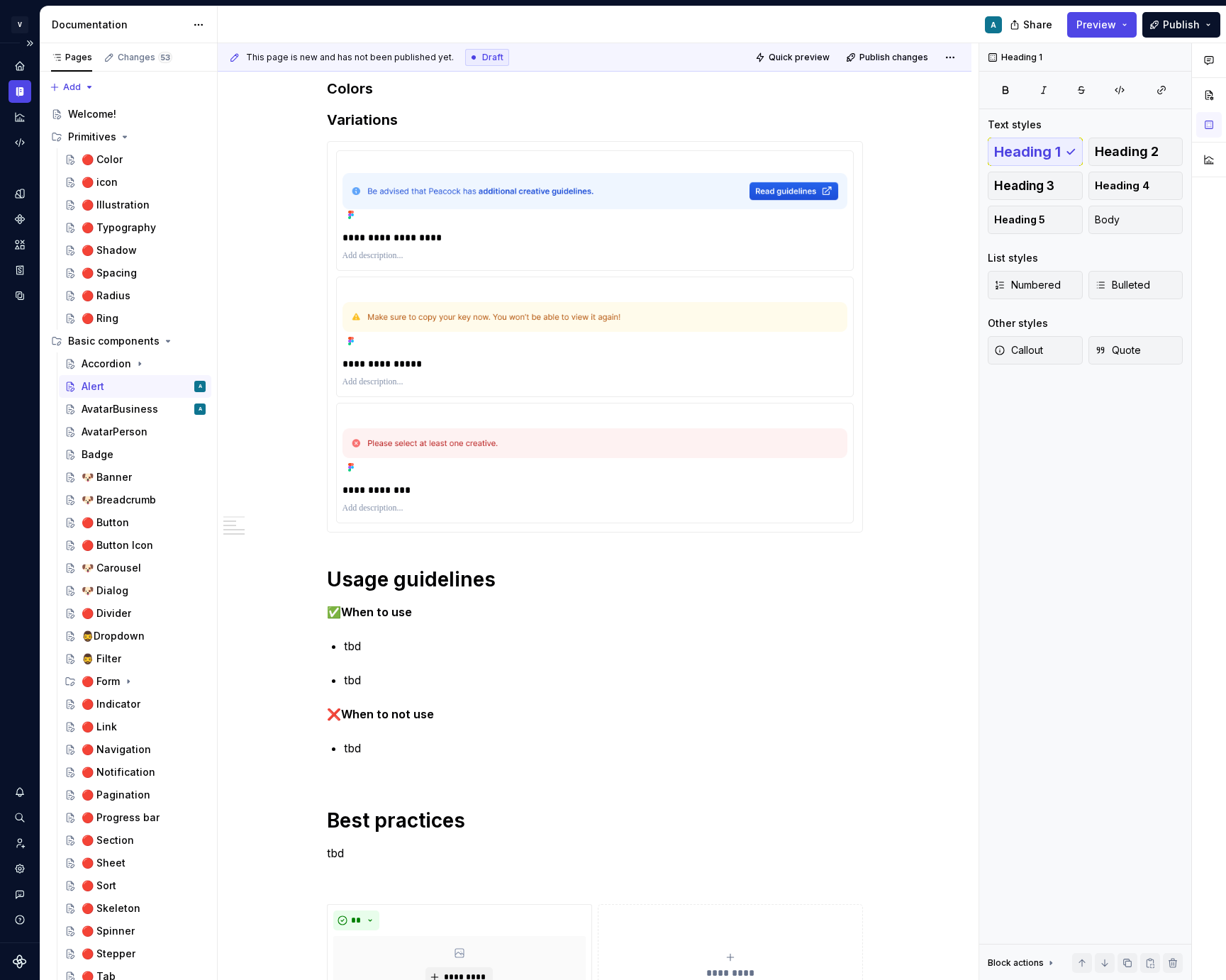
type textarea "*"
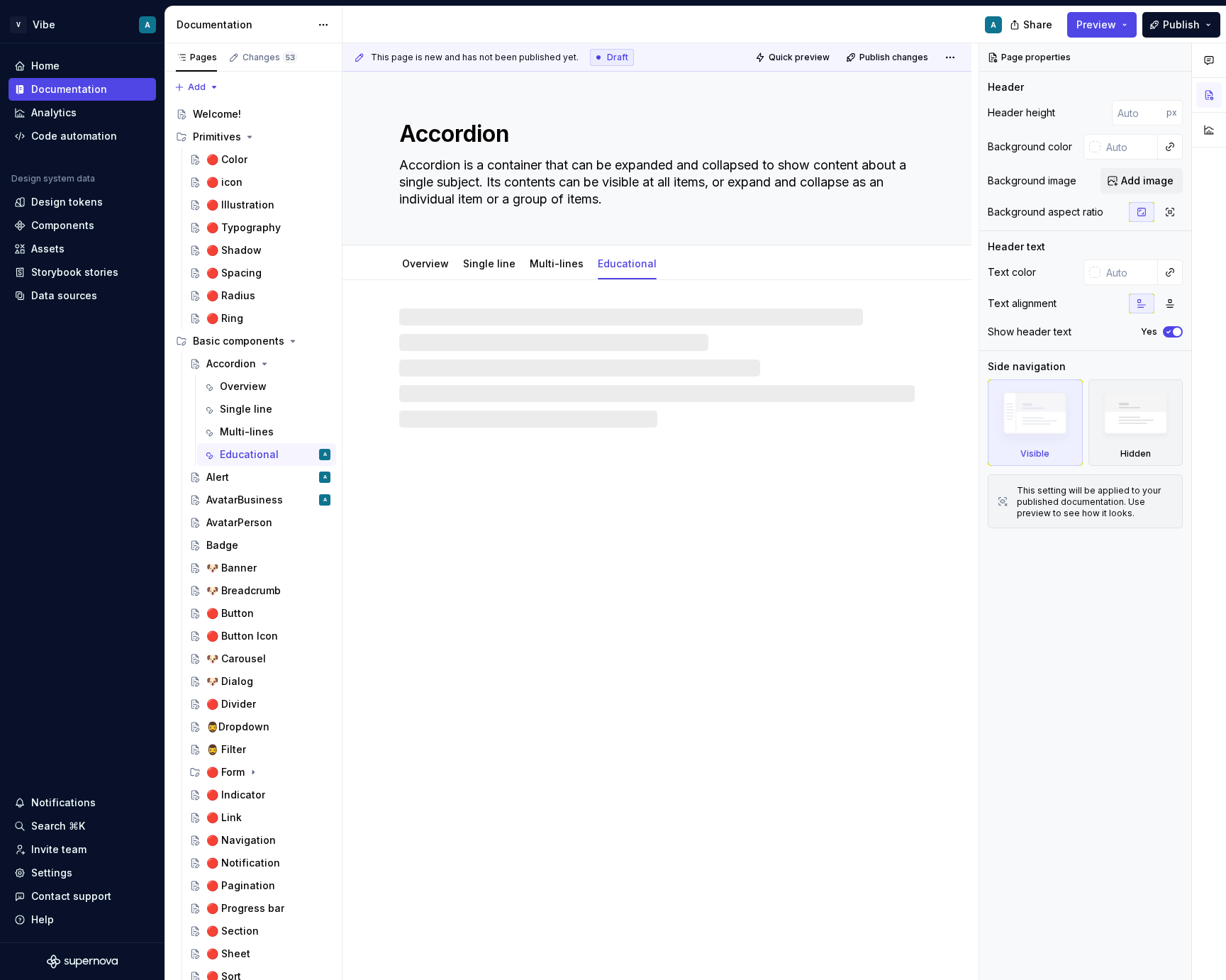
type textarea "*"
